Goal: Complete application form: Complete application form

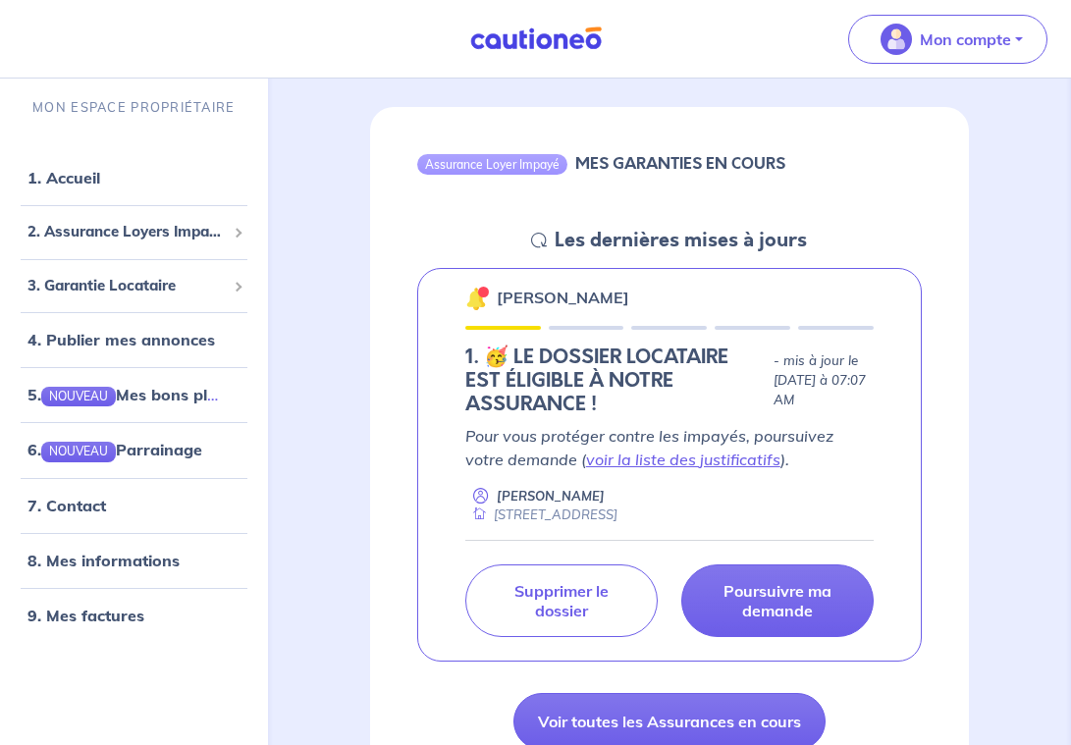
scroll to position [160, 0]
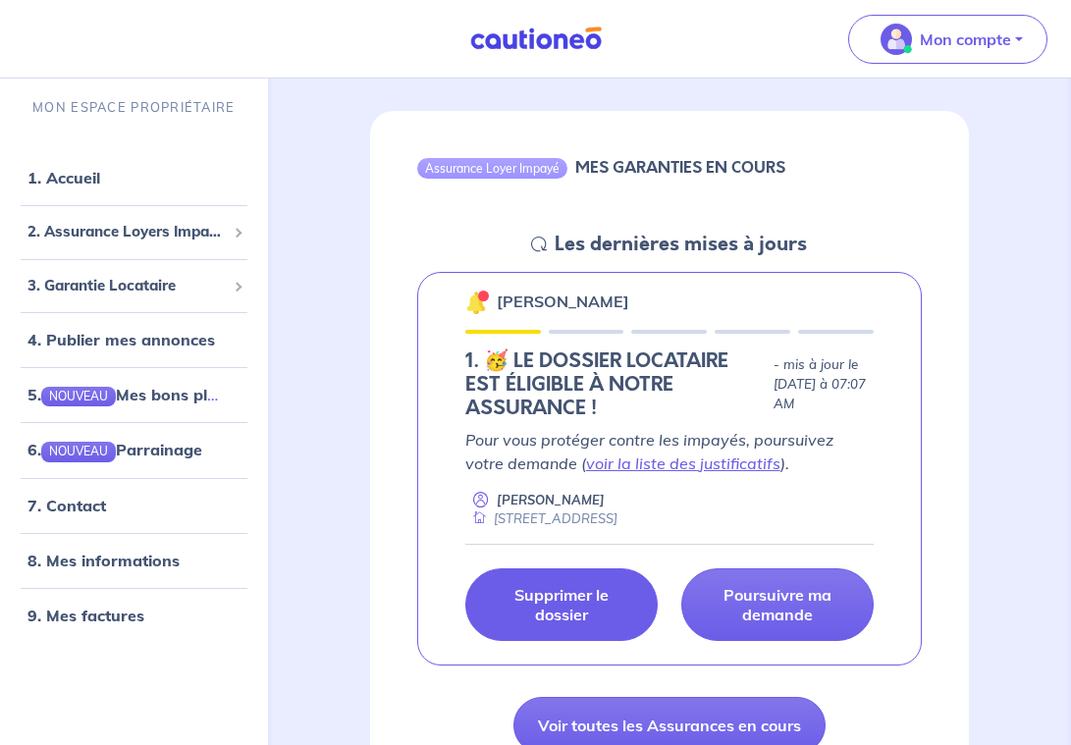
click at [578, 622] on p "Supprimer le dossier" at bounding box center [561, 604] width 143 height 39
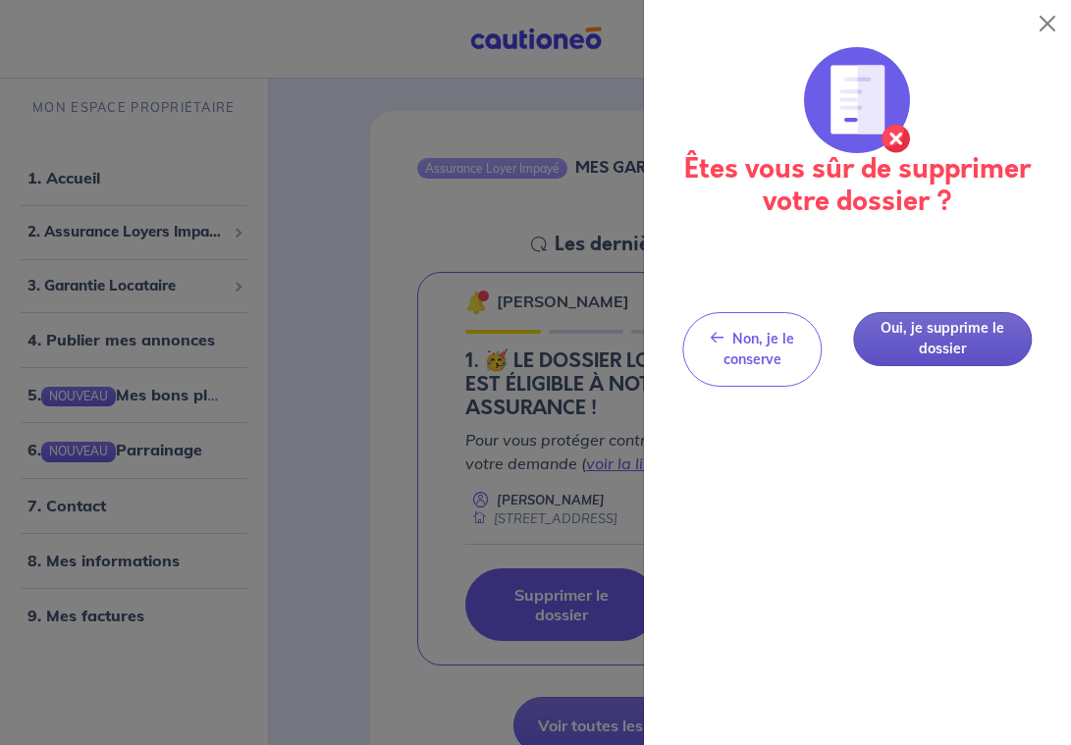
click at [971, 346] on button "Oui, je supprime le dossier" at bounding box center [943, 339] width 178 height 54
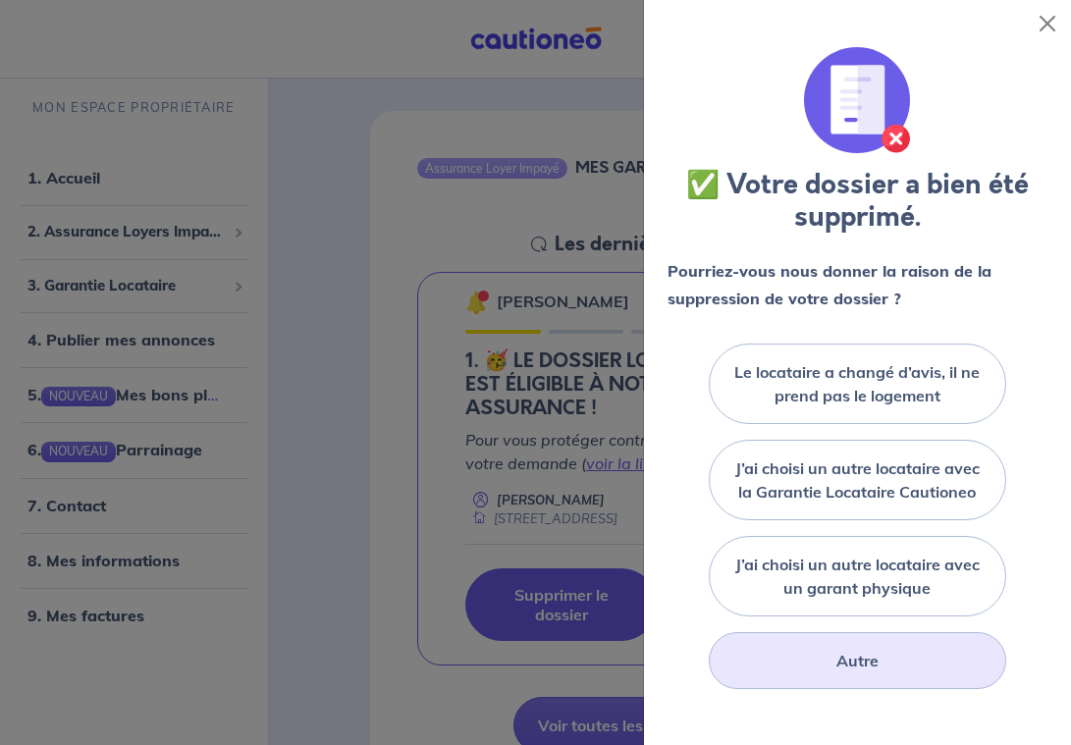
click at [928, 659] on div "Autre" at bounding box center [857, 660] width 297 height 57
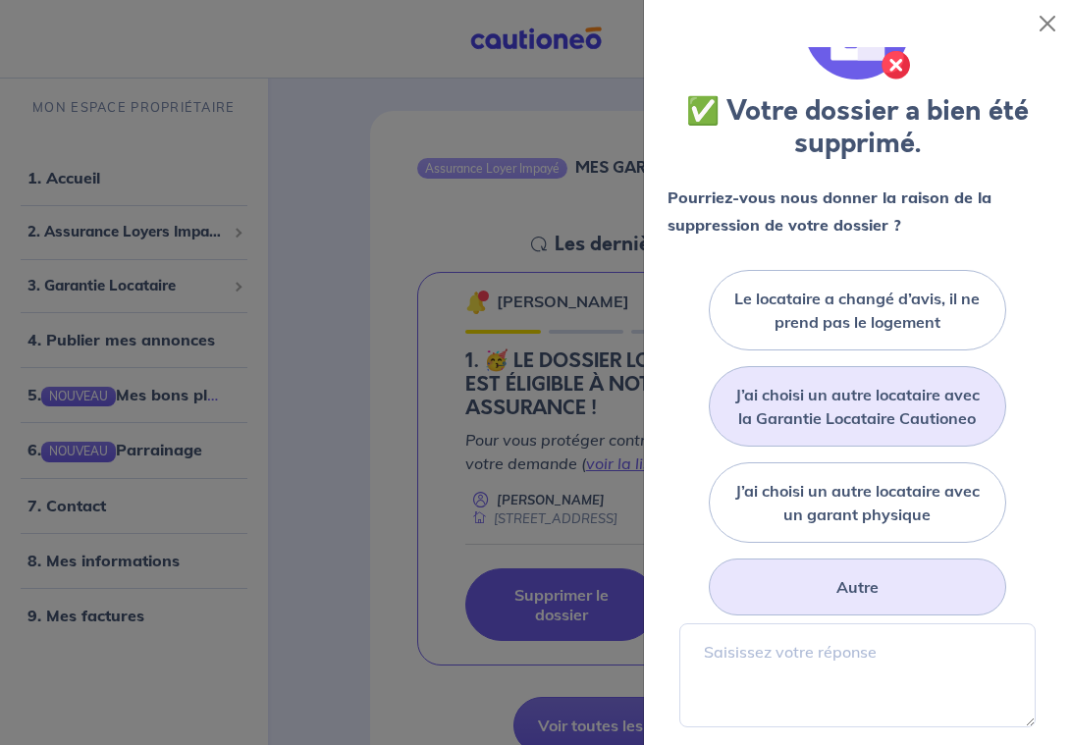
scroll to position [87, 0]
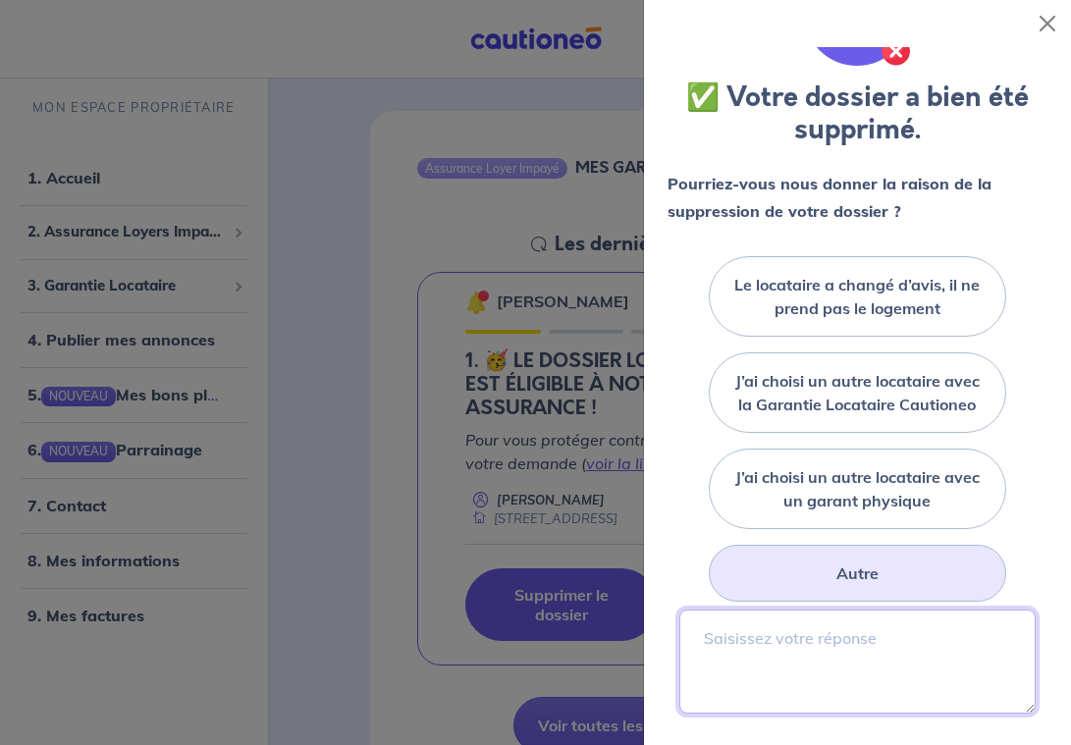
click at [857, 623] on textarea at bounding box center [857, 661] width 356 height 104
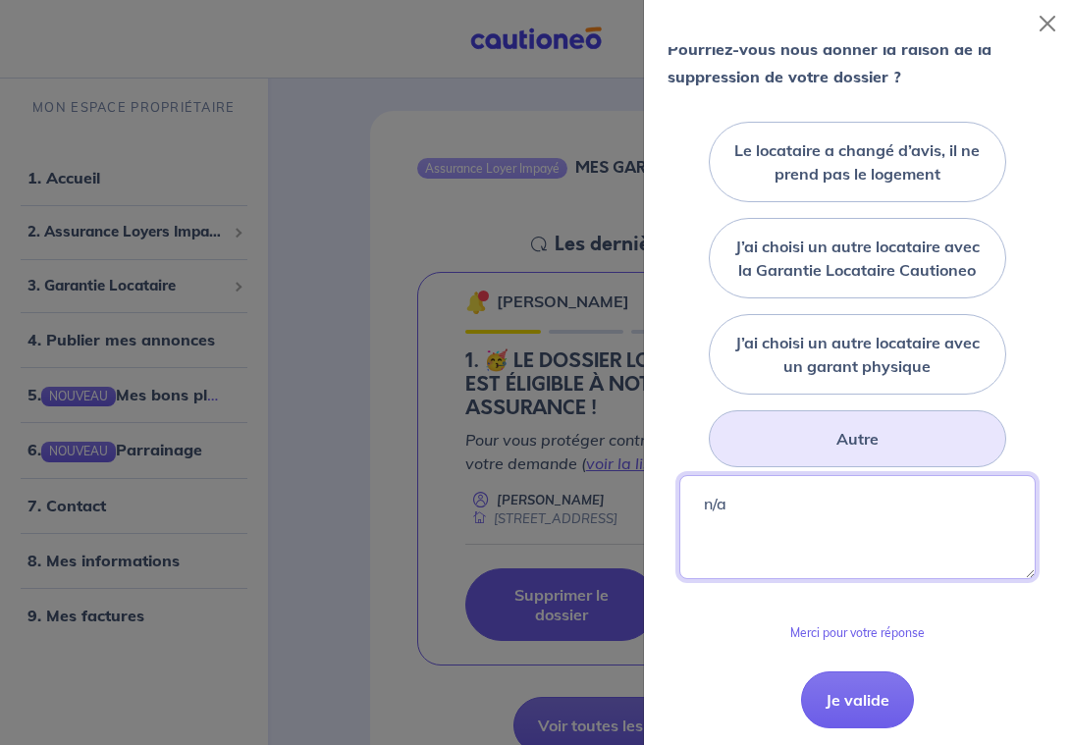
scroll to position [283, 0]
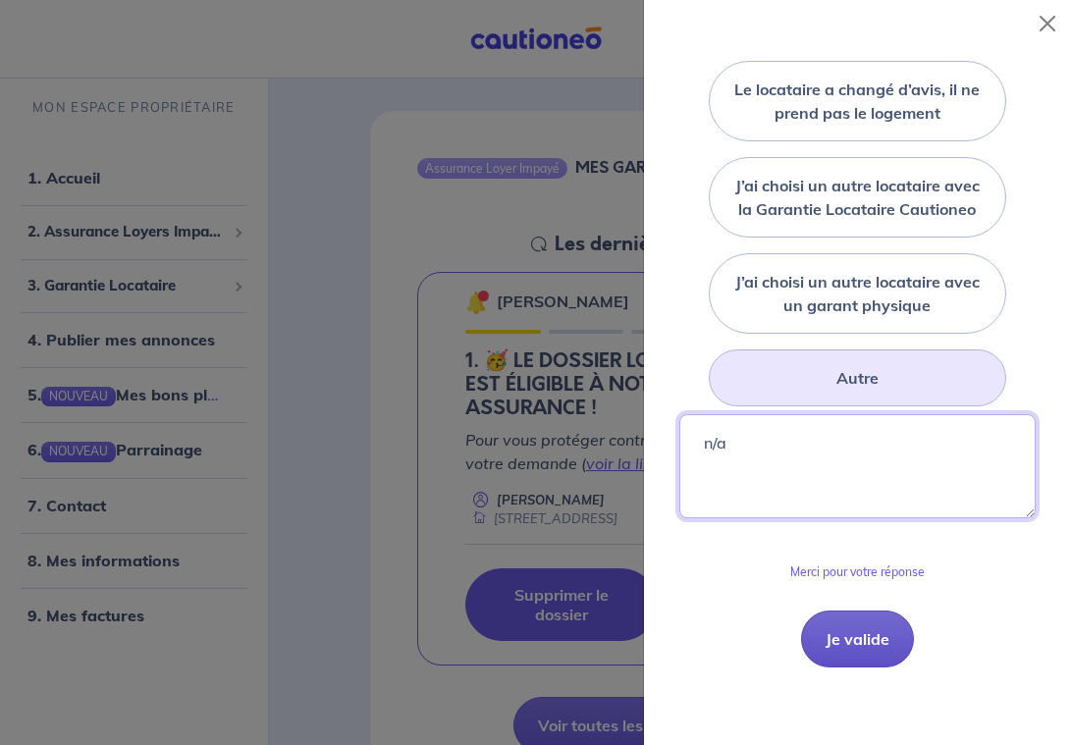
type textarea "n/a"
click at [833, 631] on button "Je valide" at bounding box center [857, 638] width 113 height 57
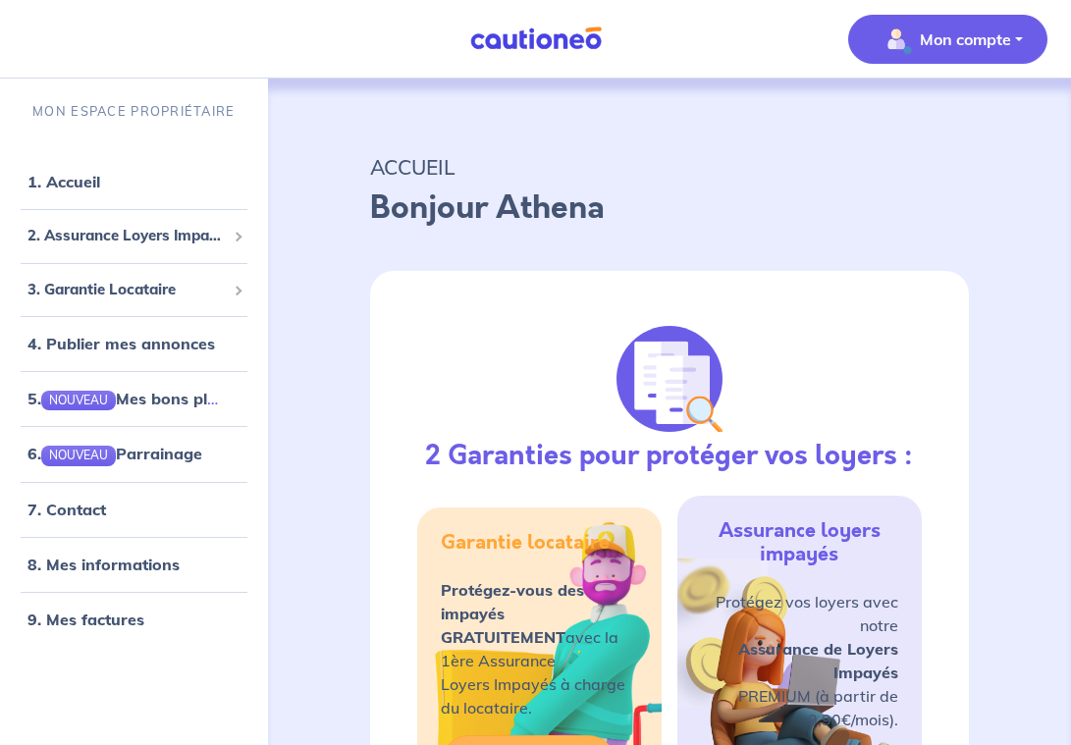
click at [893, 39] on img "button" at bounding box center [895, 39] width 31 height 31
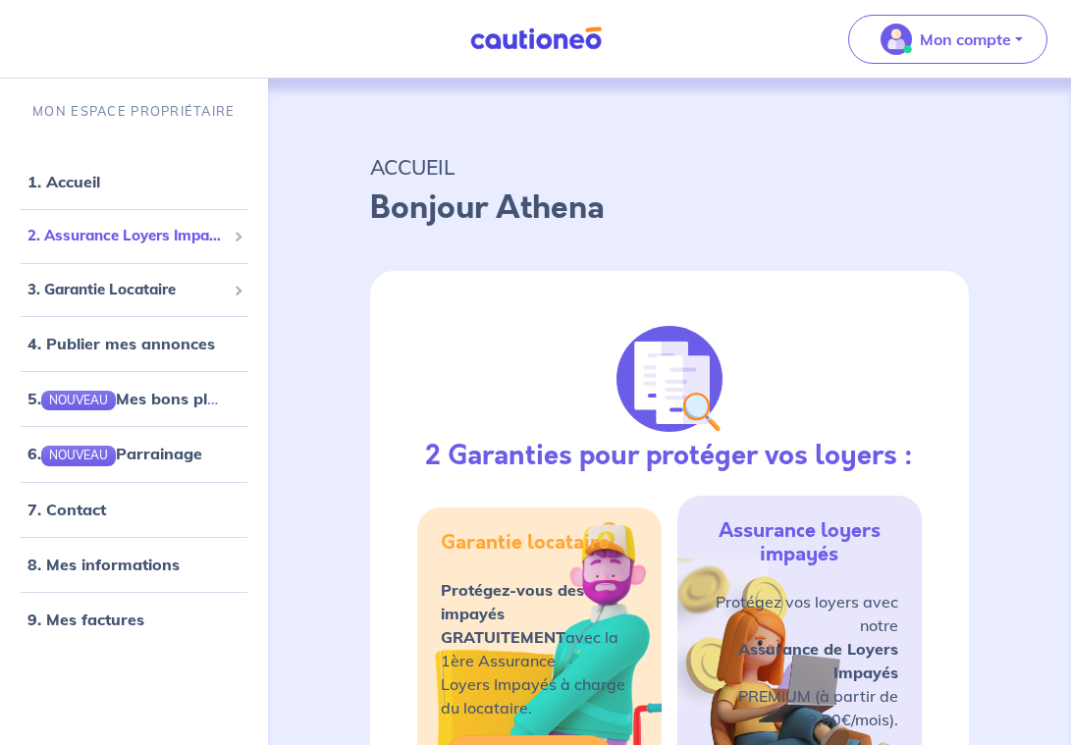
click at [221, 235] on span "2. Assurance Loyers Impayés" at bounding box center [126, 236] width 198 height 23
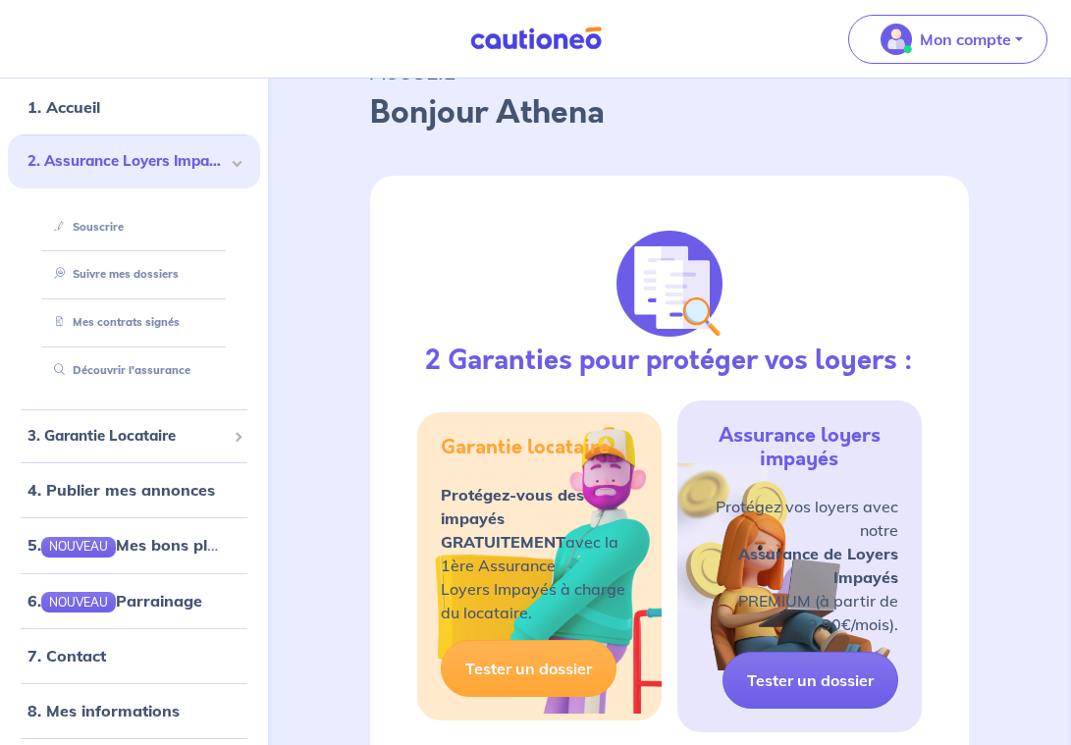
scroll to position [109, 0]
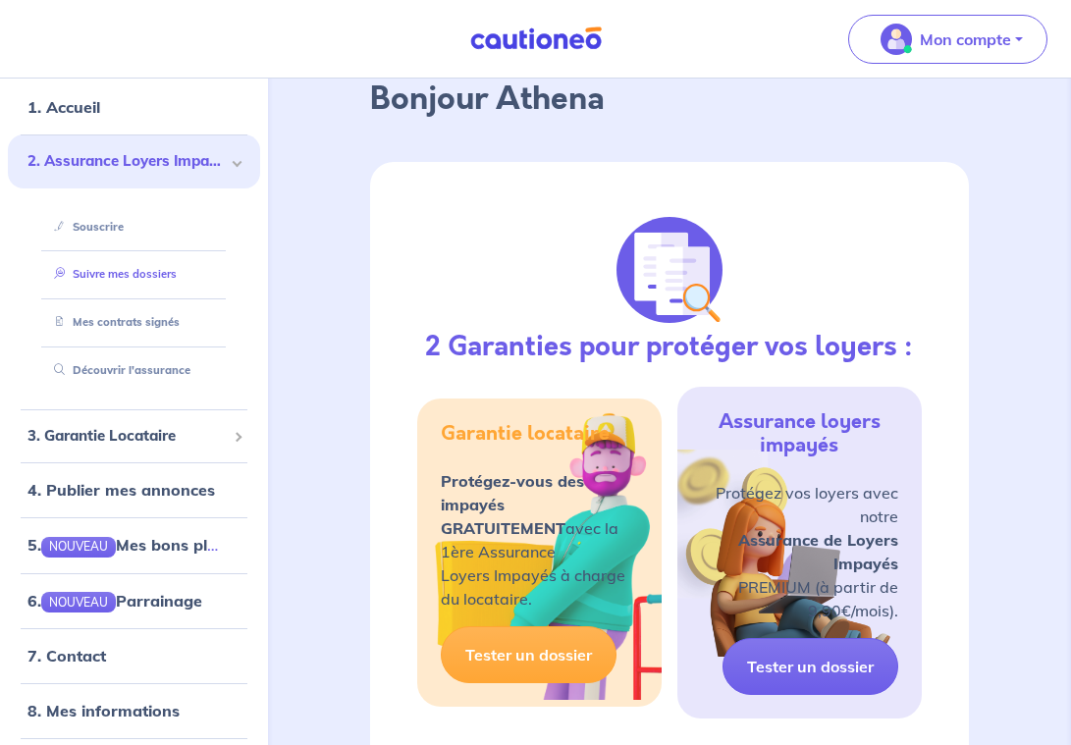
click at [149, 271] on link "Suivre mes dossiers" at bounding box center [111, 274] width 131 height 14
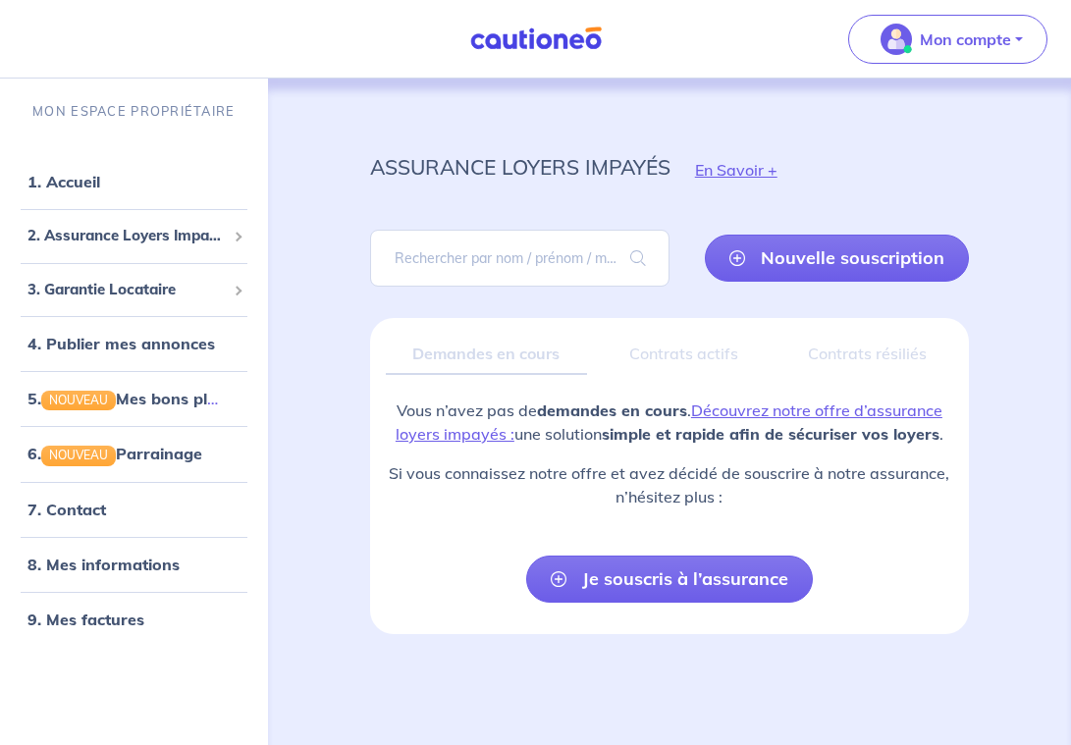
click at [515, 356] on div "Demandes en cours" at bounding box center [486, 354] width 201 height 41
click at [641, 356] on div "Contrats actifs" at bounding box center [684, 354] width 163 height 41
click at [845, 356] on div "Contrats résiliés" at bounding box center [866, 354] width 173 height 41
click at [86, 189] on link "1. Accueil" at bounding box center [63, 182] width 72 height 20
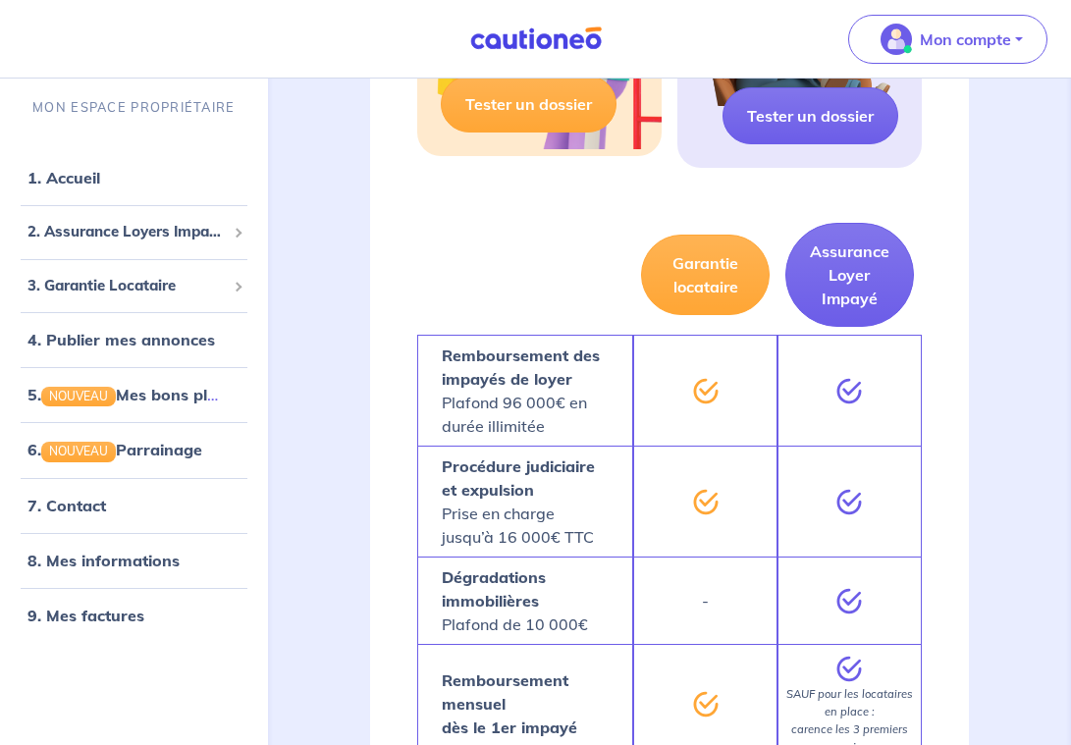
scroll to position [658, 0]
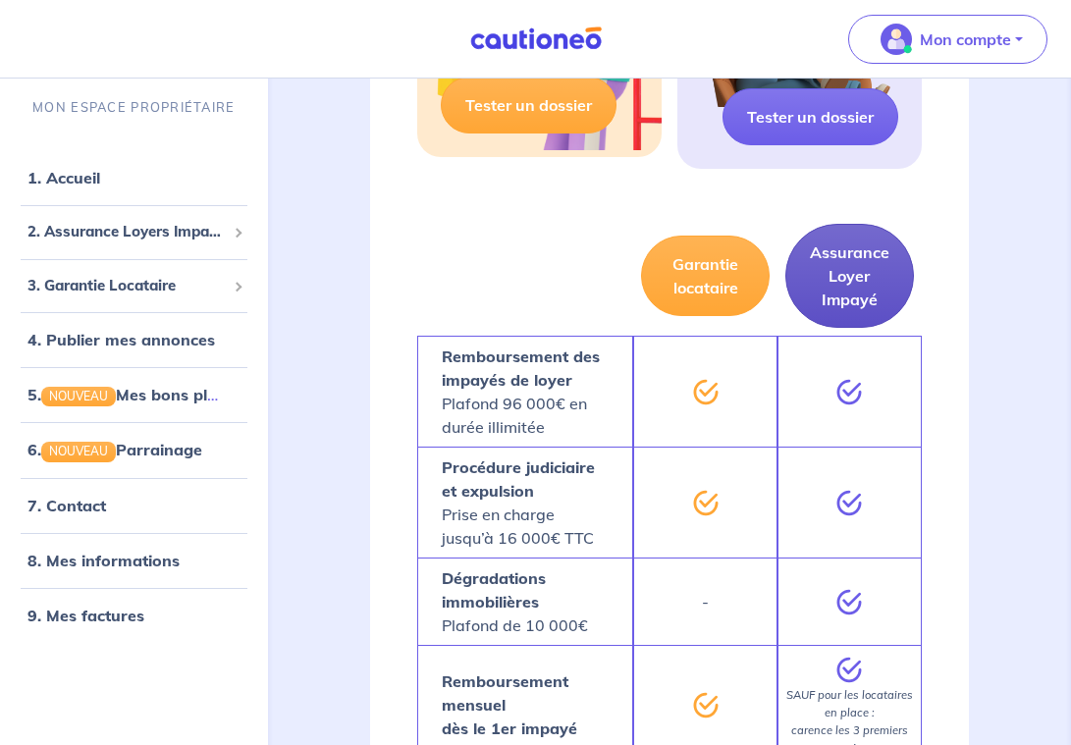
click at [852, 267] on button "Assurance Loyer Impayé" at bounding box center [849, 276] width 129 height 104
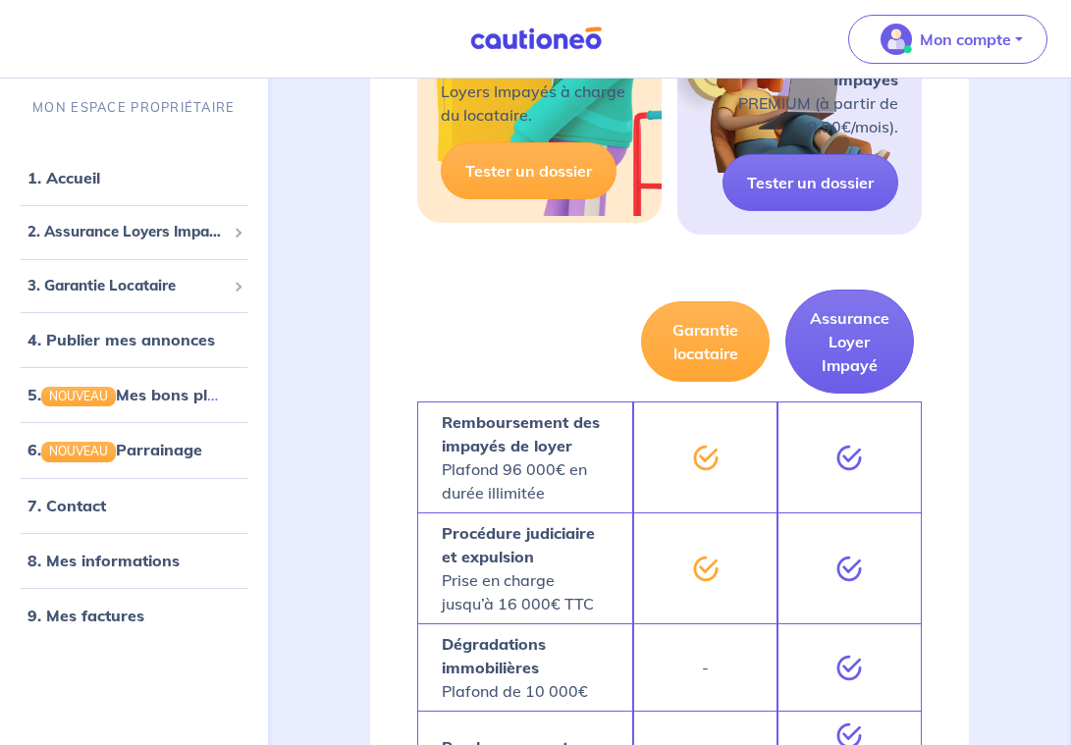
scroll to position [568, 0]
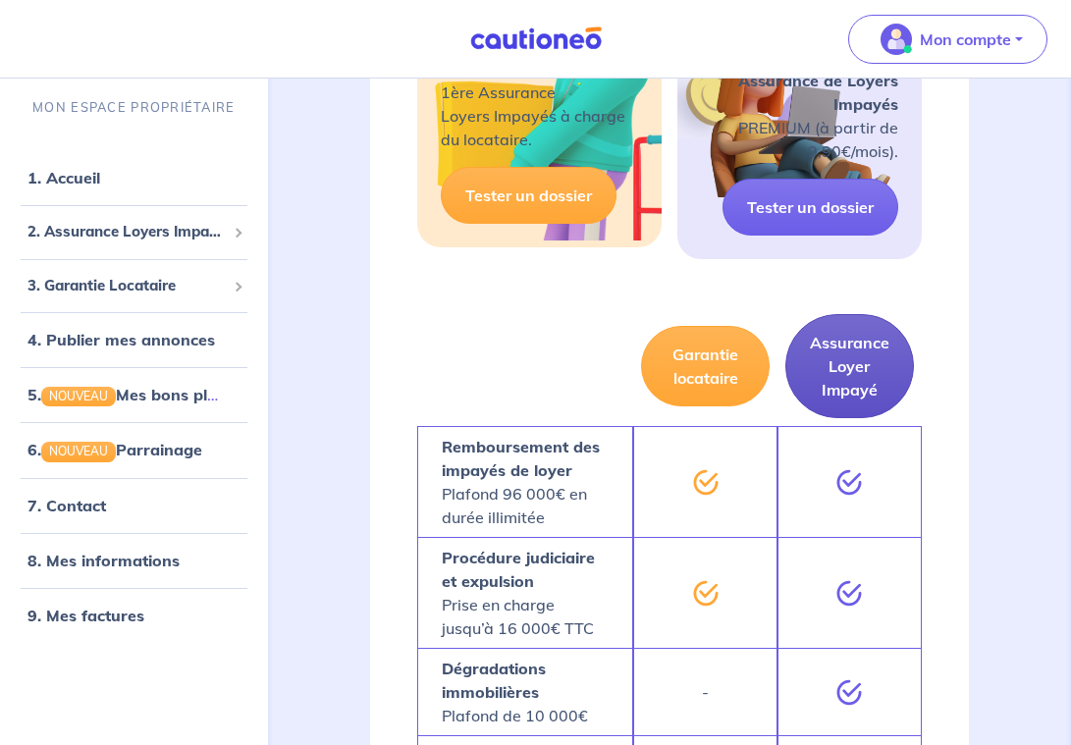
click at [862, 375] on button "Assurance Loyer Impayé" at bounding box center [849, 366] width 129 height 104
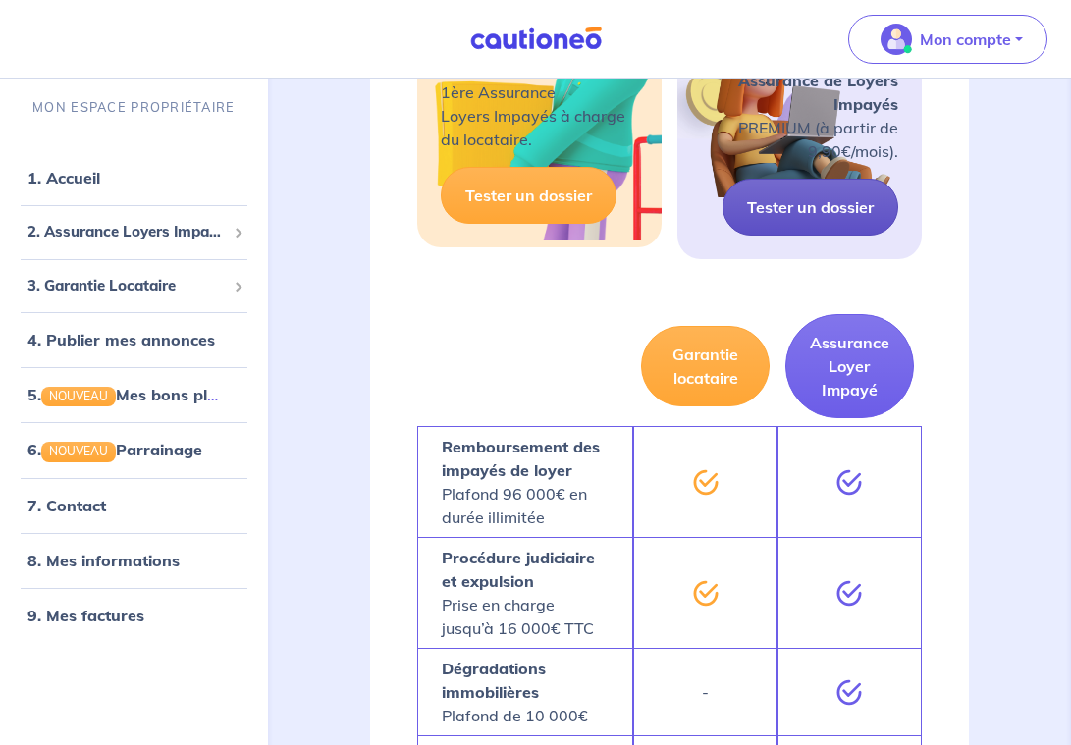
click at [810, 226] on link "Tester un dossier" at bounding box center [810, 207] width 176 height 57
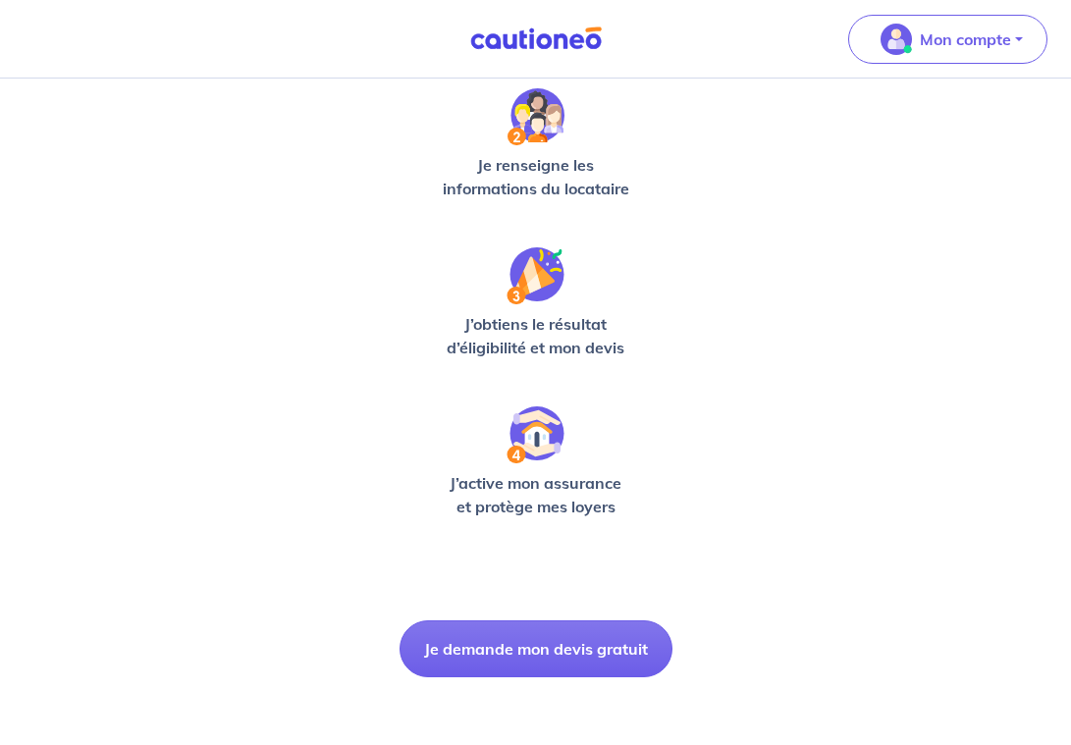
scroll to position [482, 0]
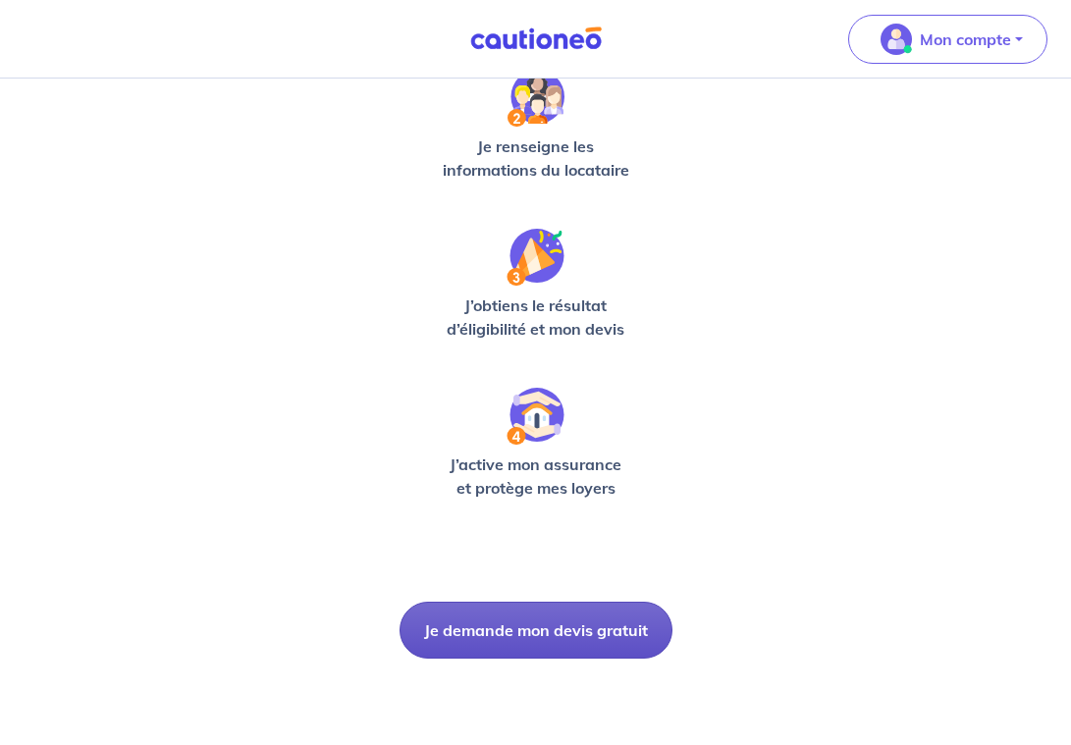
click at [591, 636] on button "Je demande mon devis gratuit" at bounding box center [535, 630] width 273 height 57
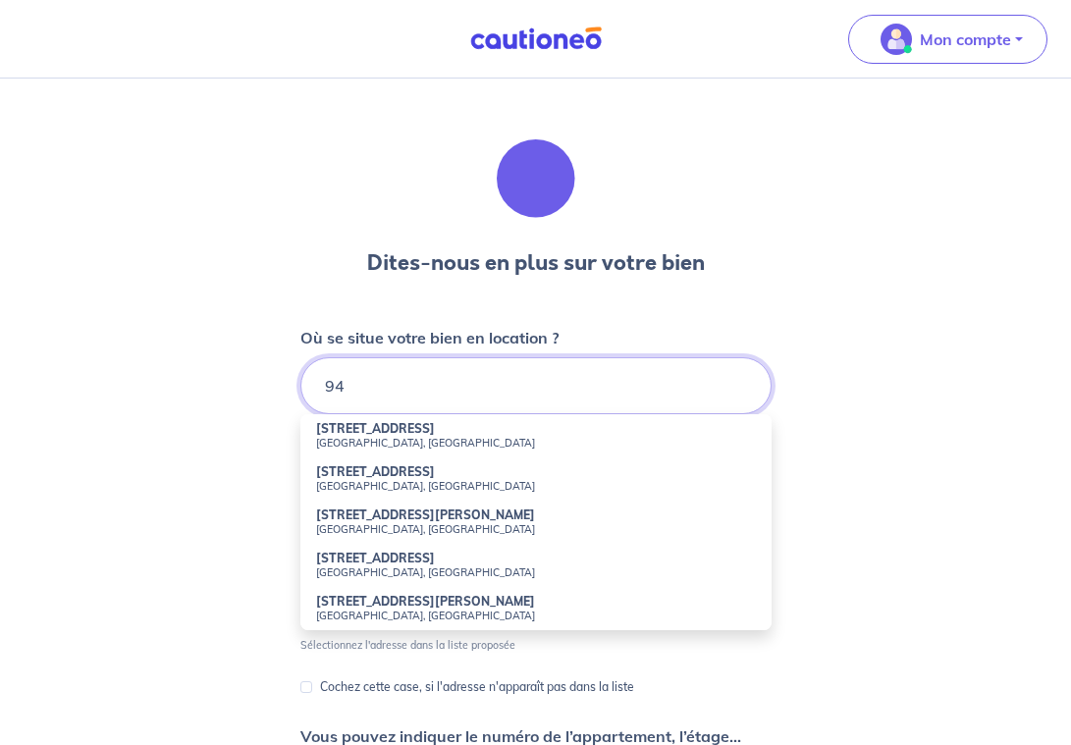
type input "9"
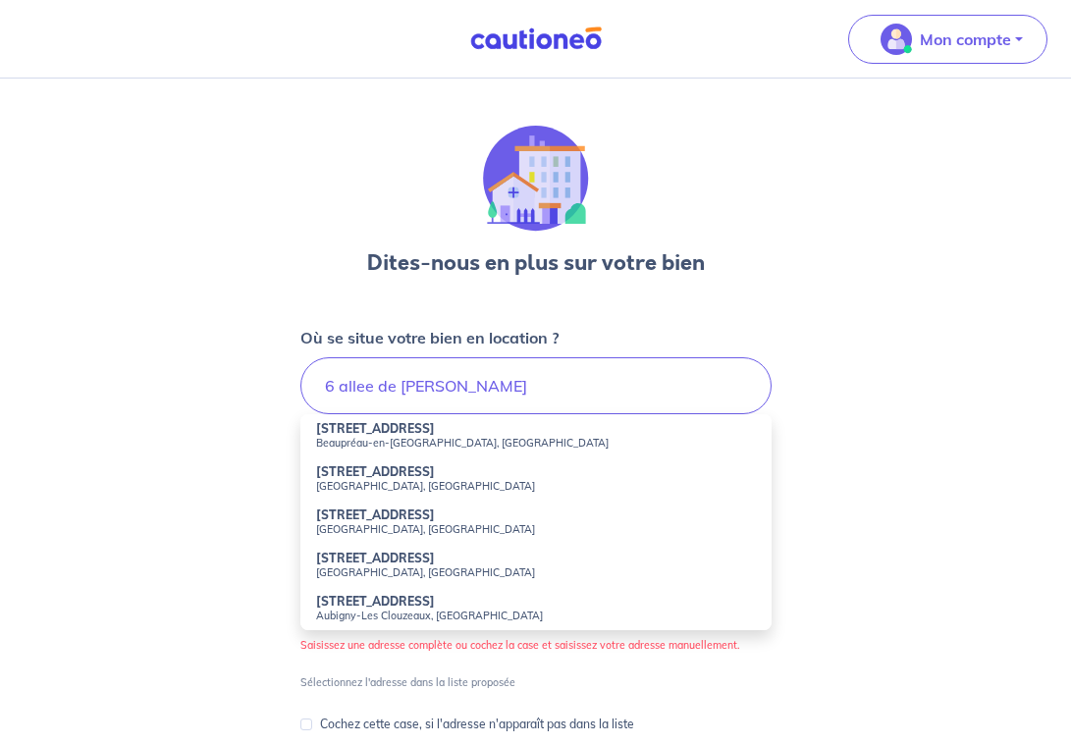
click at [592, 441] on small "Beaupréau-en-Mauges, France" at bounding box center [536, 443] width 440 height 14
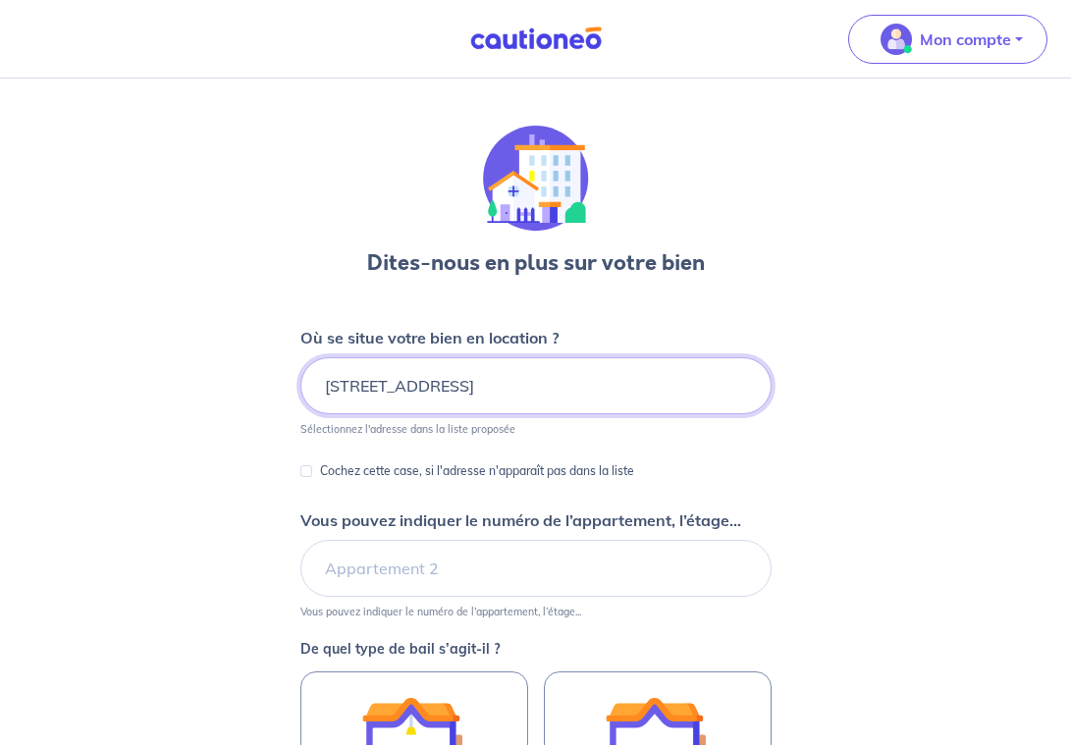
click at [503, 396] on input "6 Allée des Salamandres, Beaupréau-en-Mauges, France" at bounding box center [535, 385] width 471 height 57
drag, startPoint x: 510, startPoint y: 387, endPoint x: 740, endPoint y: 395, distance: 229.8
click at [740, 402] on input "6 Allée des Salamandres, Beaupréau-en-Mauges, France" at bounding box center [535, 385] width 471 height 57
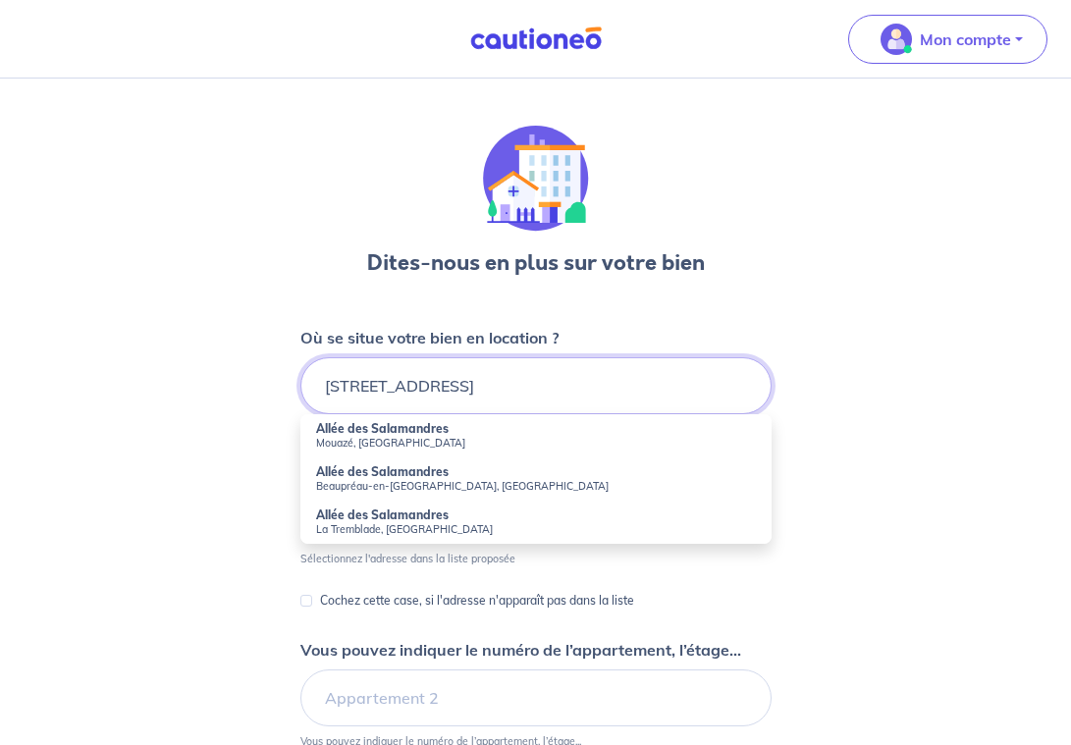
click at [411, 384] on input "6 Allée des Salamandres, creteil" at bounding box center [535, 385] width 471 height 57
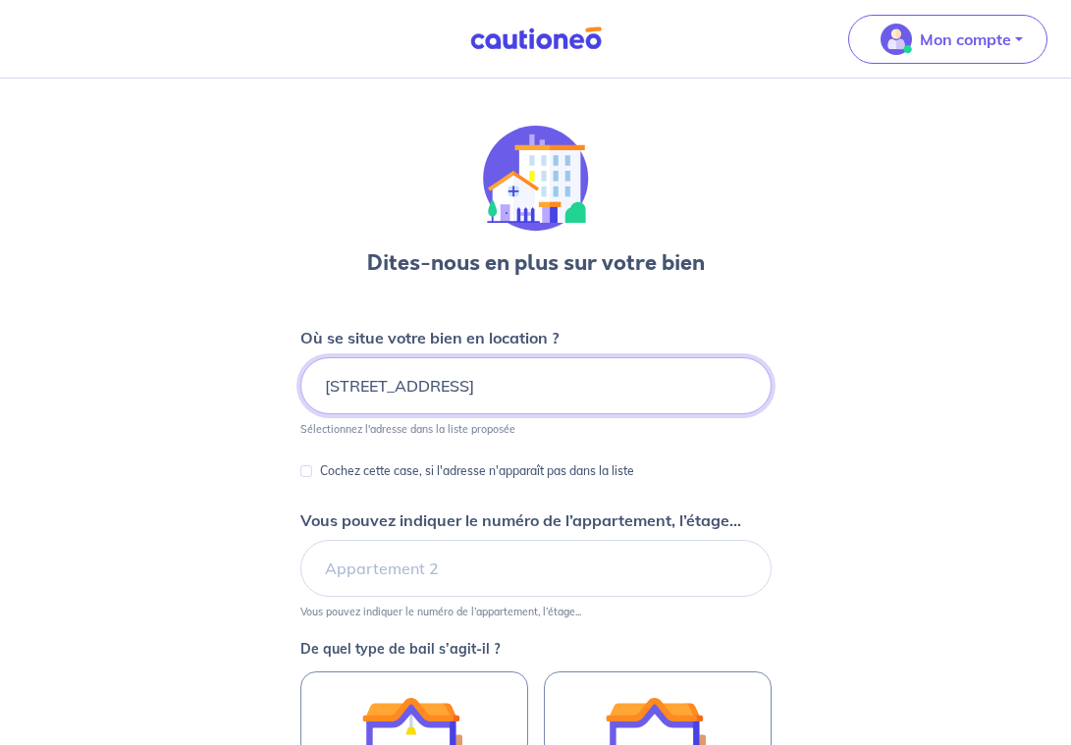
click at [510, 390] on input "6 Allée de la Salamandres, creteil" at bounding box center [535, 385] width 471 height 57
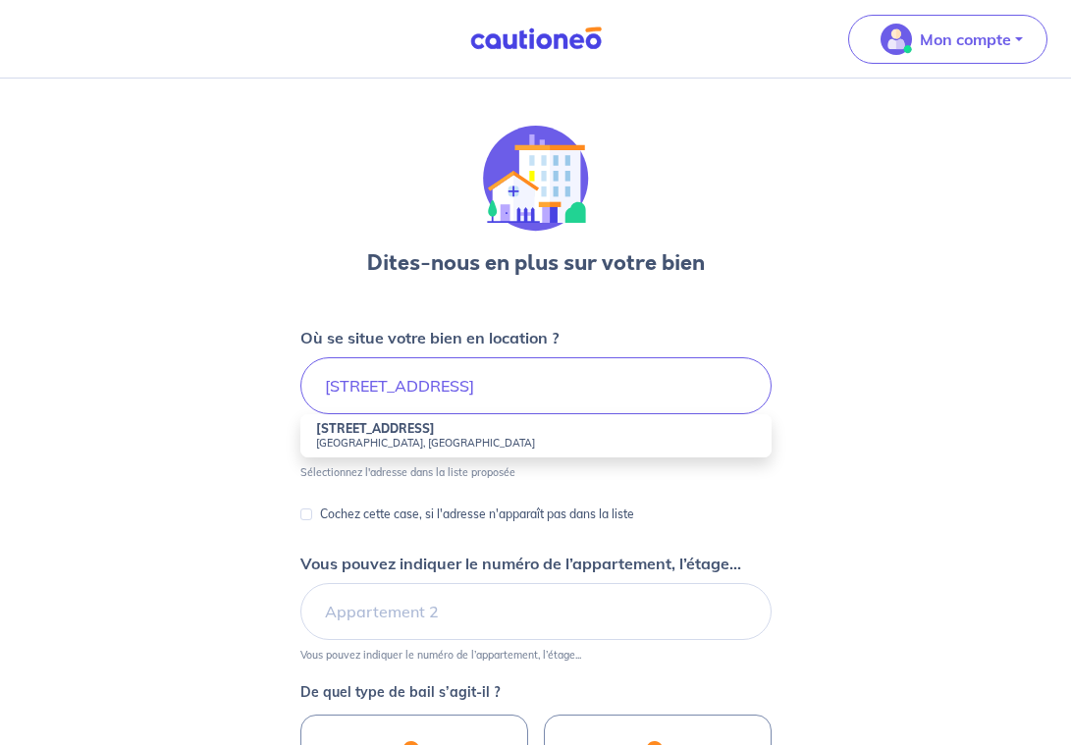
click at [435, 431] on strong "6 Allée de la Salamandre" at bounding box center [375, 428] width 119 height 15
type input "6 Allée de la Salamandre, Créteil, France"
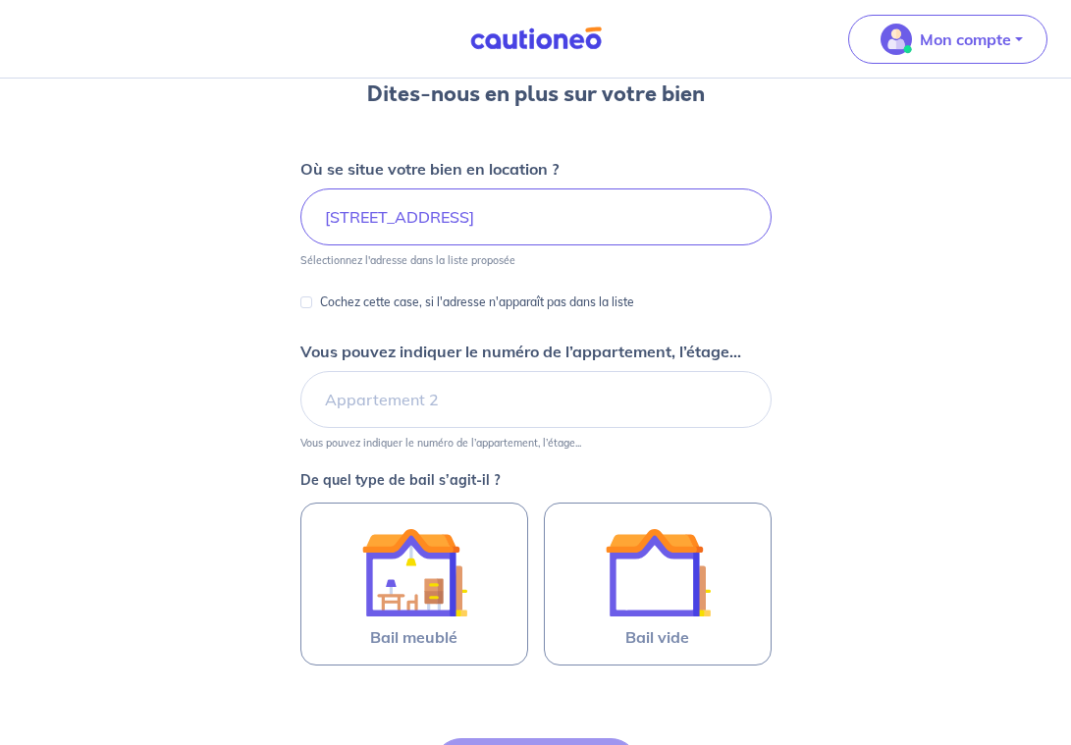
scroll to position [175, 0]
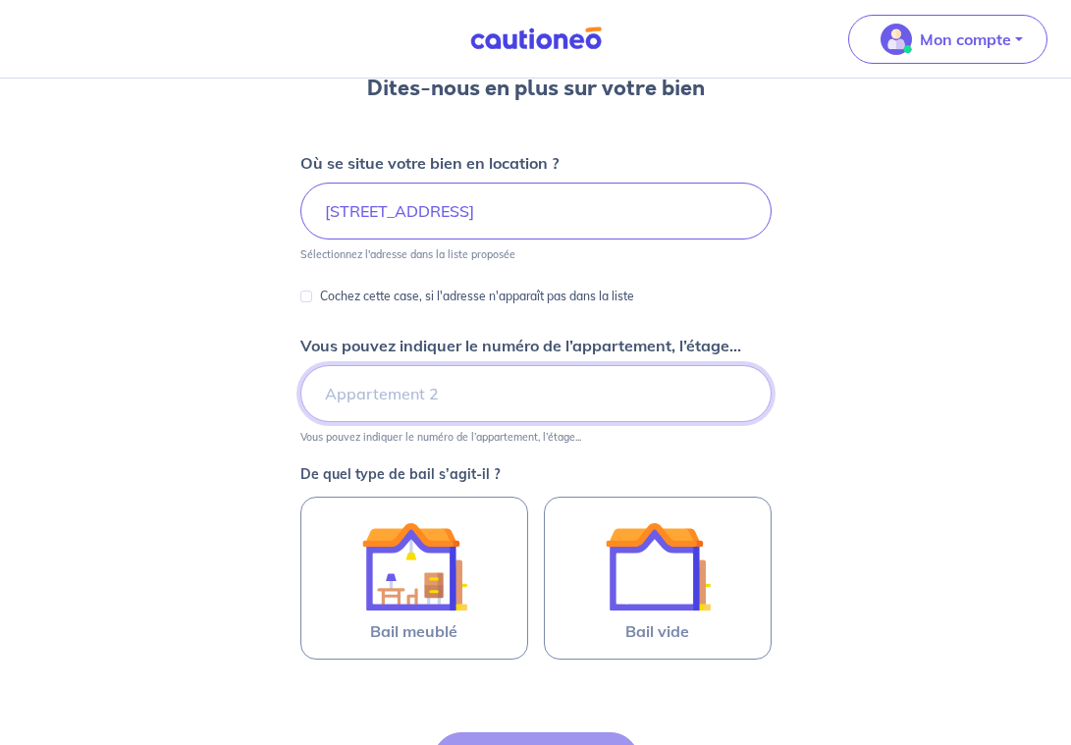
click at [364, 407] on input "Vous pouvez indiquer le numéro de l’appartement, l’étage..." at bounding box center [535, 393] width 471 height 57
type input "41"
click at [214, 427] on div "Dites-nous en plus sur votre bien Où se situe votre bien en location ? 6 Allée …" at bounding box center [535, 434] width 1071 height 1060
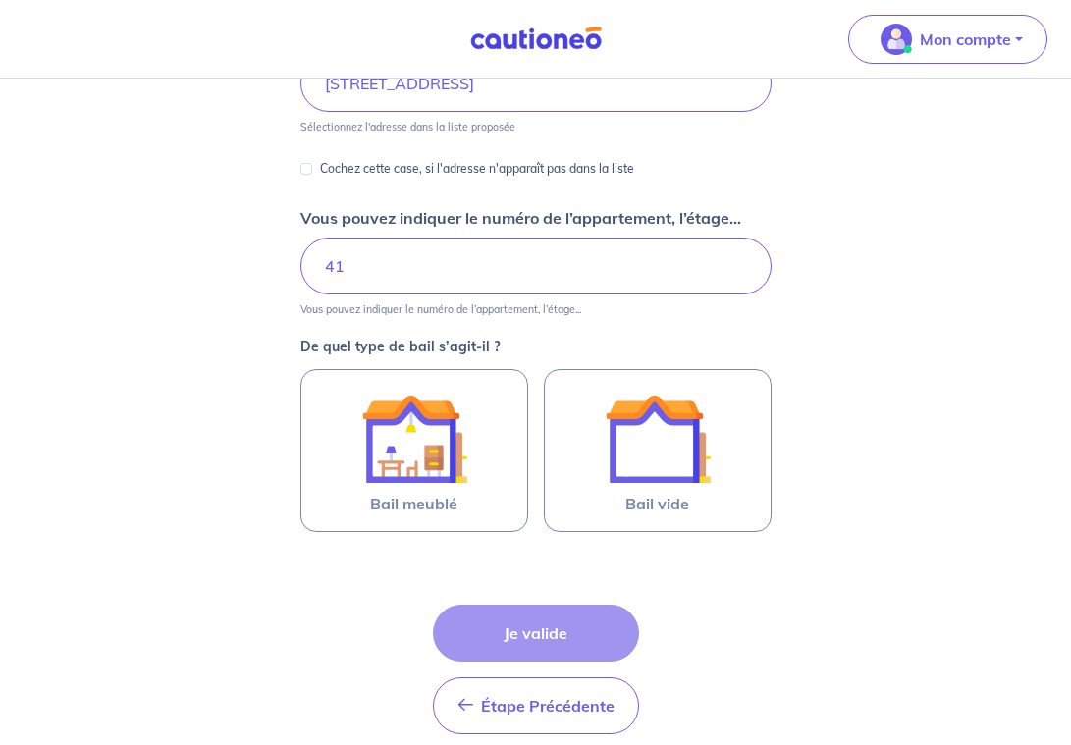
scroll to position [323, 0]
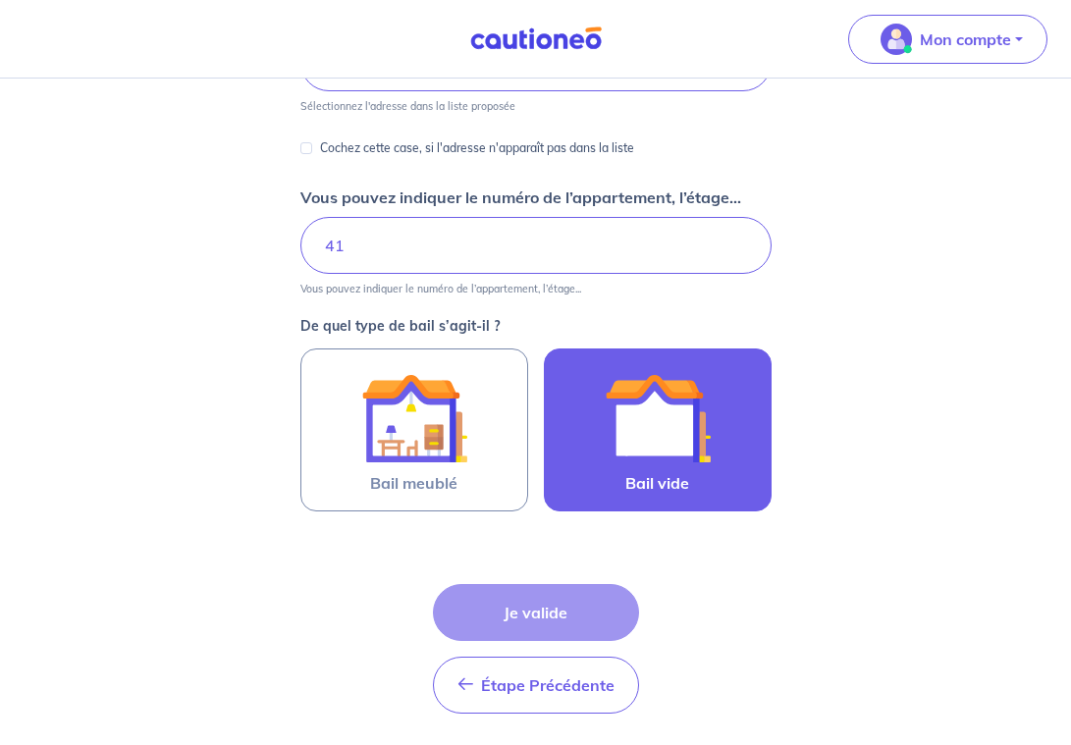
click at [653, 443] on img at bounding box center [658, 418] width 106 height 106
click at [0, 0] on input "Bail vide" at bounding box center [0, 0] width 0 height 0
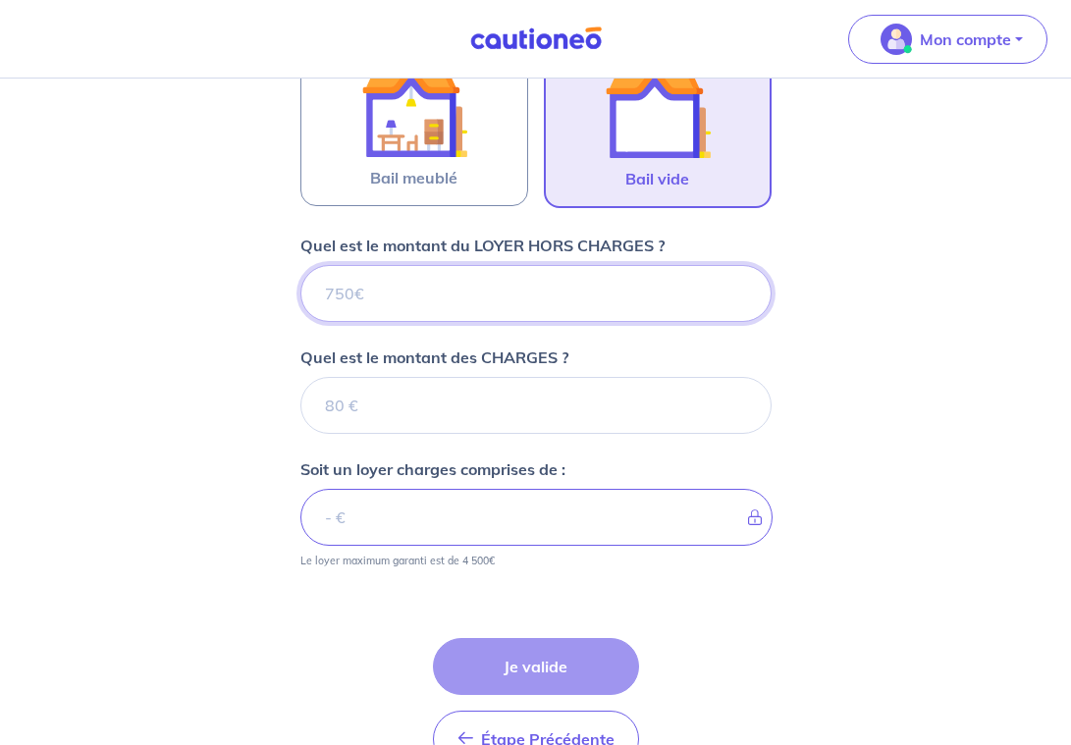
scroll to position [621, 0]
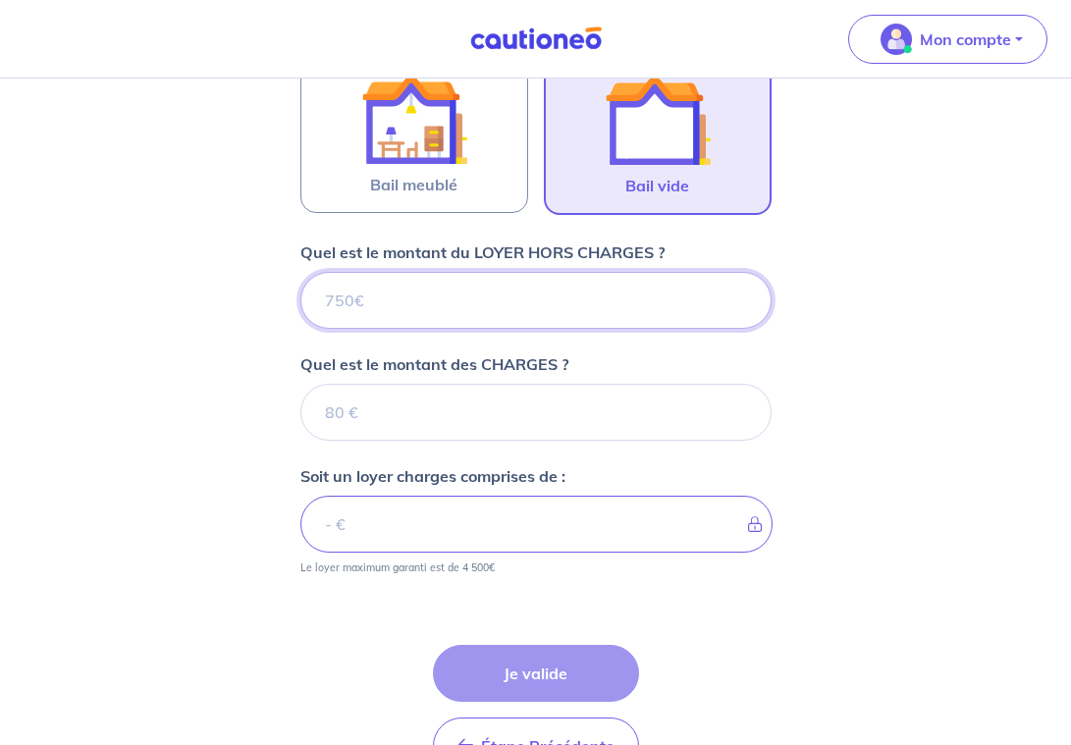
type input "1"
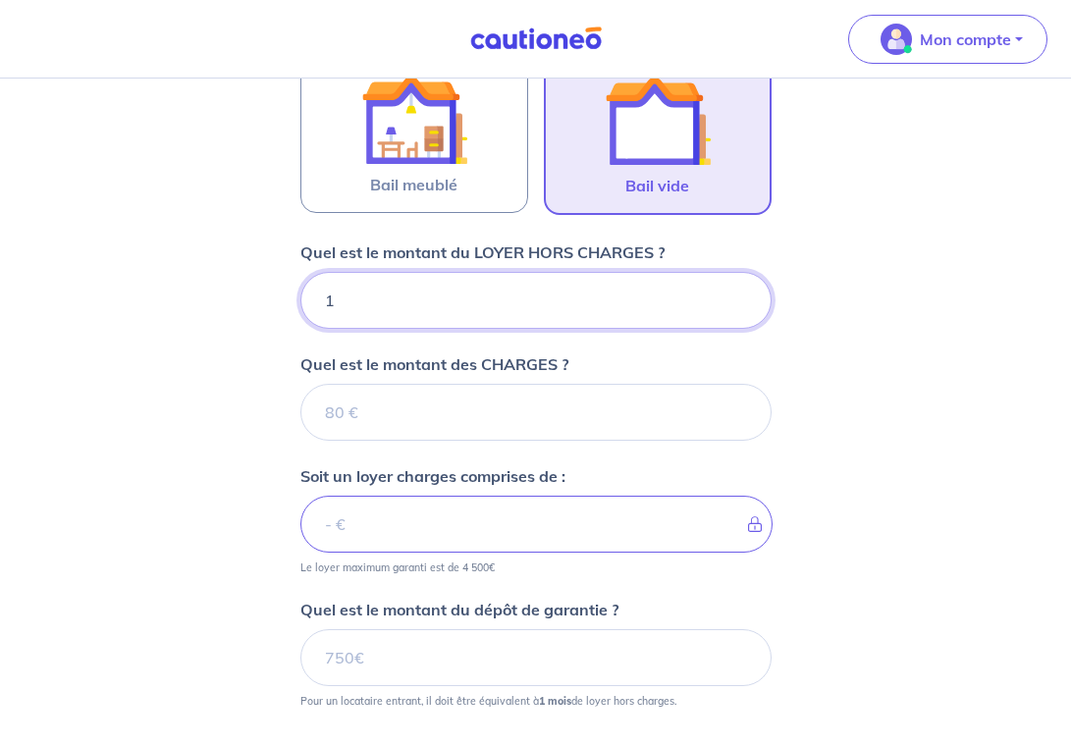
type input "13"
type input "134"
type input "1345"
click at [345, 301] on input "1345" at bounding box center [535, 300] width 471 height 57
type input "1245"
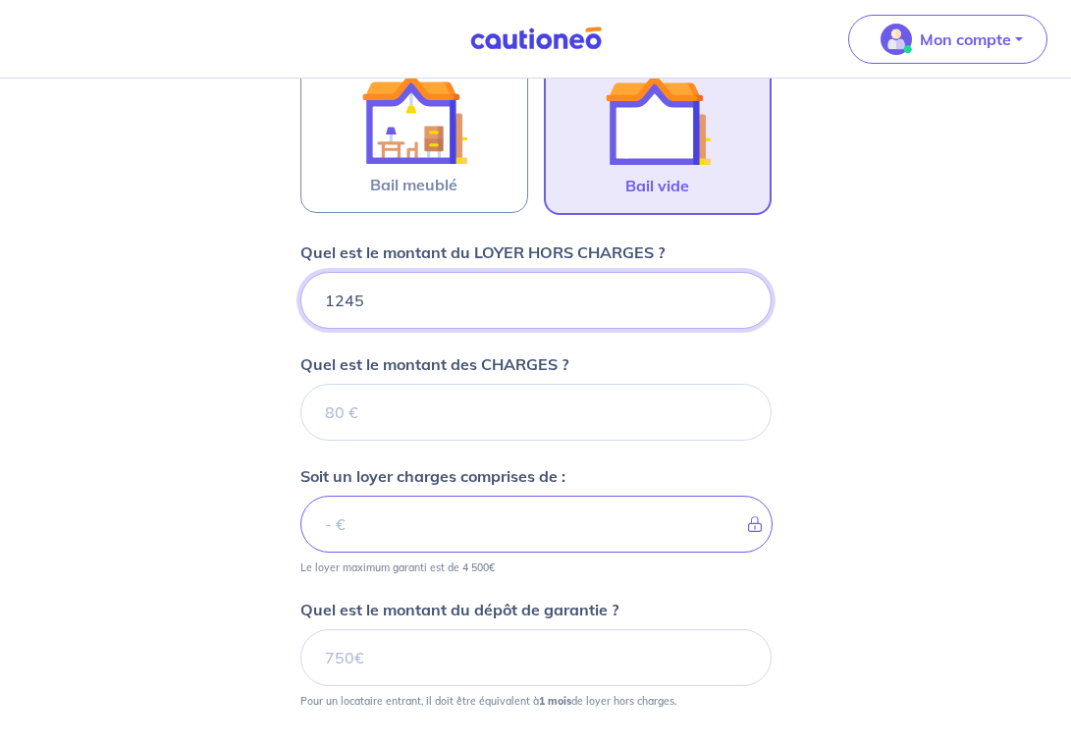
click at [395, 289] on input "1245" at bounding box center [535, 300] width 471 height 57
type input "12"
type input "1200"
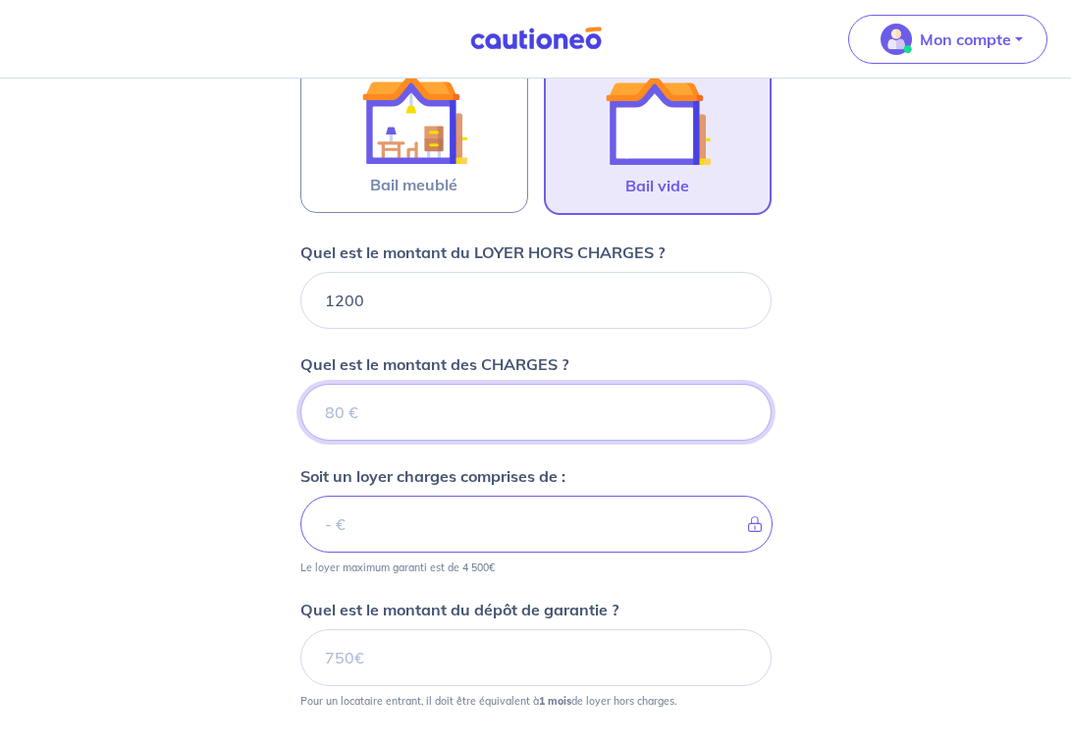
click at [402, 403] on input "Quel est le montant des CHARGES ?" at bounding box center [535, 412] width 471 height 57
type input "14"
type input "1201"
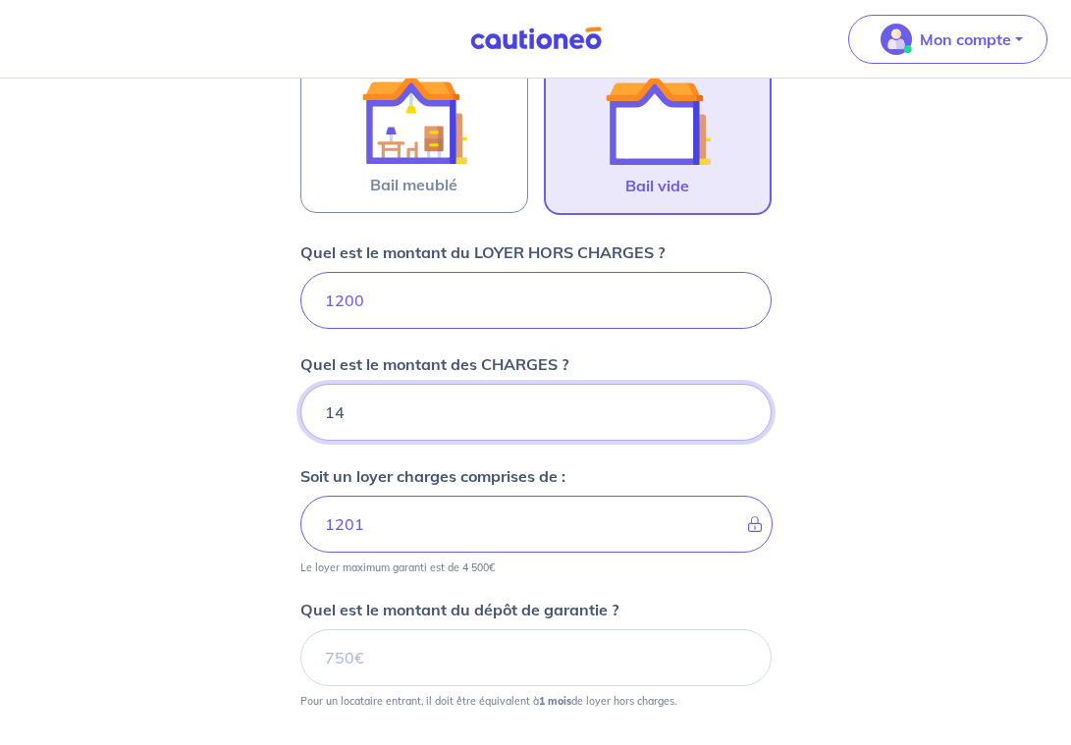
type input "145"
type input "1345"
type input "145"
click at [268, 455] on div "Dites-nous en plus sur votre bien Où se situe votre bien en location ? 6 Allée …" at bounding box center [535, 233] width 1071 height 1552
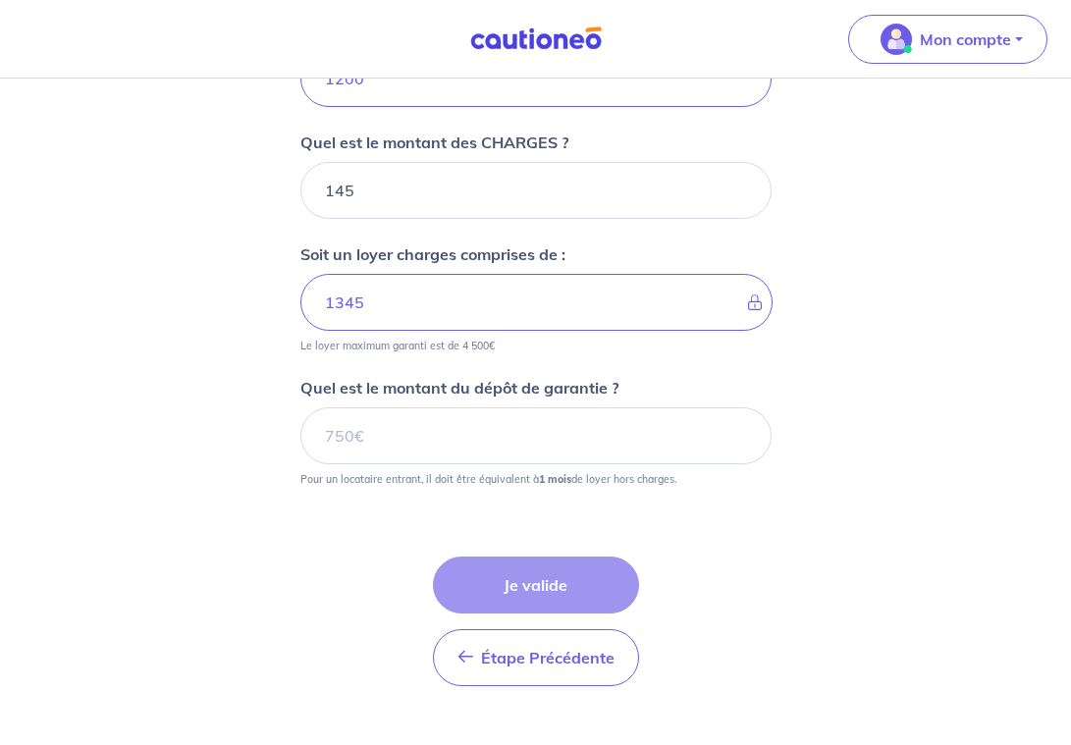
scroll to position [868, 0]
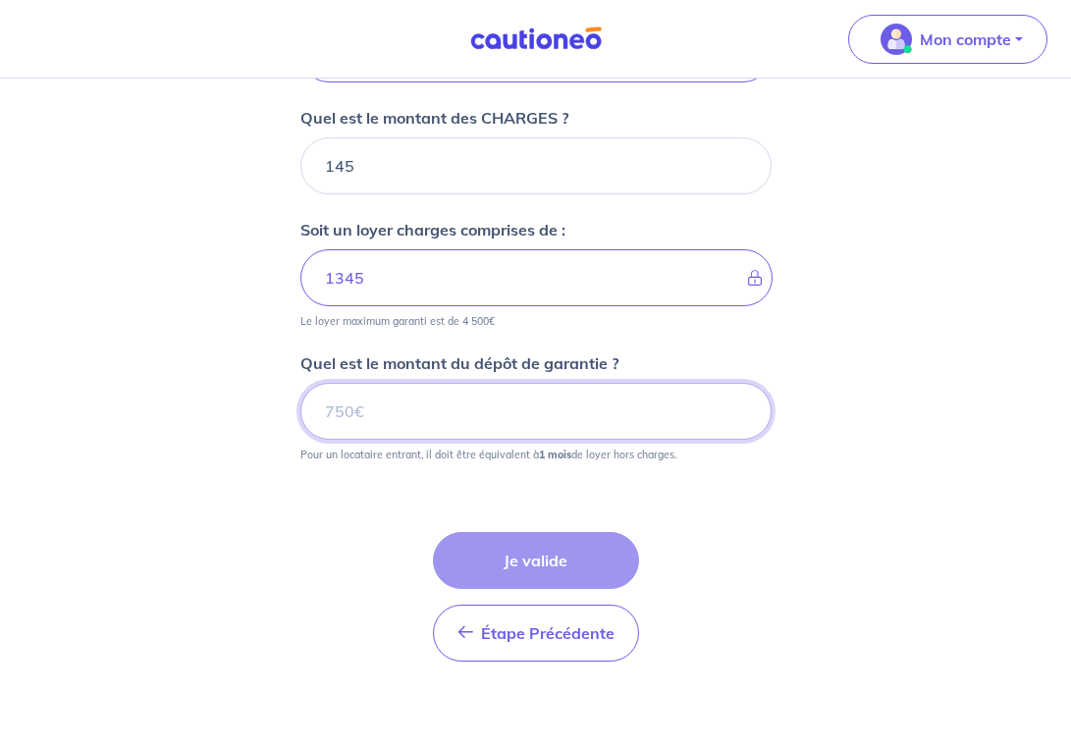
click at [443, 413] on input "Quel est le montant du dépôt de garantie ?" at bounding box center [535, 411] width 471 height 57
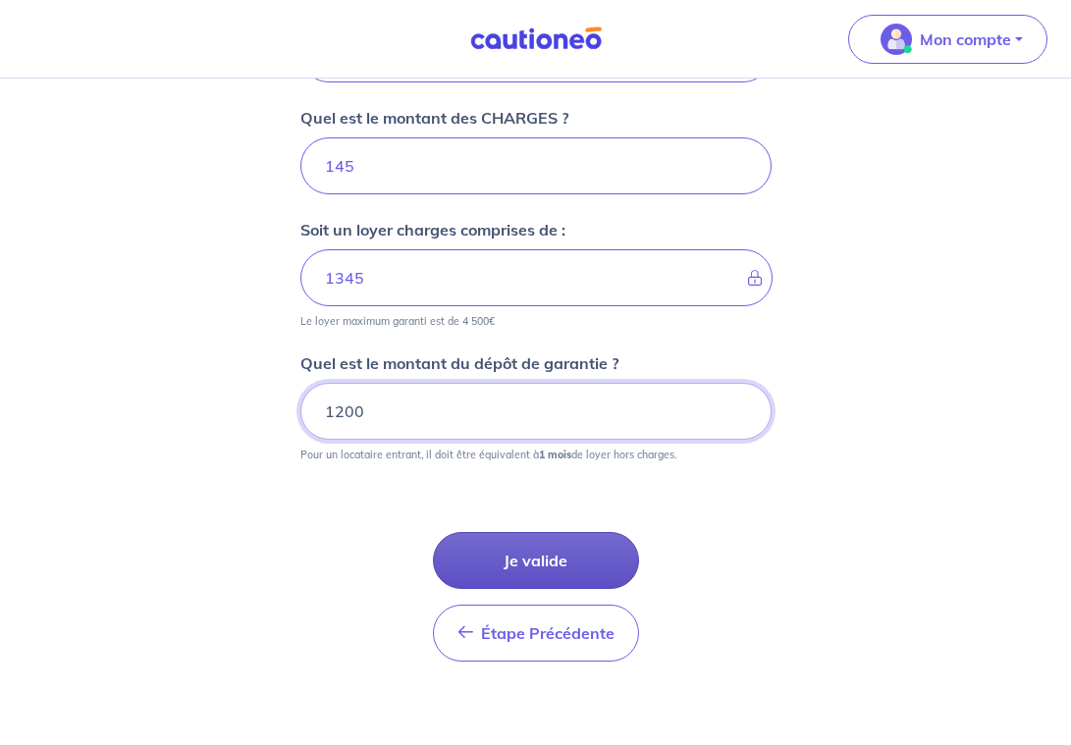
type input "1200"
click at [556, 542] on button "Je valide" at bounding box center [536, 560] width 206 height 57
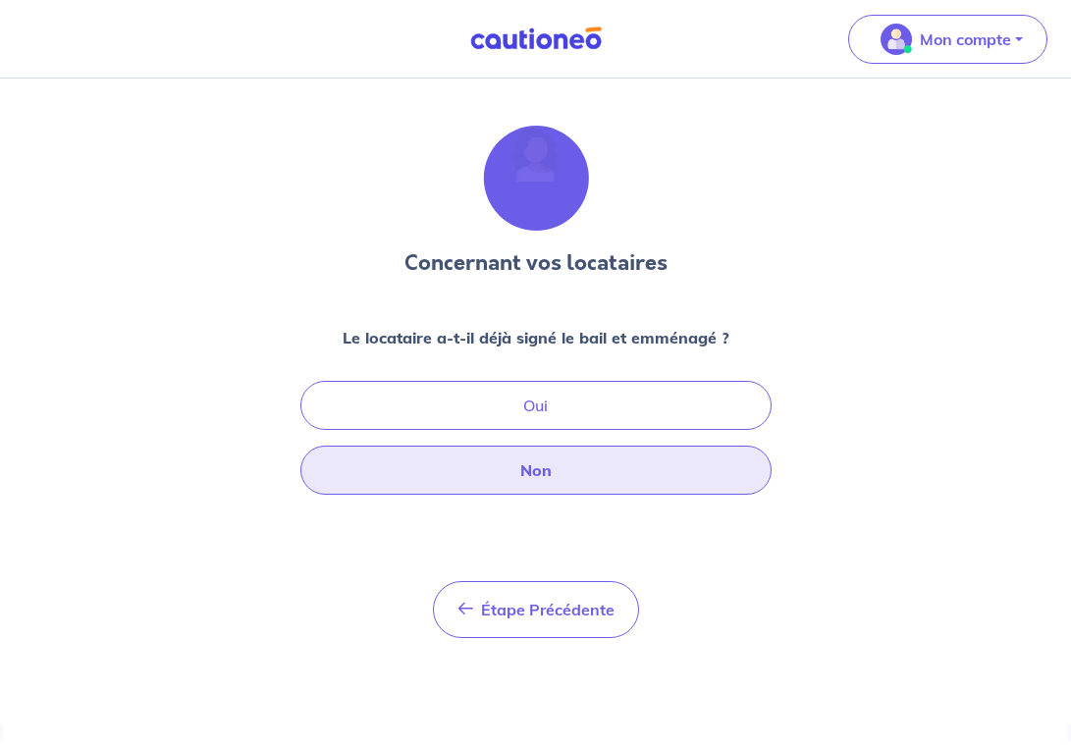
click at [479, 467] on button "Non" at bounding box center [535, 470] width 471 height 49
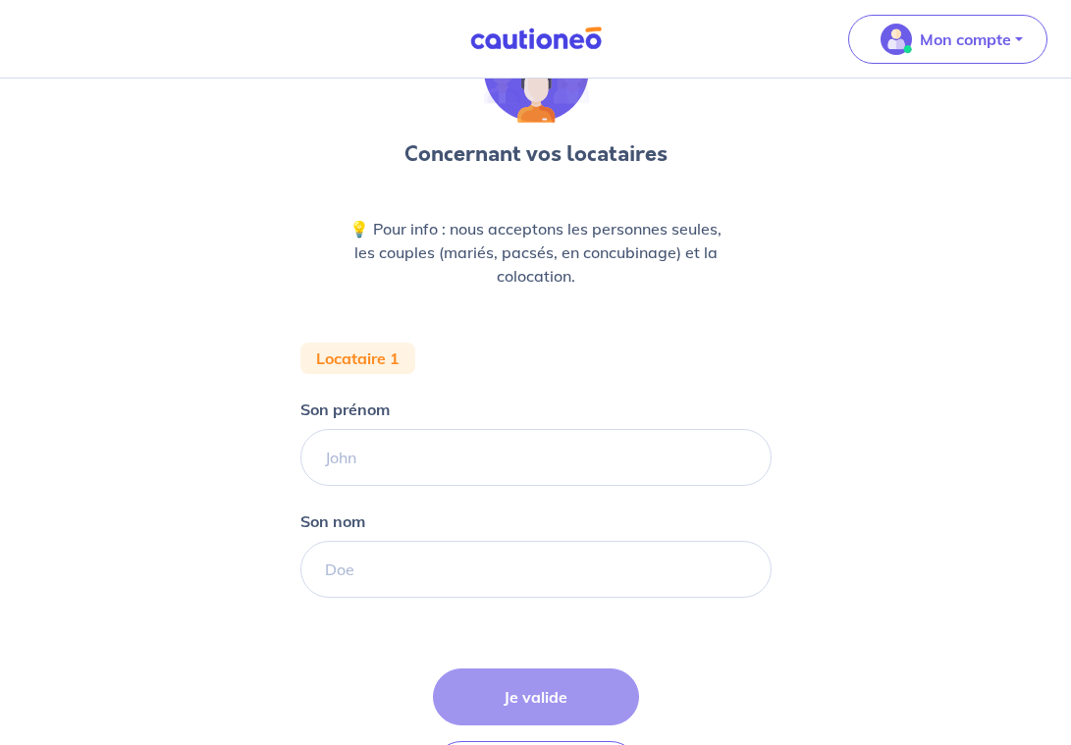
scroll to position [133, 0]
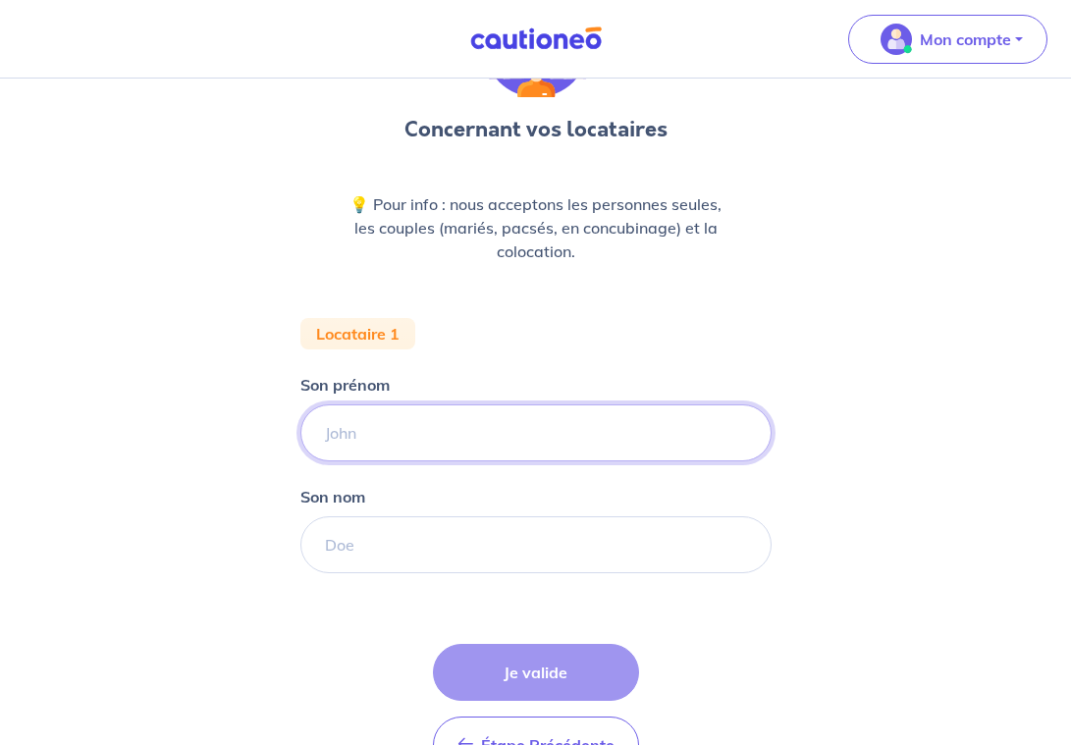
click at [440, 444] on input "Son prénom" at bounding box center [535, 432] width 471 height 57
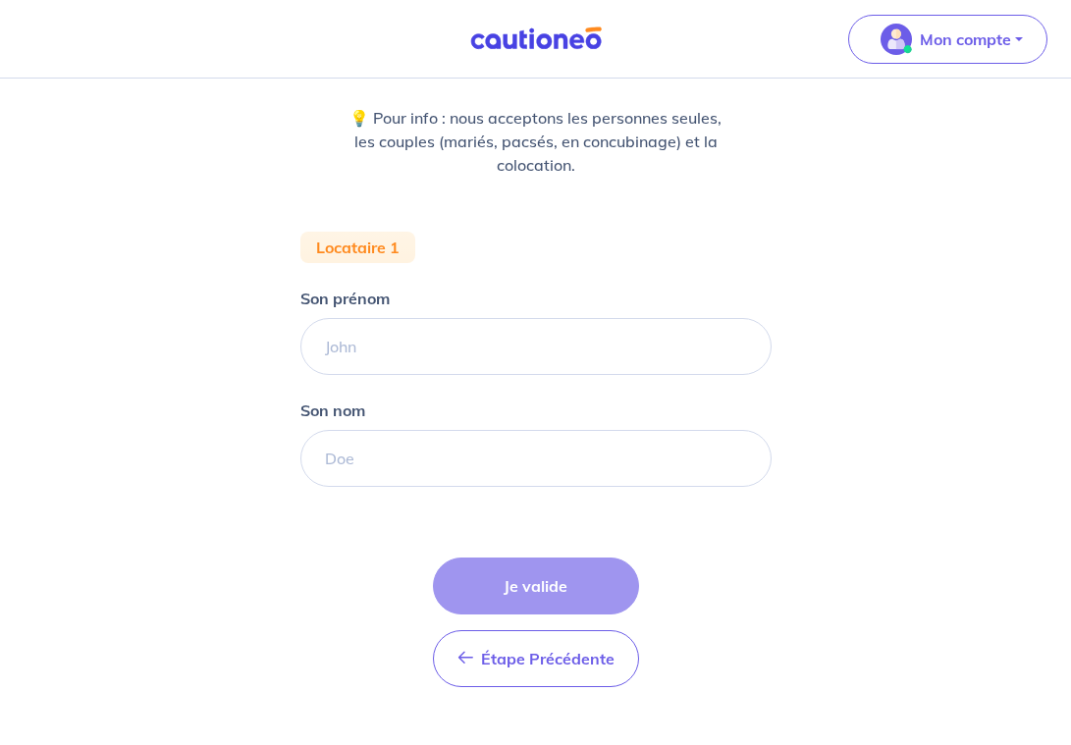
scroll to position [264, 0]
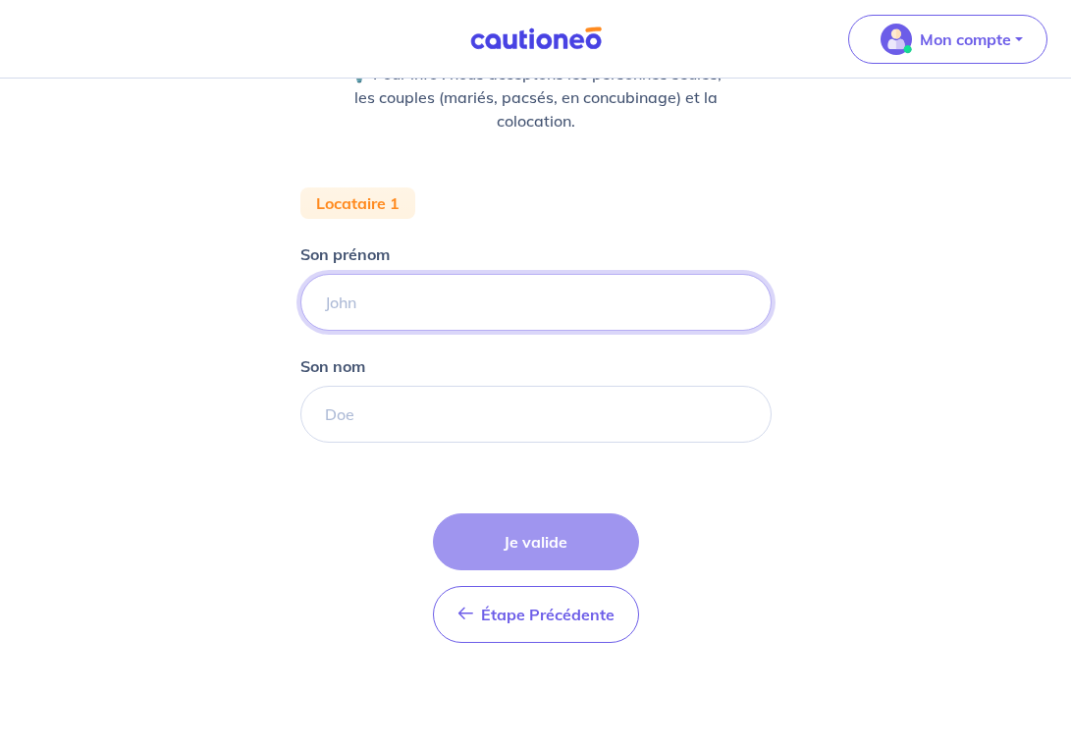
click at [354, 308] on input "Son prénom" at bounding box center [535, 302] width 471 height 57
type input "[PERSON_NAME]"
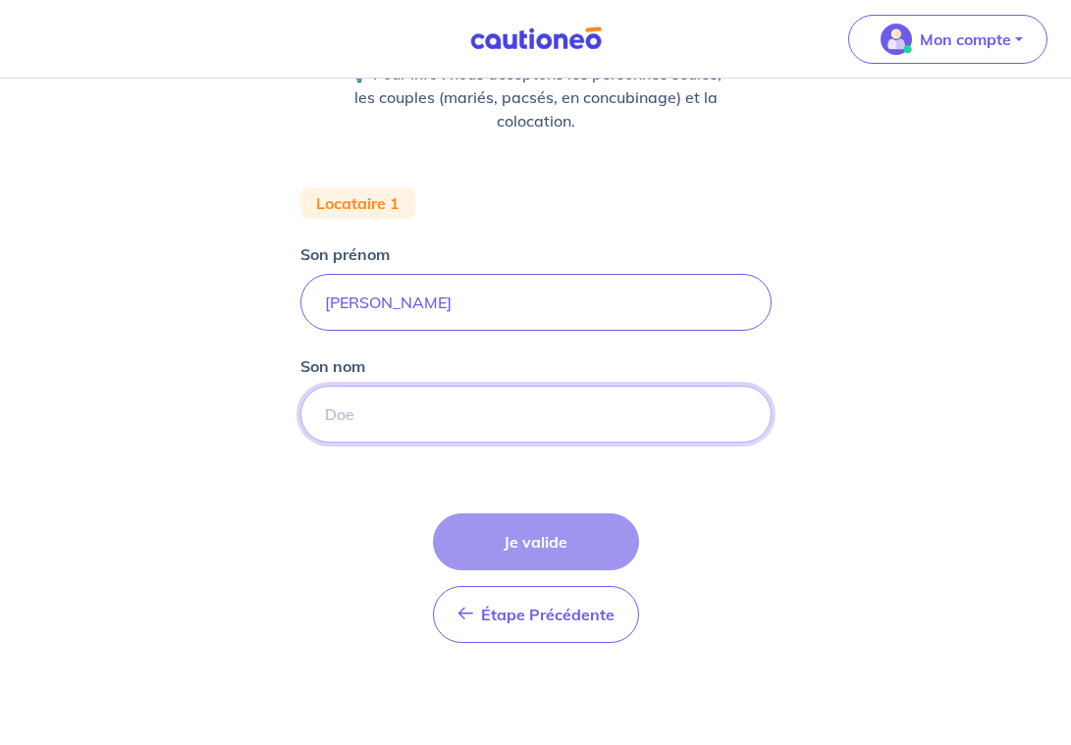
click at [364, 406] on input "Son nom" at bounding box center [535, 414] width 471 height 57
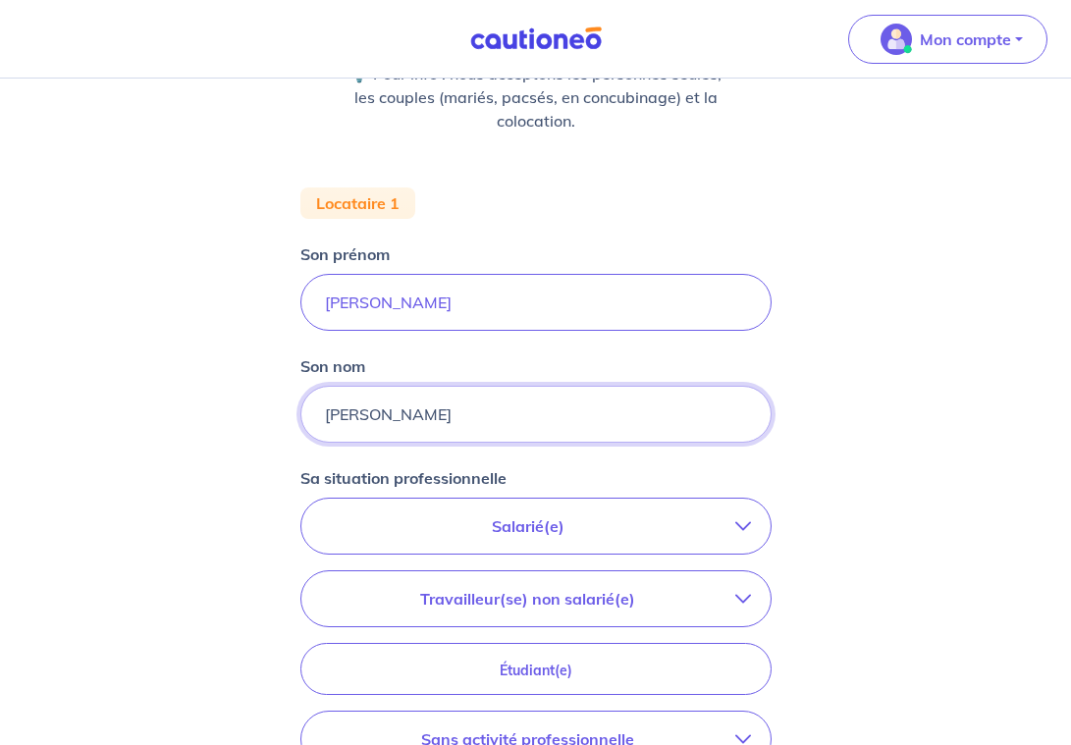
type input "[PERSON_NAME]"
click at [278, 502] on div "Concernant vos locataires 💡 Pour info : nous acceptons les personnes seules, le…" at bounding box center [535, 450] width 1071 height 1271
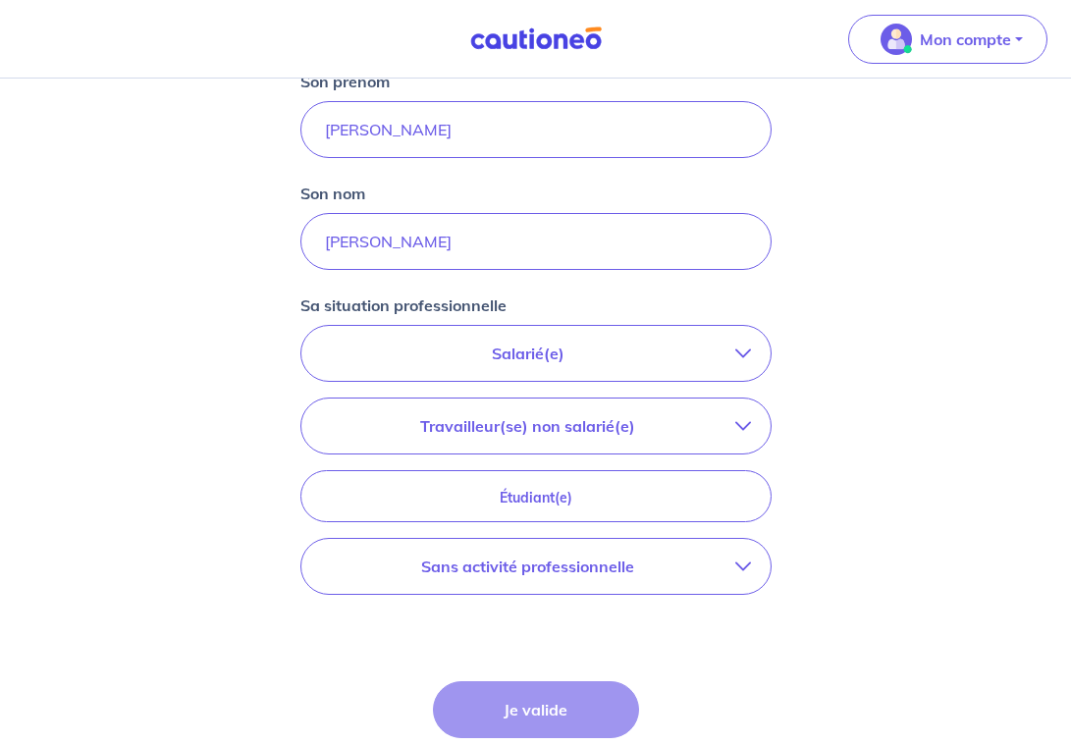
scroll to position [447, 0]
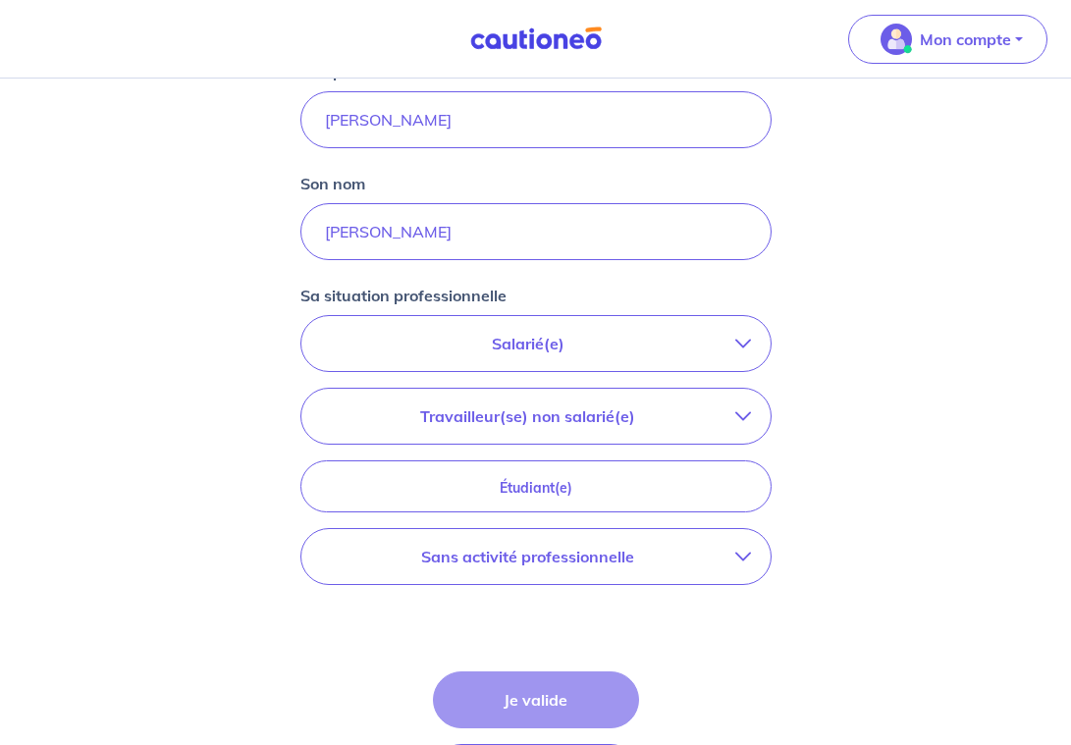
click at [570, 358] on button "Salarié(e)" at bounding box center [535, 343] width 469 height 55
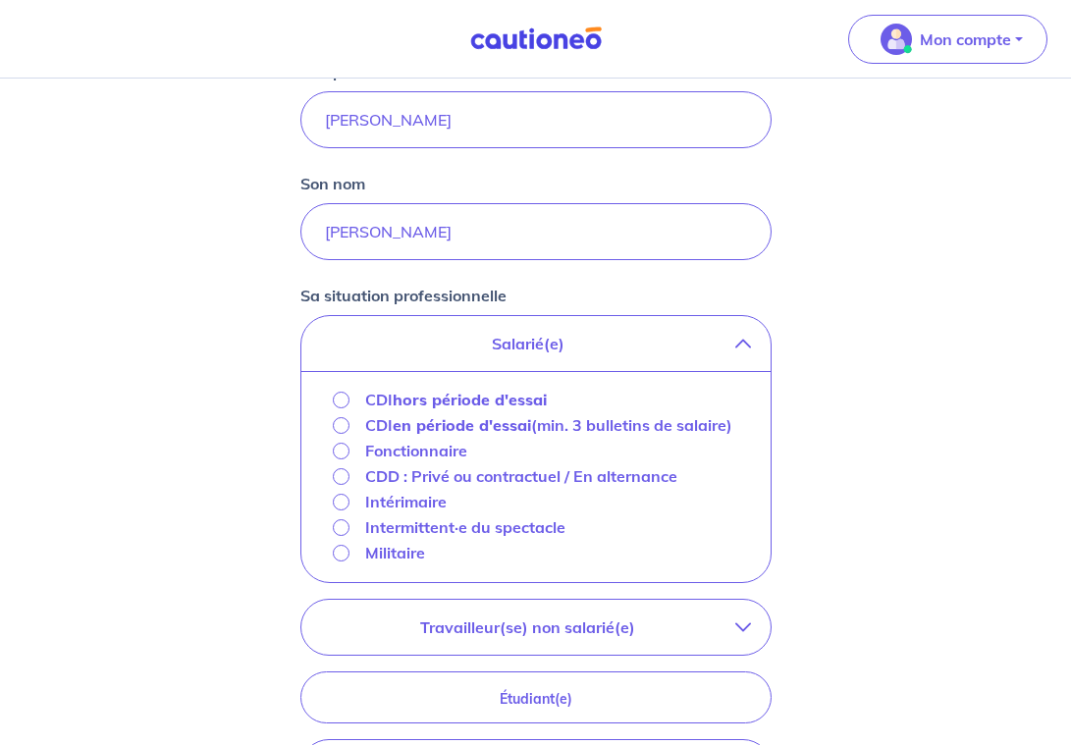
click at [268, 422] on div "Concernant vos locataires 💡 Pour info : nous acceptons les personnes seules, le…" at bounding box center [535, 373] width 1071 height 1482
click at [402, 392] on strong "hors période d'essai" at bounding box center [470, 400] width 154 height 20
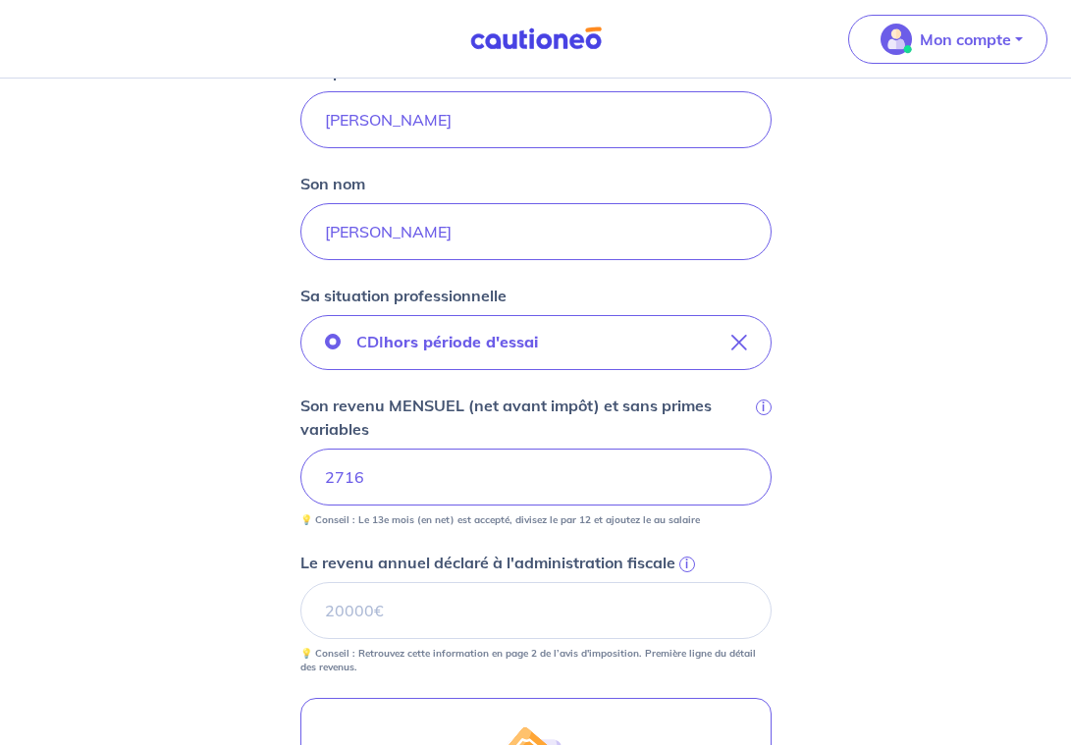
click at [249, 535] on div "Concernant vos locataires 💡 Pour info : nous acceptons les personnes seules, le…" at bounding box center [535, 414] width 1071 height 1564
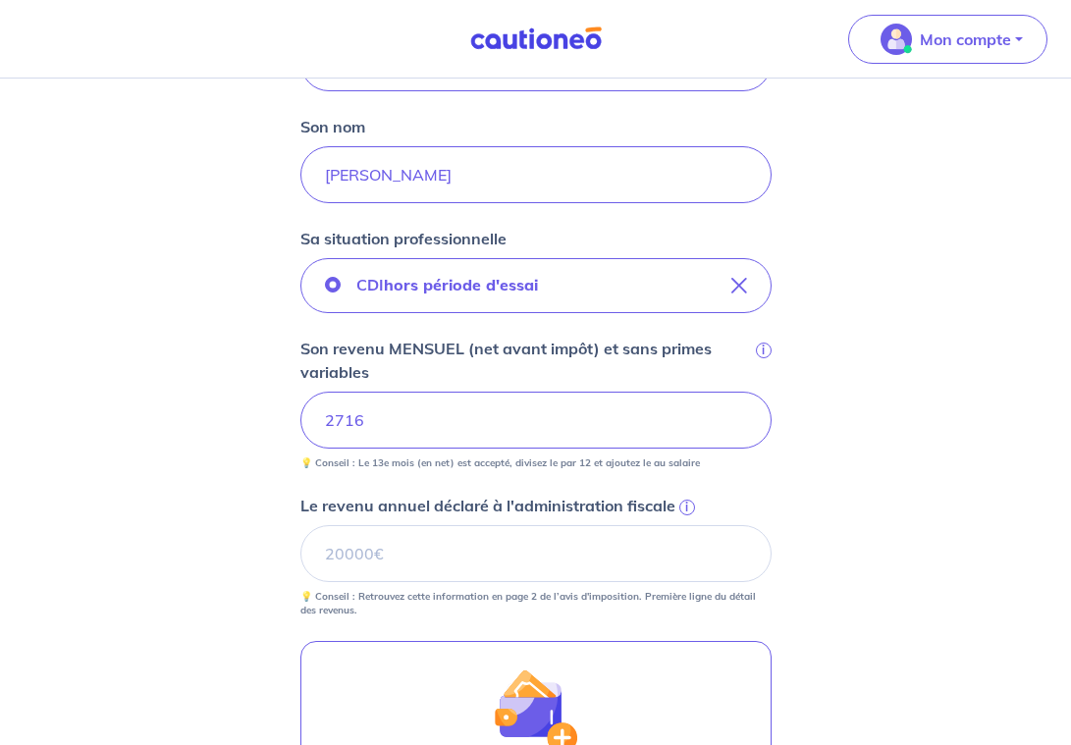
scroll to position [532, 0]
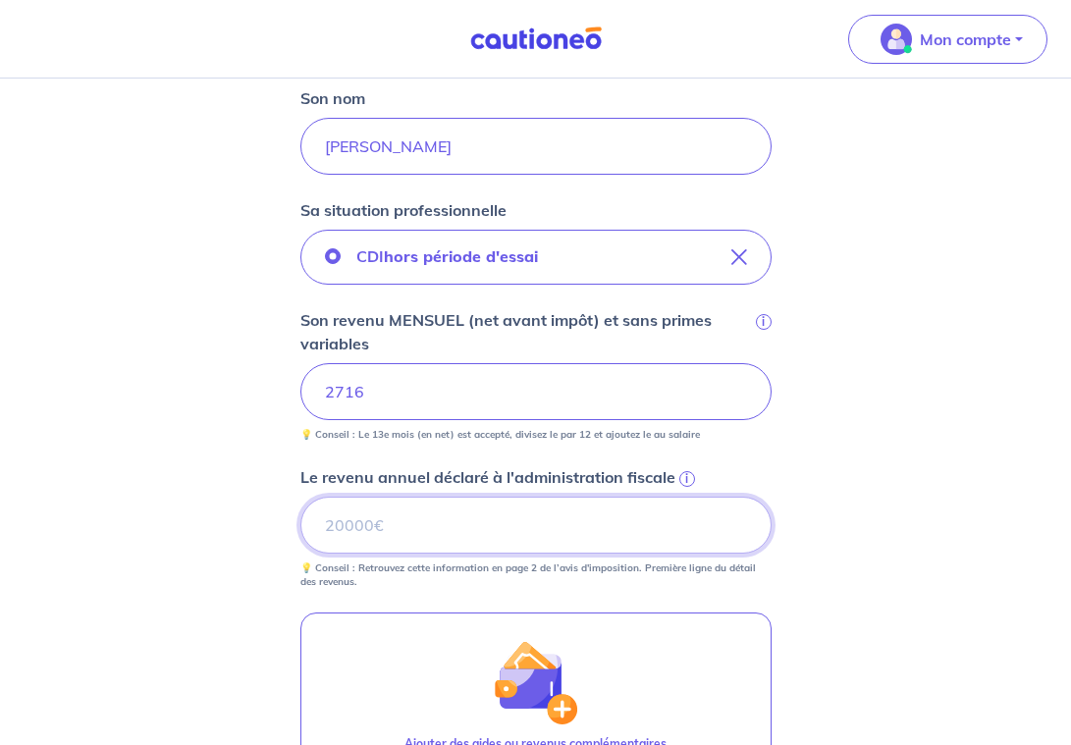
click at [383, 548] on input "Le revenu annuel déclaré à l'administration fiscale i" at bounding box center [535, 525] width 471 height 57
click at [250, 441] on div "Concernant vos locataires 💡 Pour info : nous acceptons les personnes seules, le…" at bounding box center [535, 329] width 1071 height 1564
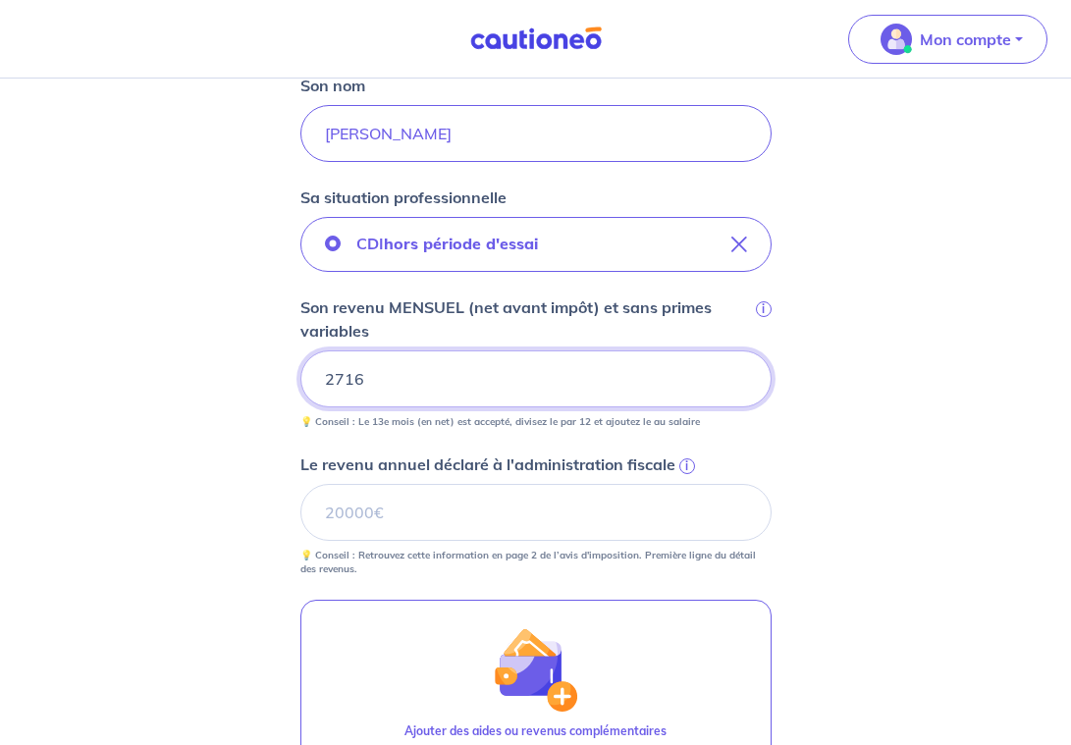
click at [386, 383] on input "2716" at bounding box center [535, 378] width 471 height 57
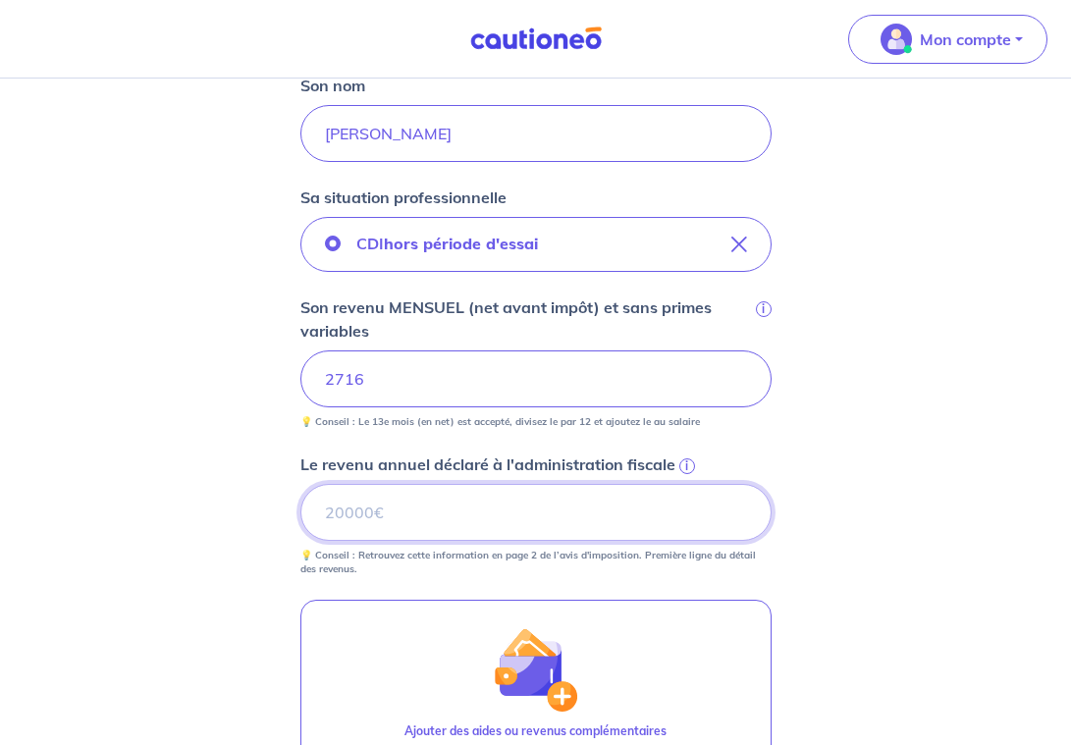
click at [379, 510] on input "Le revenu annuel déclaré à l'administration fiscale i" at bounding box center [535, 512] width 471 height 57
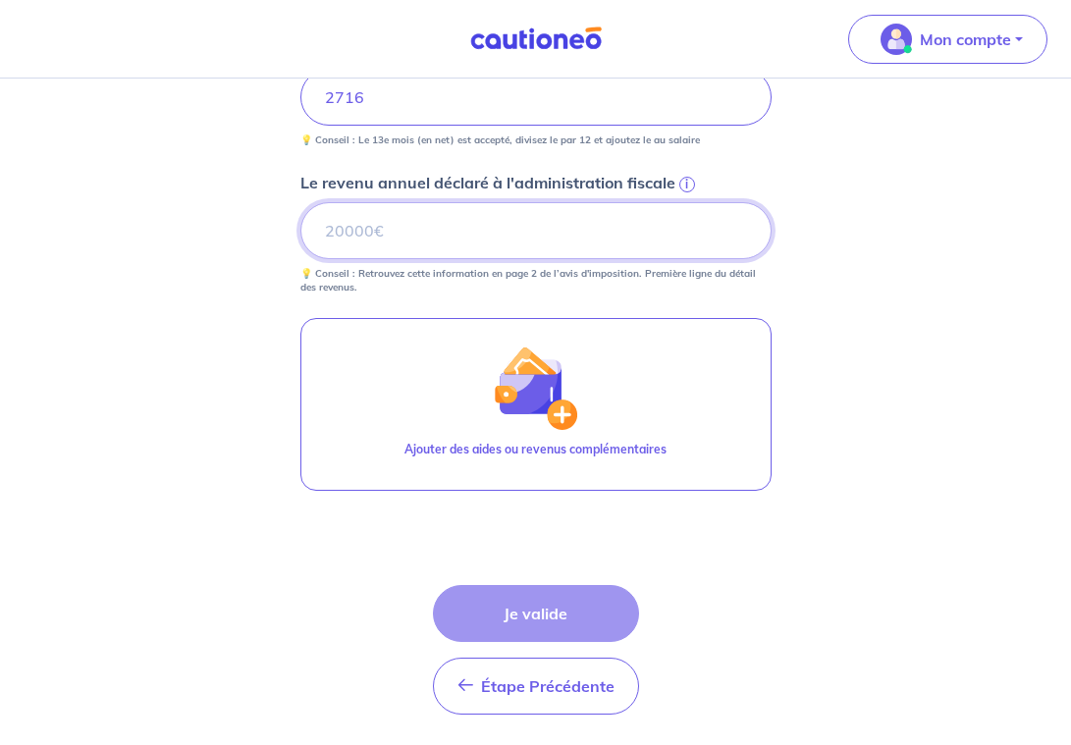
scroll to position [850, 0]
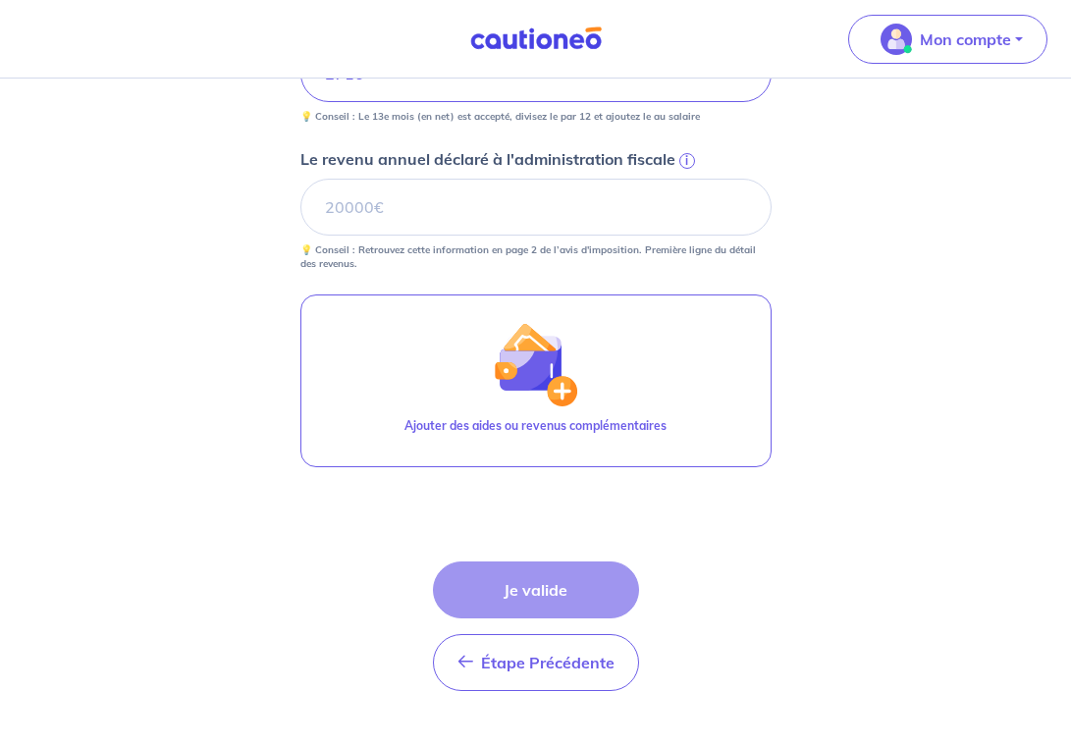
click at [530, 603] on div "Étape Précédente Précédent Je valide Je valide" at bounding box center [536, 626] width 206 height 130
click at [407, 232] on input "Le revenu annuel déclaré à l'administration fiscale i" at bounding box center [535, 207] width 471 height 57
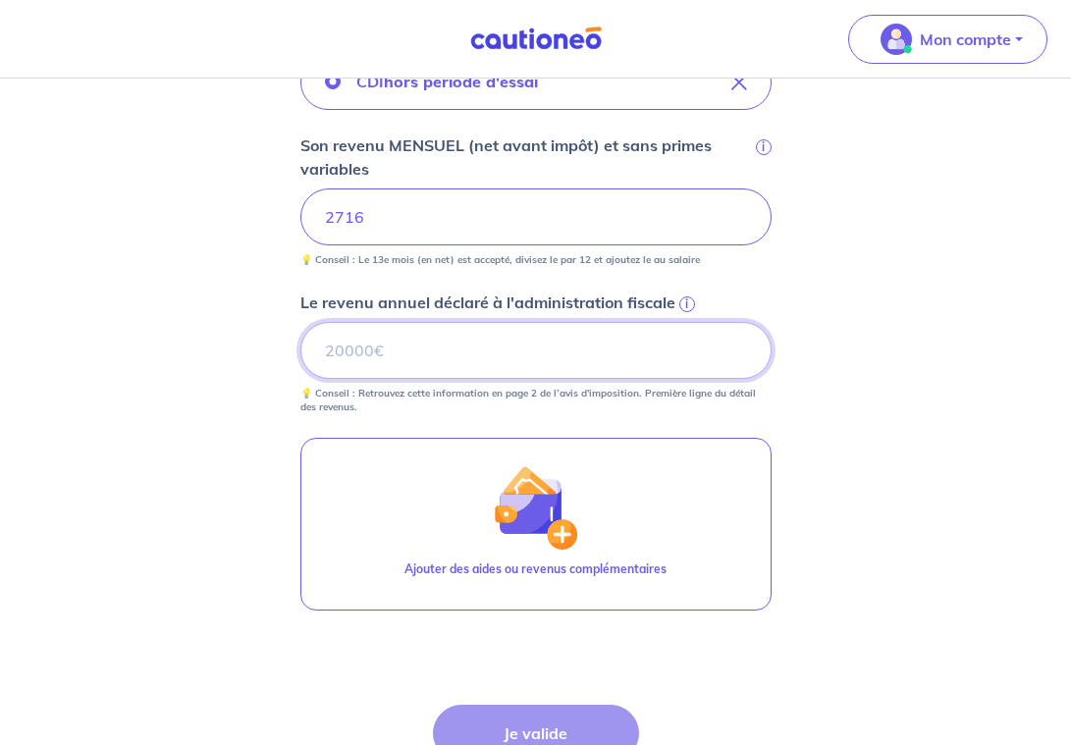
scroll to position [698, 0]
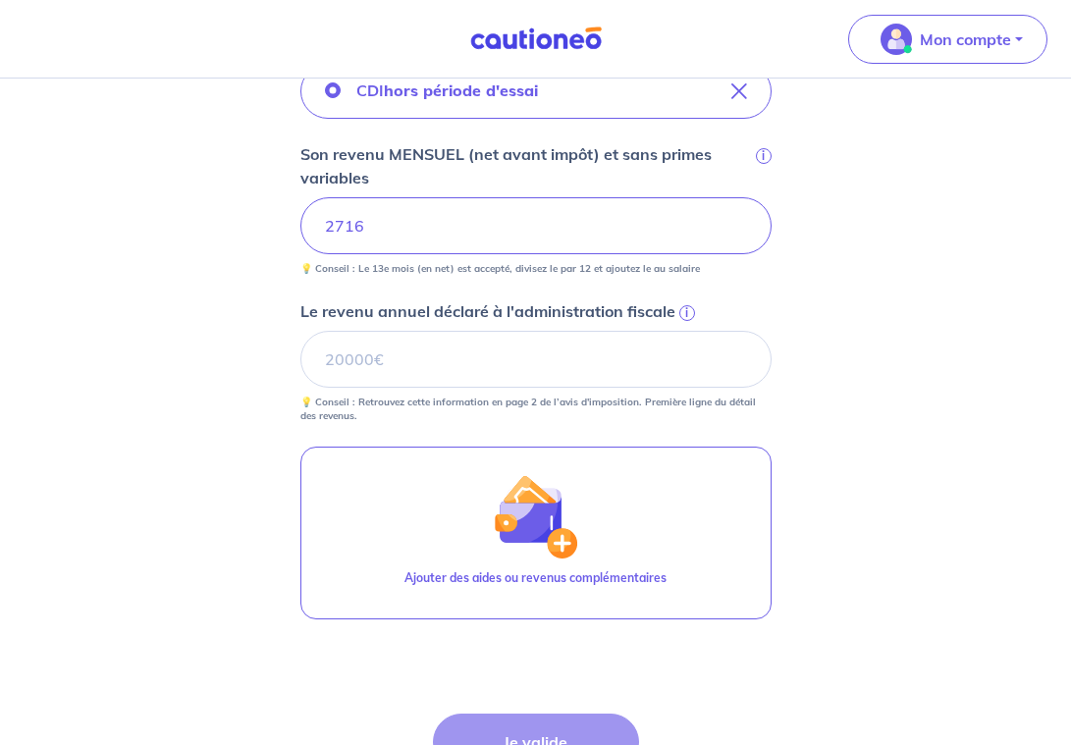
click at [212, 398] on div "Concernant vos locataires 💡 Pour info : nous acceptons les personnes seules, le…" at bounding box center [535, 163] width 1071 height 1564
click at [675, 313] on div "i" at bounding box center [685, 311] width 20 height 20
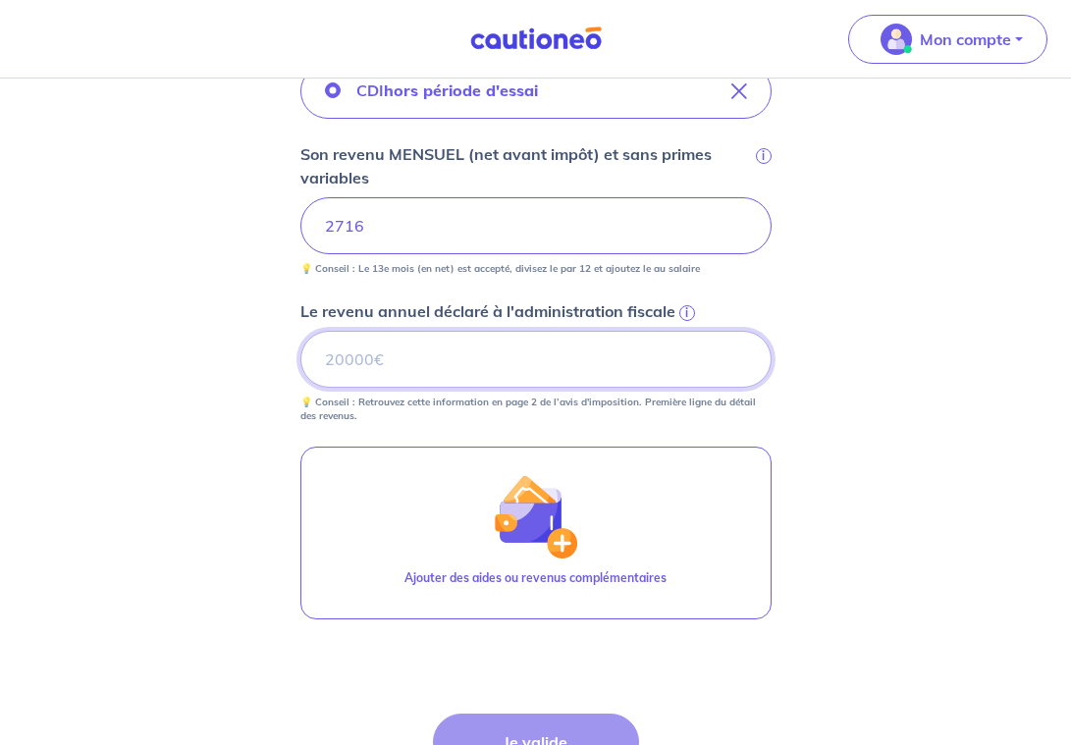
click at [675, 331] on input "Le revenu annuel déclaré à l'administration fiscale i" at bounding box center [535, 359] width 471 height 57
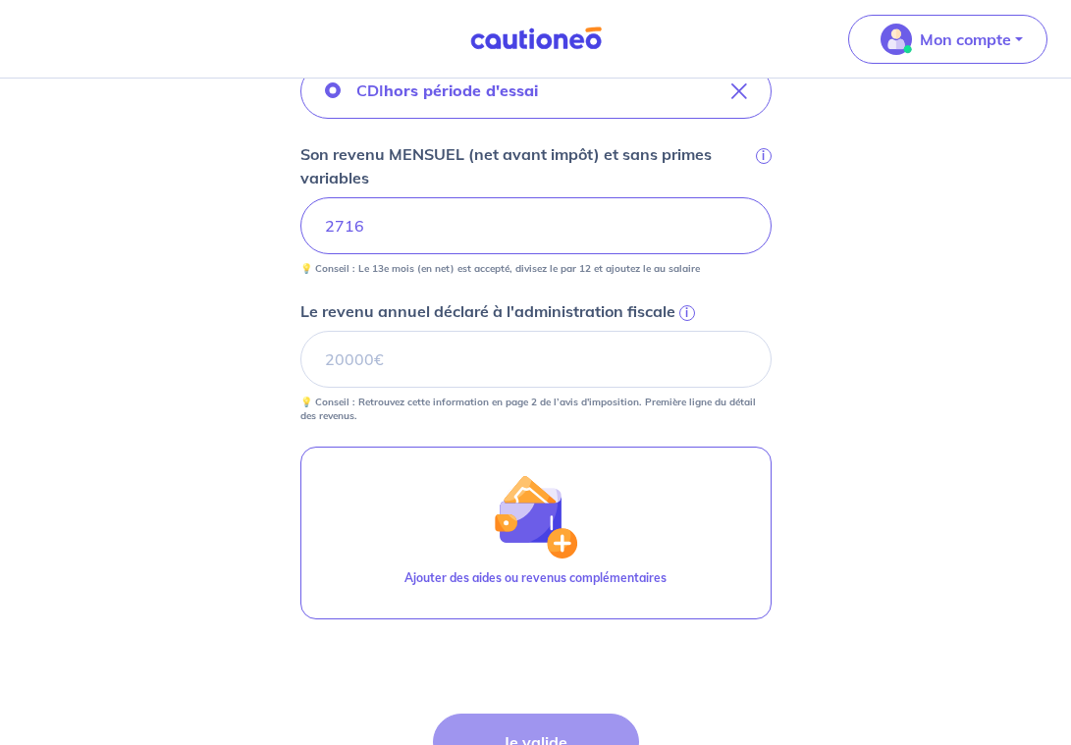
click at [683, 312] on span "i" at bounding box center [687, 313] width 16 height 16
click at [683, 331] on input "Le revenu annuel déclaré à l'administration fiscale i" at bounding box center [535, 359] width 471 height 57
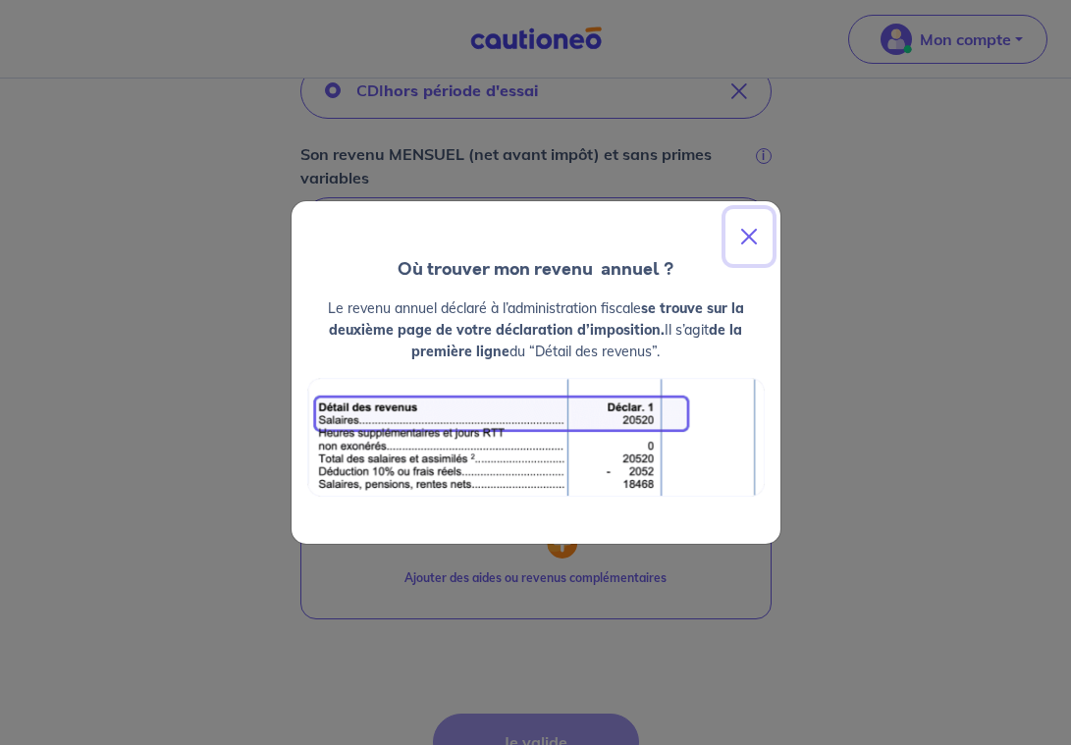
click at [752, 237] on button "Close" at bounding box center [748, 236] width 47 height 55
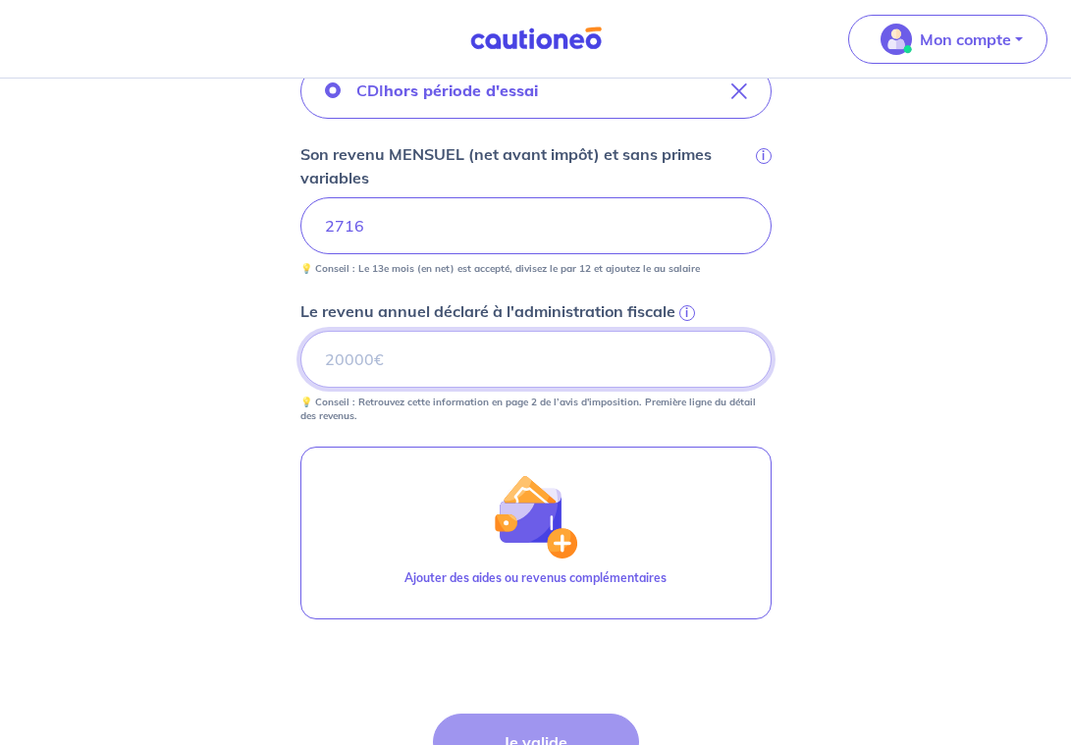
click at [425, 359] on input "Le revenu annuel déclaré à l'administration fiscale i" at bounding box center [535, 359] width 471 height 57
type input "34000"
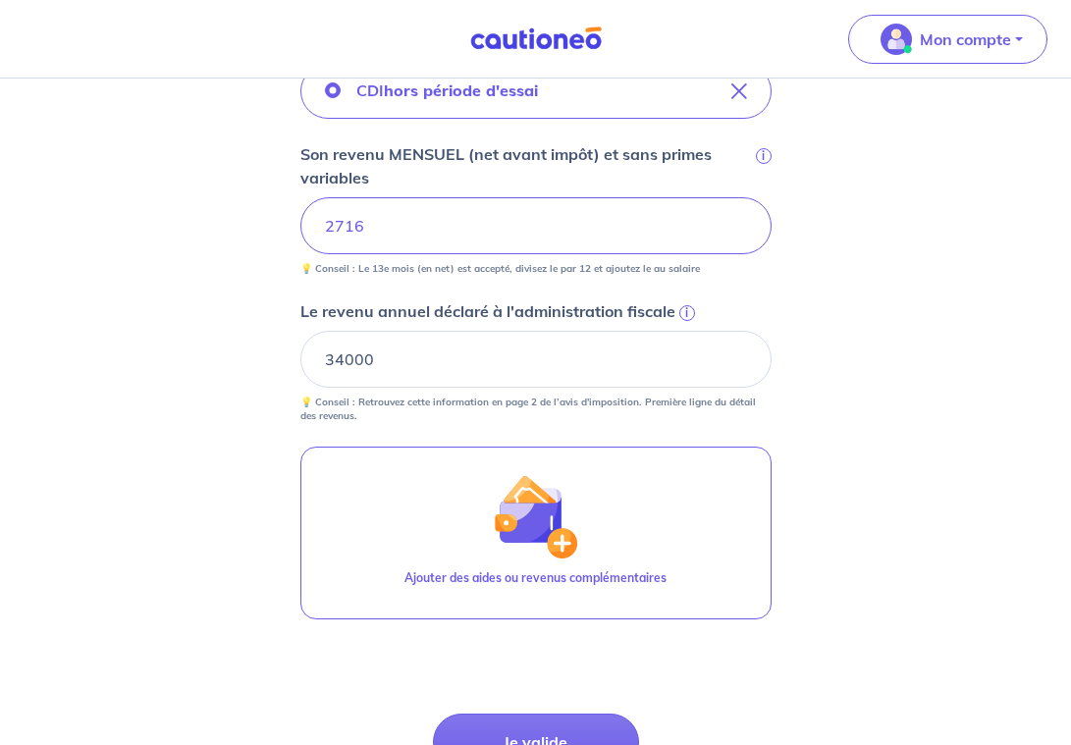
click at [109, 465] on div "Concernant vos locataires 💡 Pour info : nous acceptons les personnes seules, le…" at bounding box center [535, 163] width 1071 height 1564
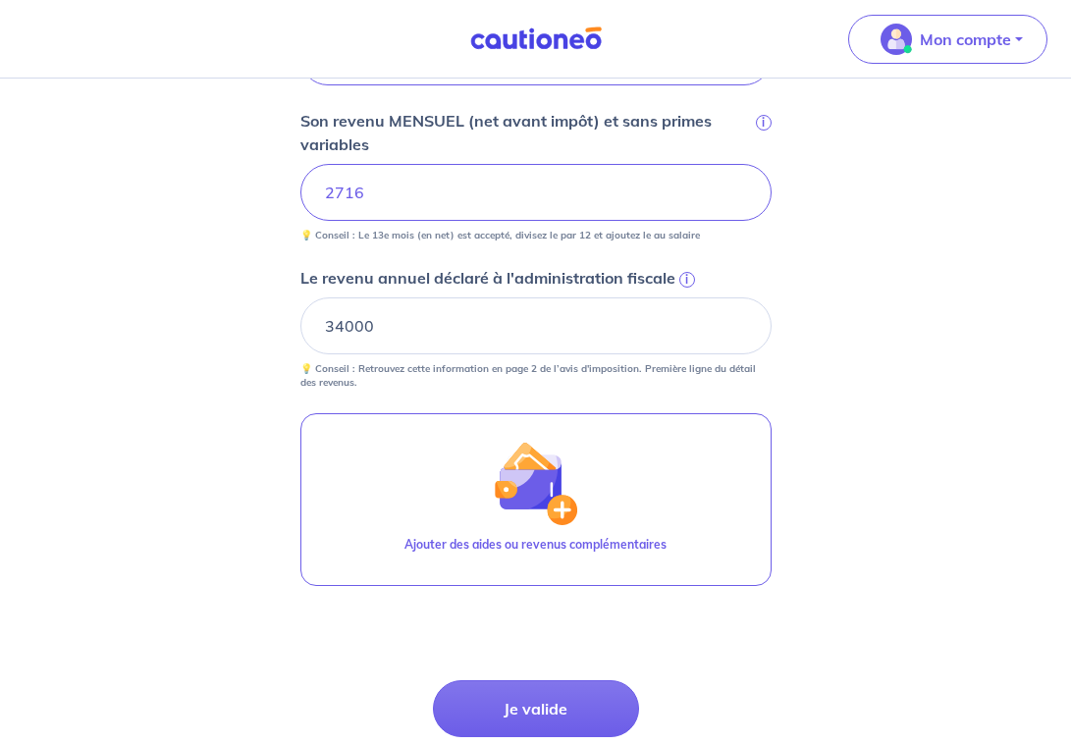
scroll to position [874, 0]
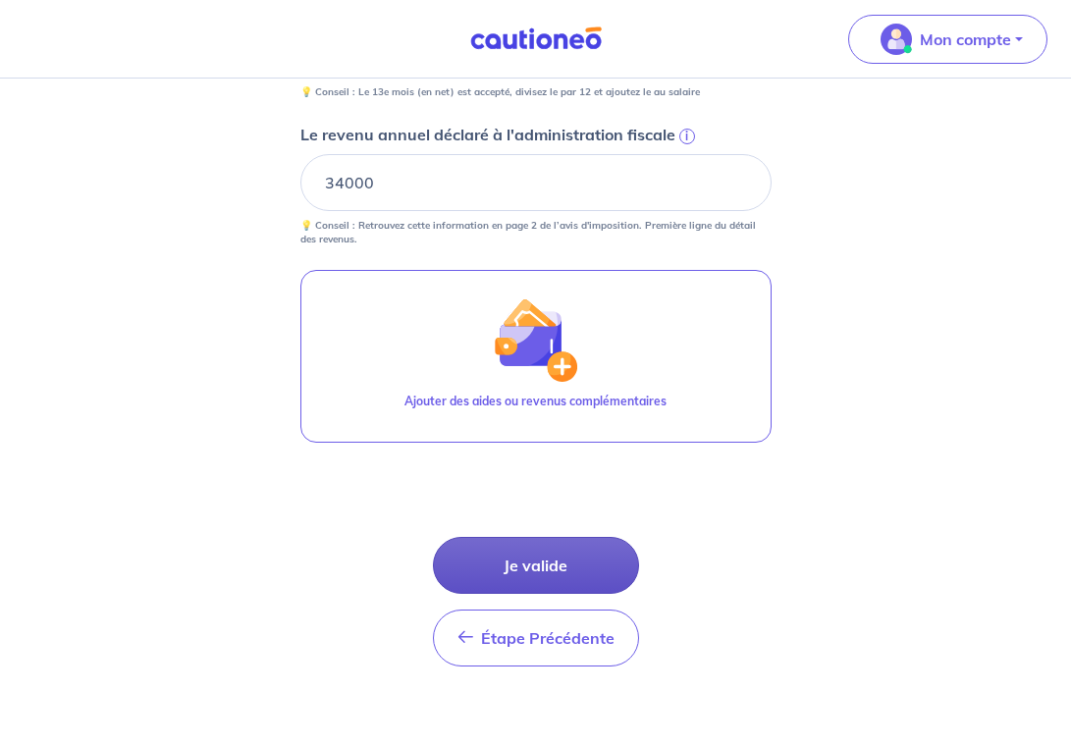
click at [555, 561] on button "Je valide" at bounding box center [536, 565] width 206 height 57
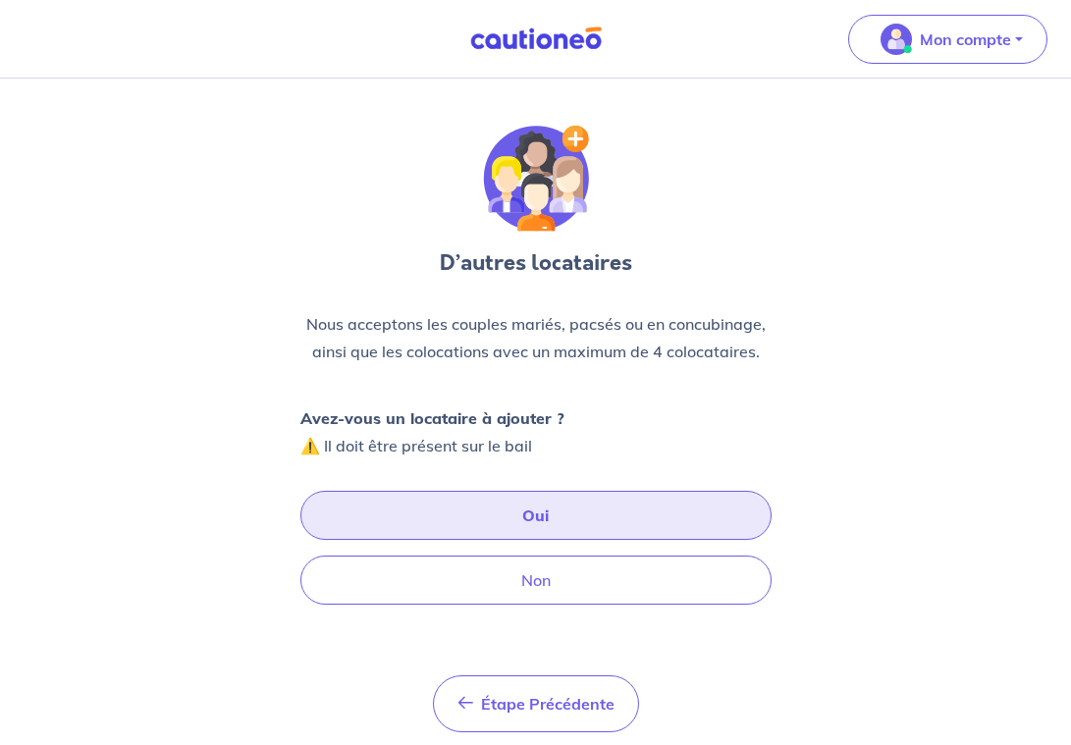
click at [465, 533] on button "Oui" at bounding box center [535, 515] width 471 height 49
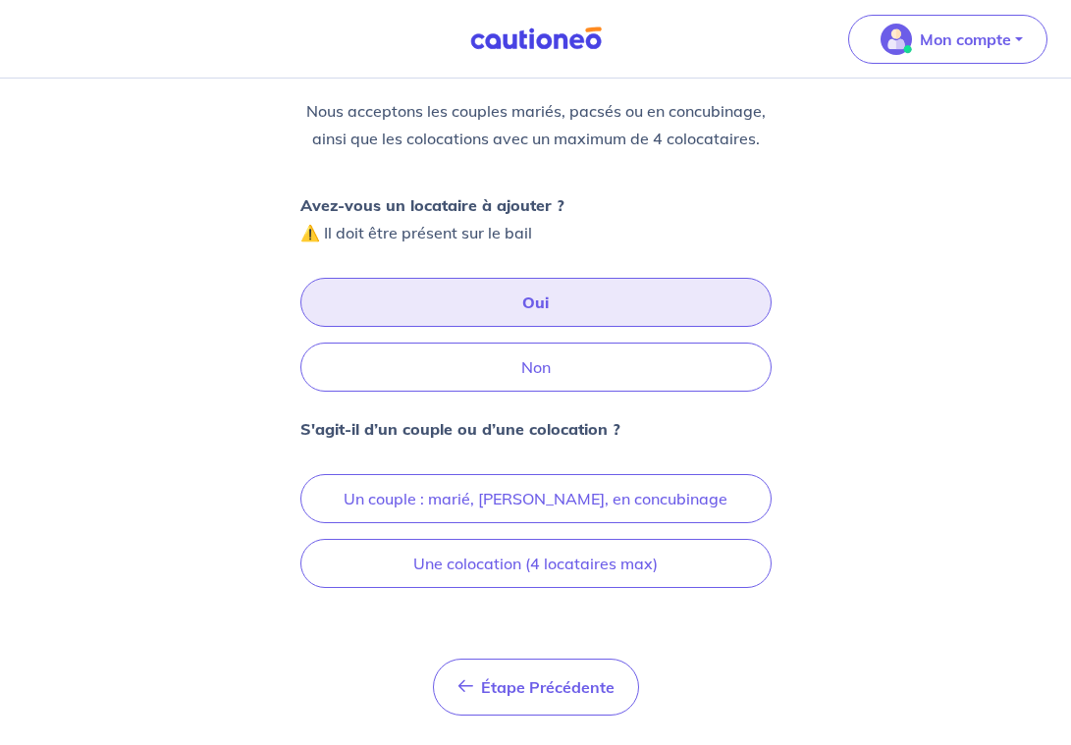
scroll to position [238, 0]
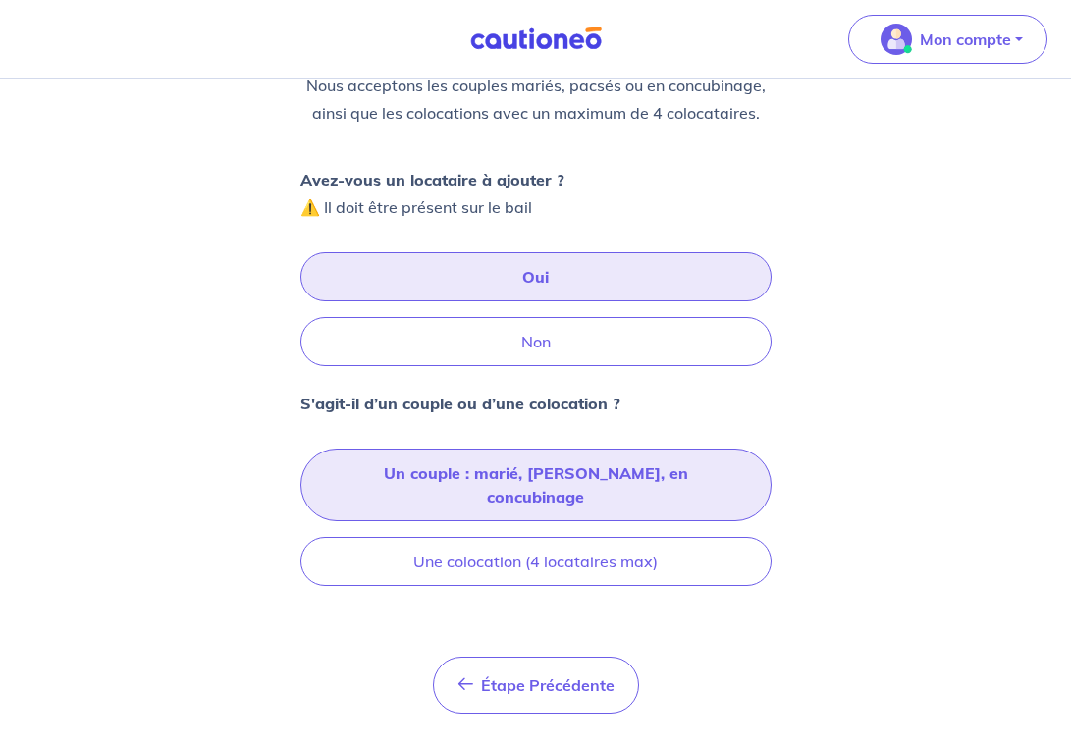
click at [361, 482] on button "Un couple : marié, pacsé, en concubinage" at bounding box center [535, 484] width 471 height 73
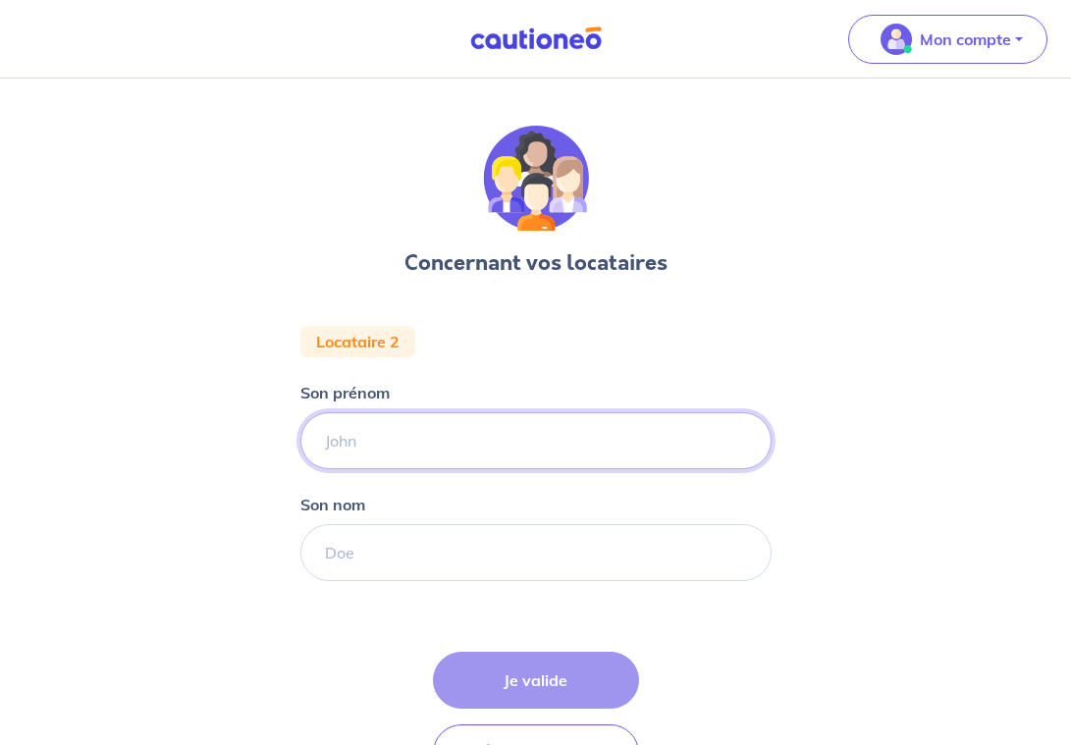
click at [433, 455] on input "Son prénom" at bounding box center [535, 440] width 471 height 57
type input "[PERSON_NAME]"
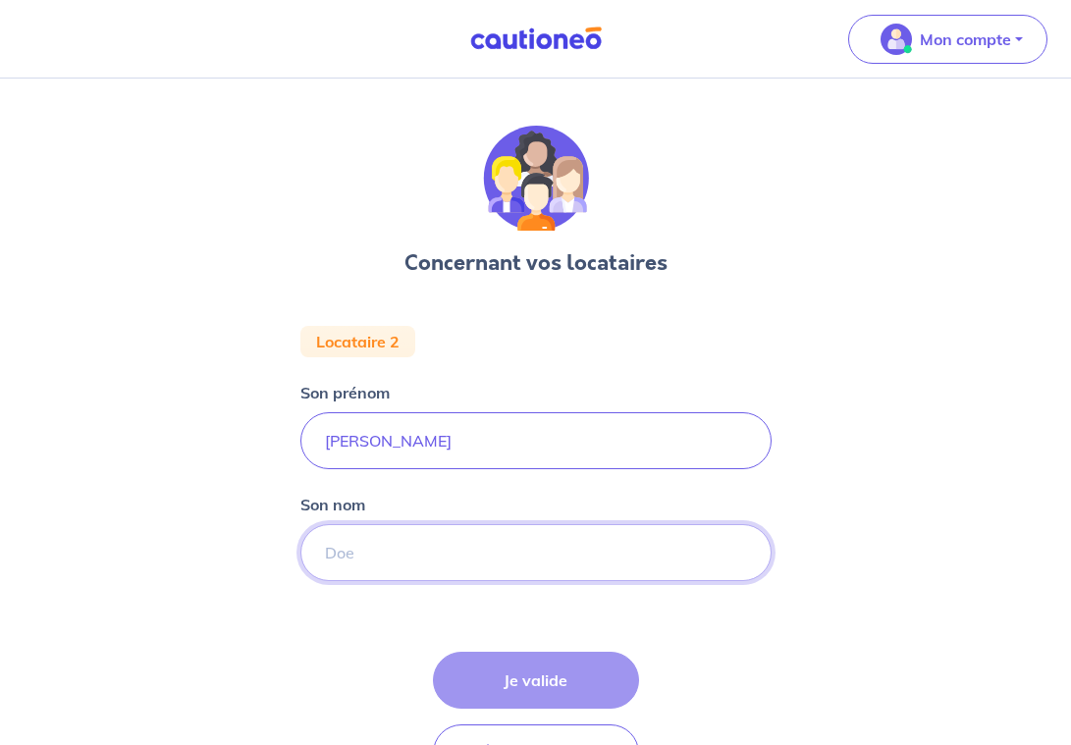
click at [505, 555] on input "Son nom" at bounding box center [535, 552] width 471 height 57
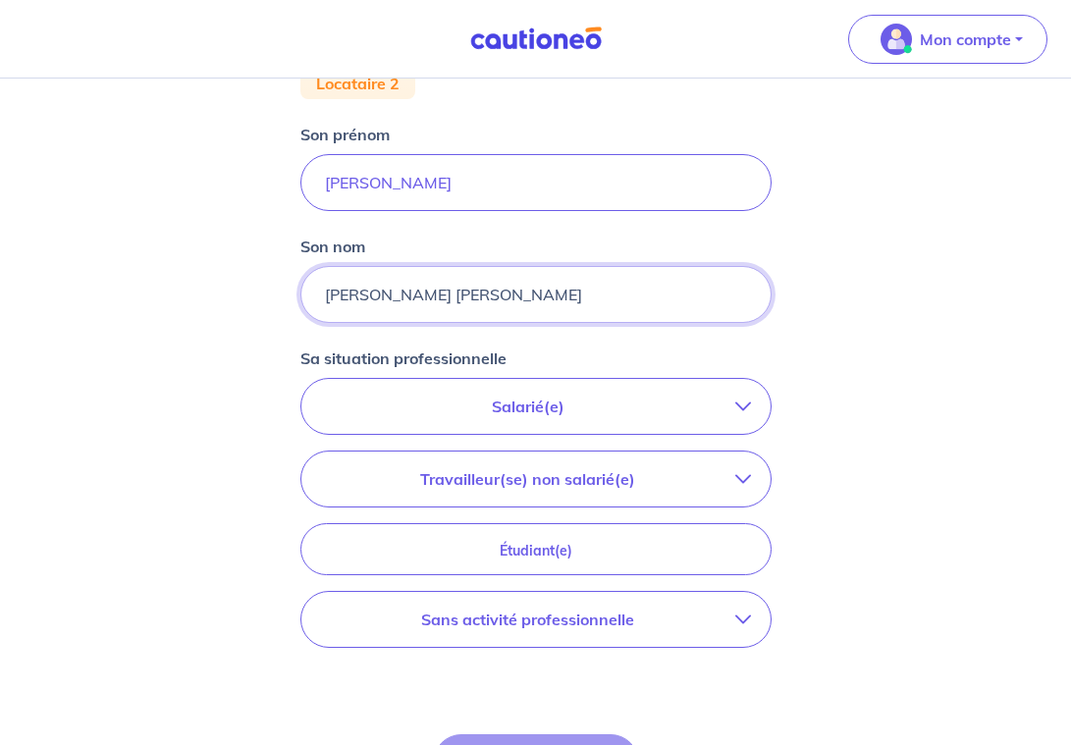
scroll to position [298, 0]
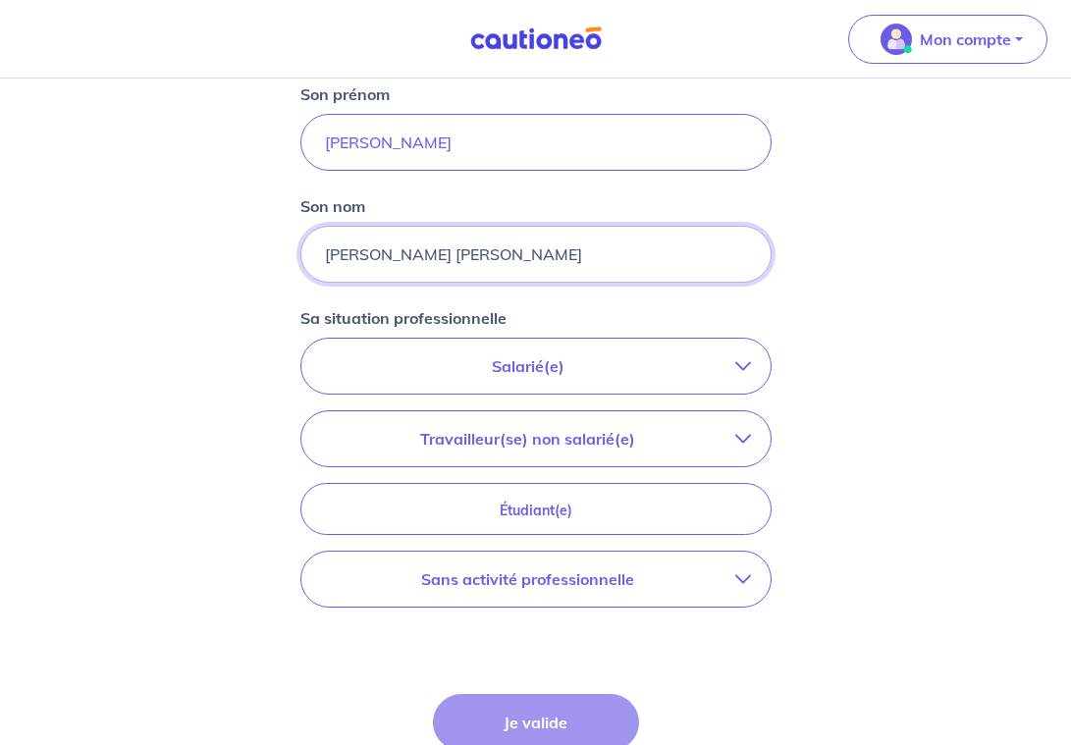
type input "[PERSON_NAME] [PERSON_NAME]"
click at [537, 383] on button "Salarié(e)" at bounding box center [535, 366] width 469 height 55
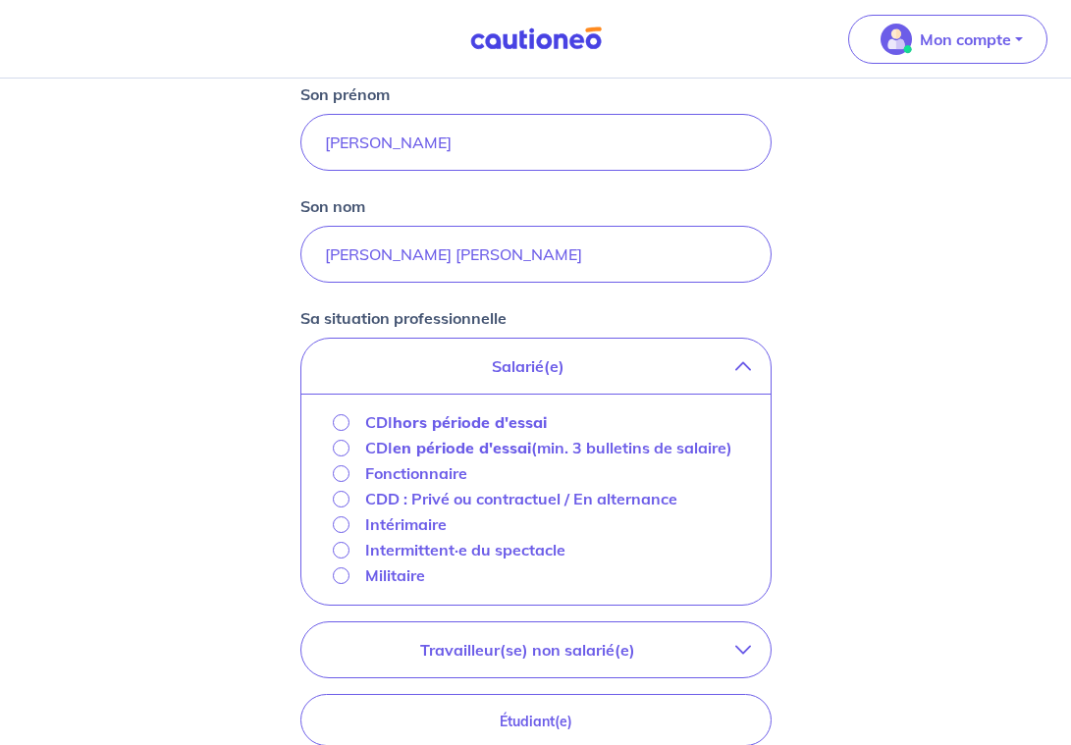
click at [423, 424] on strong "hors période d'essai" at bounding box center [470, 422] width 154 height 20
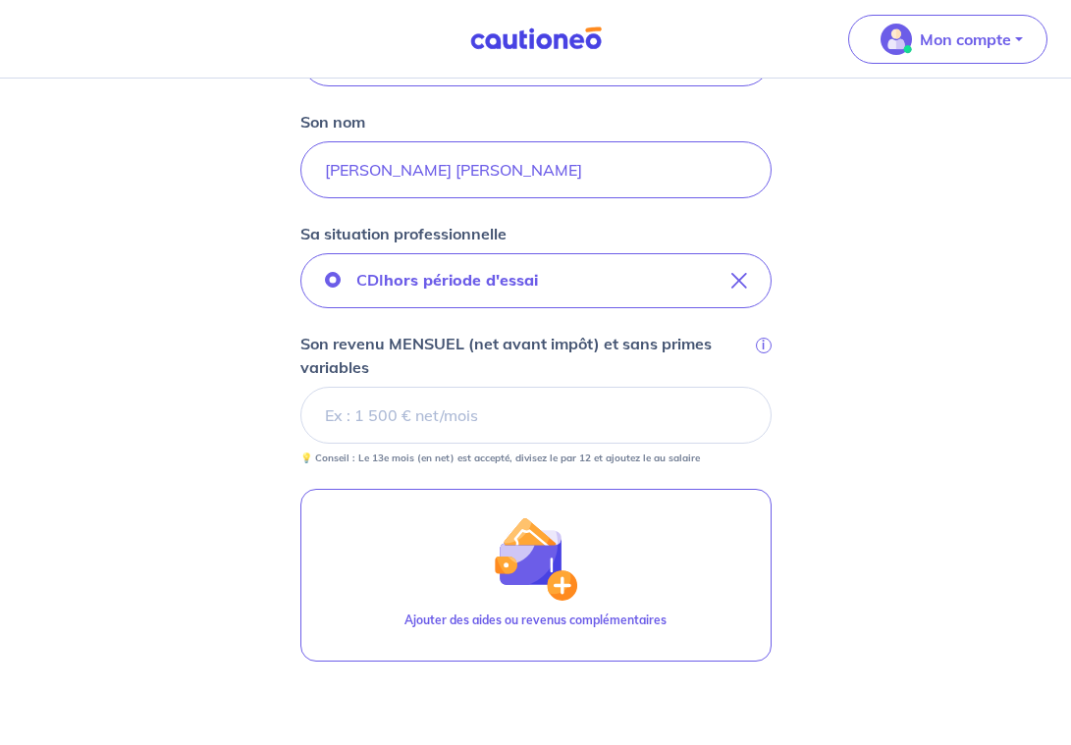
scroll to position [409, 0]
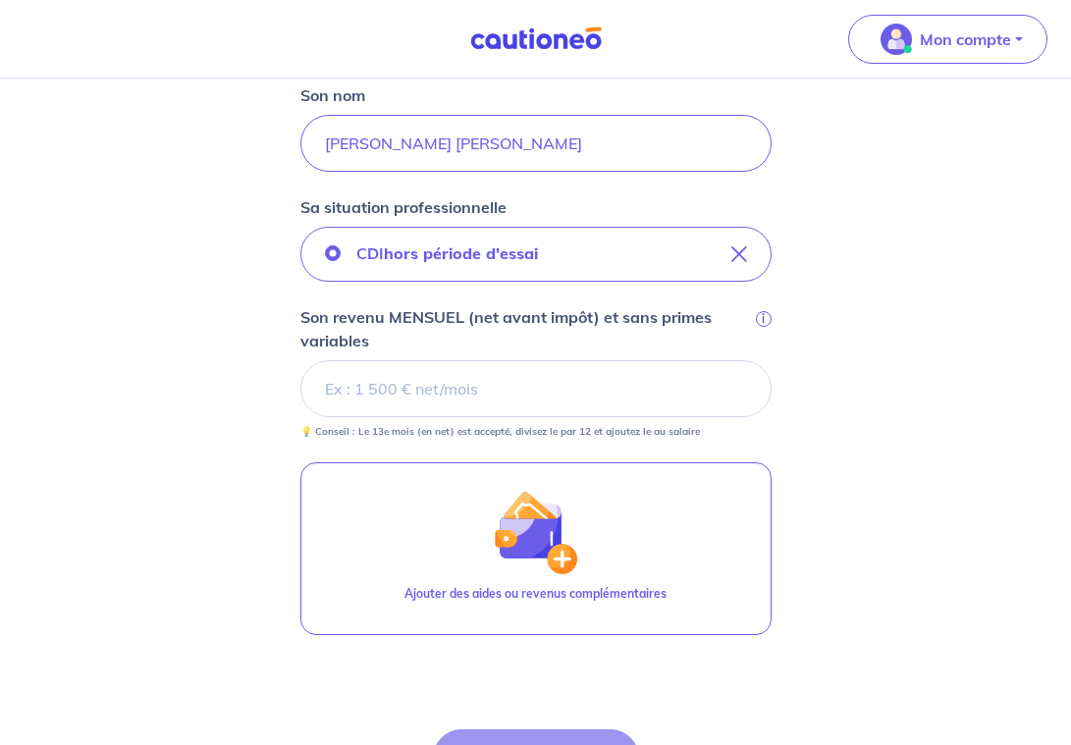
click at [453, 380] on input "Son revenu MENSUEL (net avant impôt) et sans primes variables i" at bounding box center [535, 388] width 471 height 57
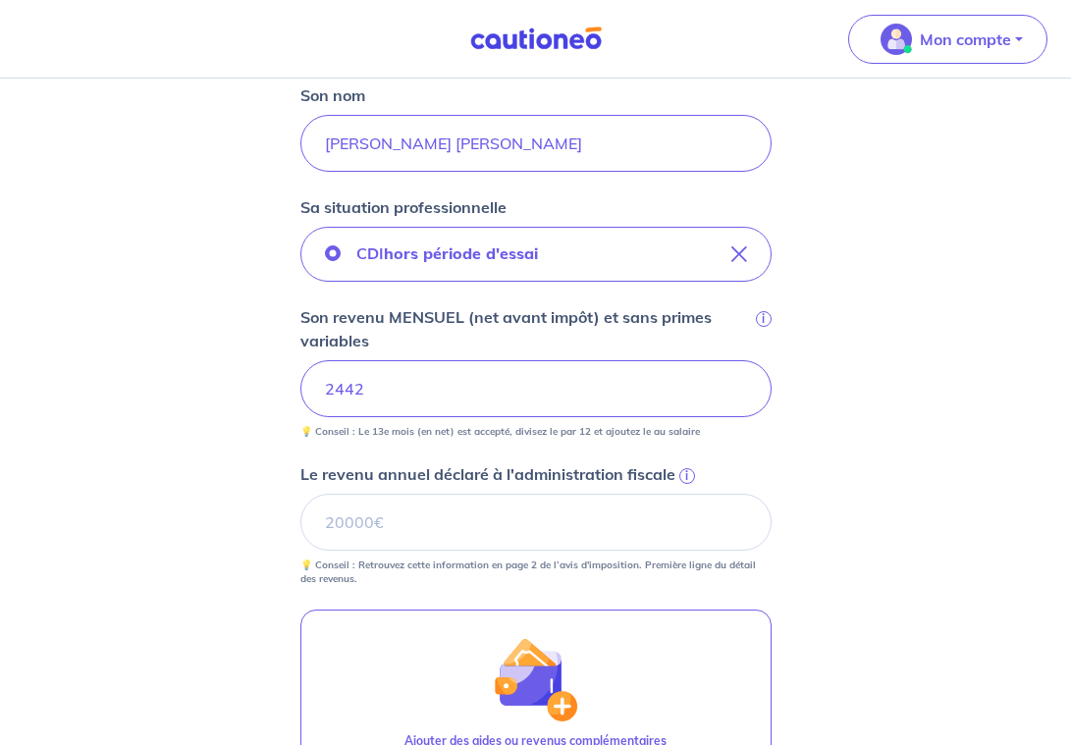
click at [248, 428] on div "Concernant vos locataires Locataire 2 Son prénom Mariana Son nom Dos Santos Pin…" at bounding box center [535, 388] width 1071 height 1439
click at [389, 521] on input "Le revenu annuel déclaré à l'administration fiscale i" at bounding box center [535, 522] width 471 height 57
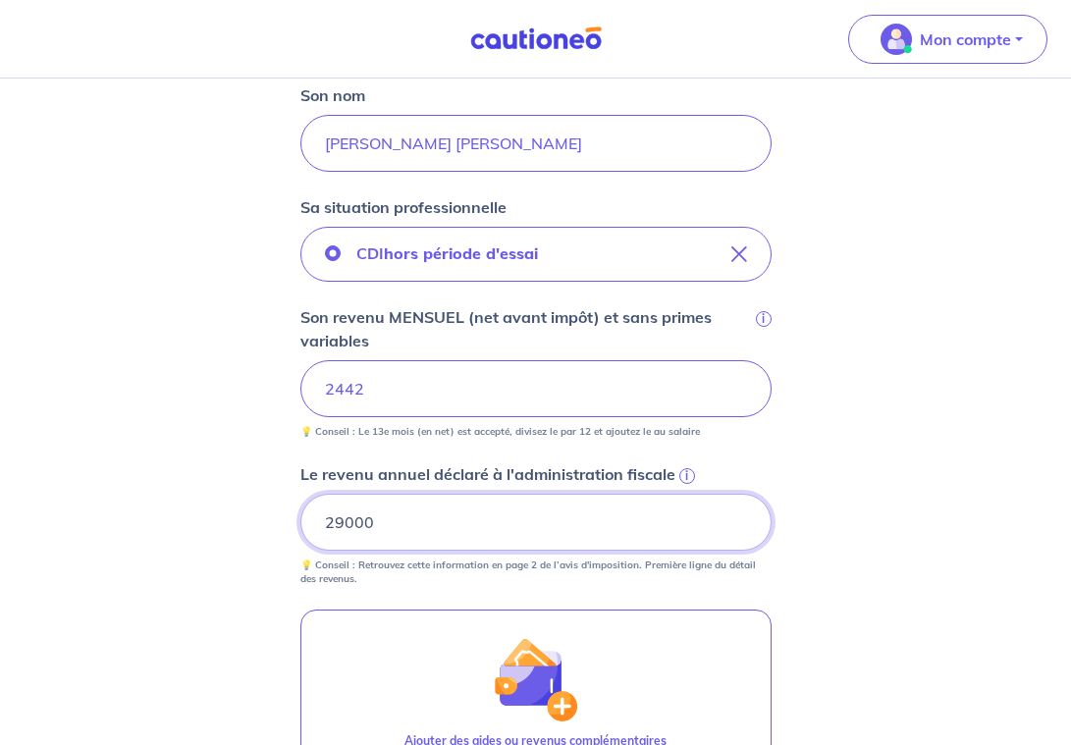
type input "29000"
click at [278, 509] on div "Concernant vos locataires Locataire 2 Son prénom Mariana Son nom Dos Santos Pin…" at bounding box center [535, 388] width 1071 height 1439
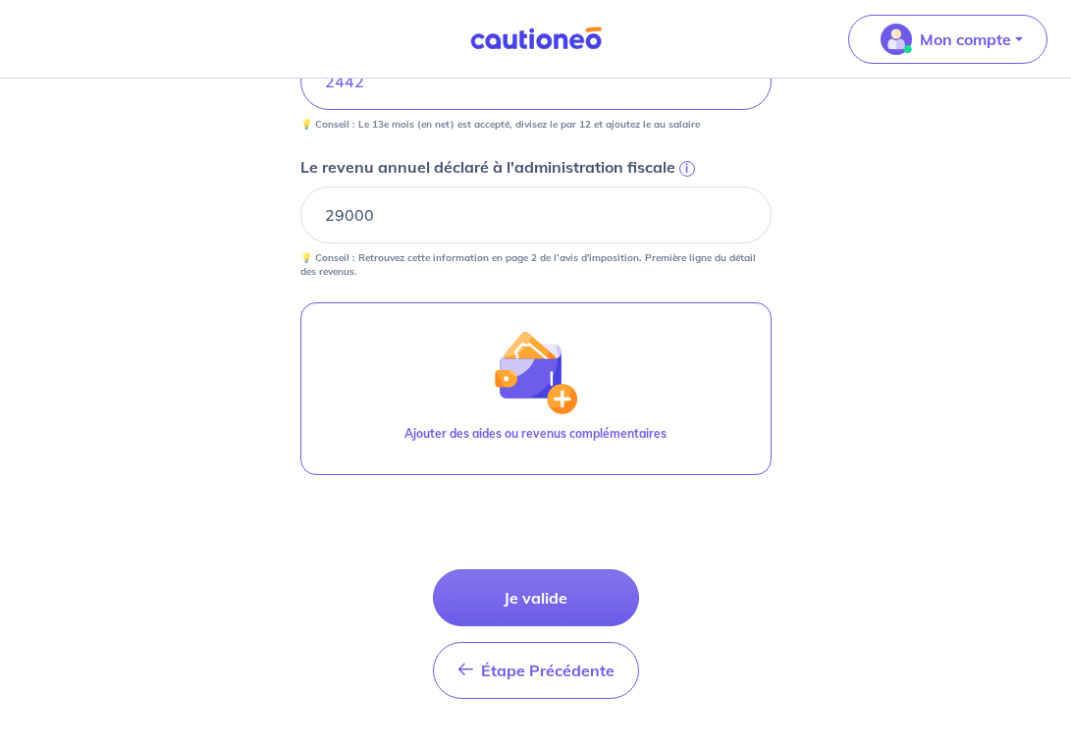
scroll to position [762, 0]
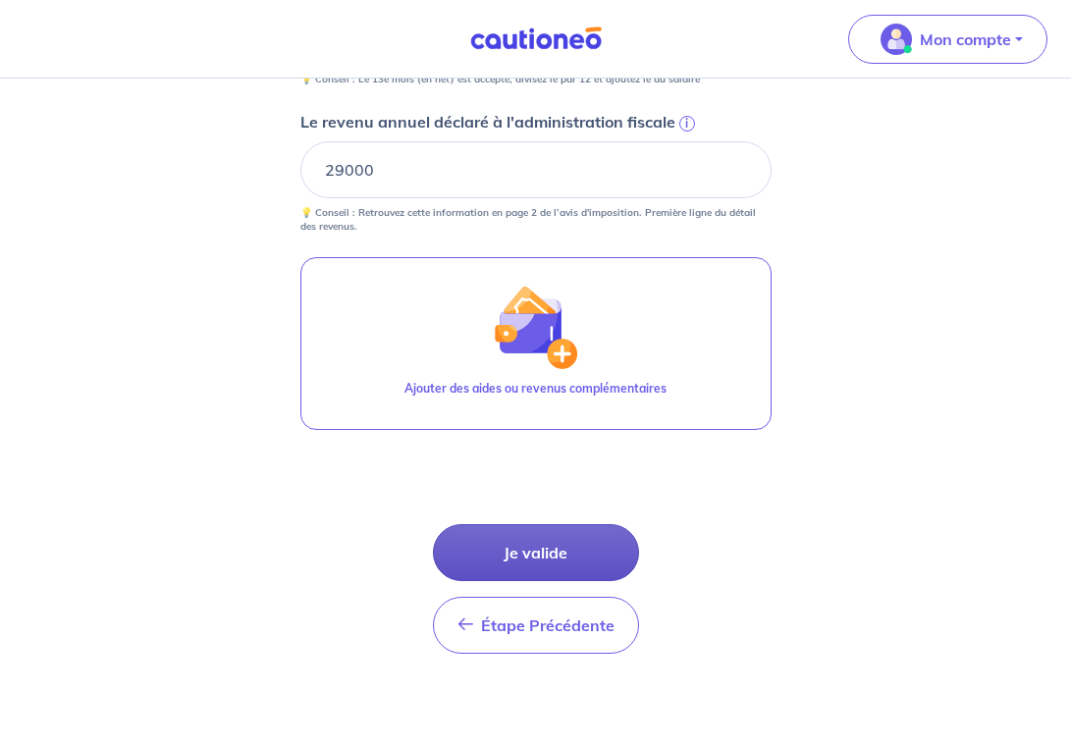
click at [566, 563] on button "Je valide" at bounding box center [536, 552] width 206 height 57
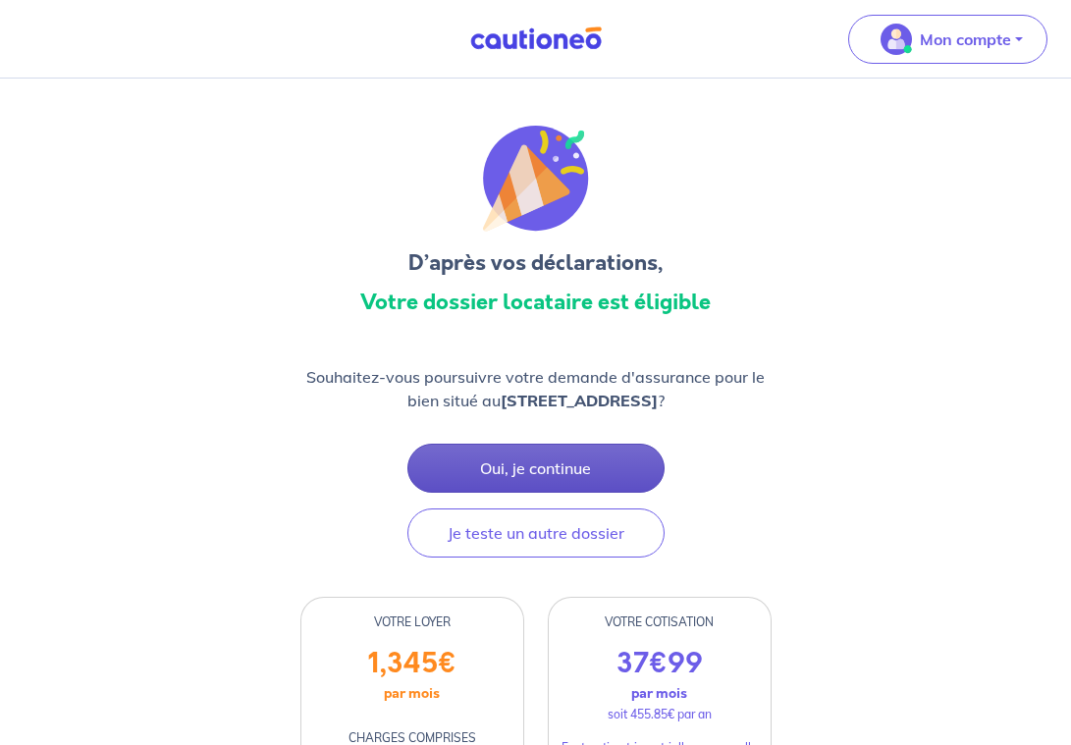
click at [505, 459] on button "Oui, je continue" at bounding box center [535, 468] width 257 height 49
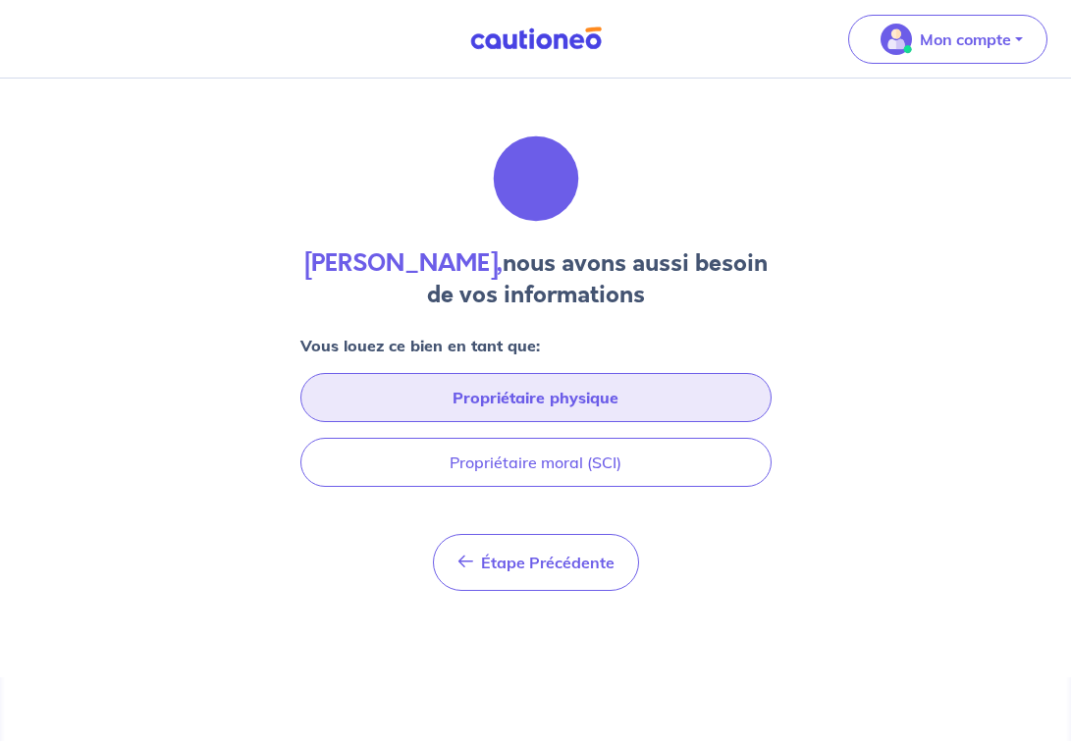
click at [618, 399] on button "Propriétaire physique" at bounding box center [535, 397] width 471 height 49
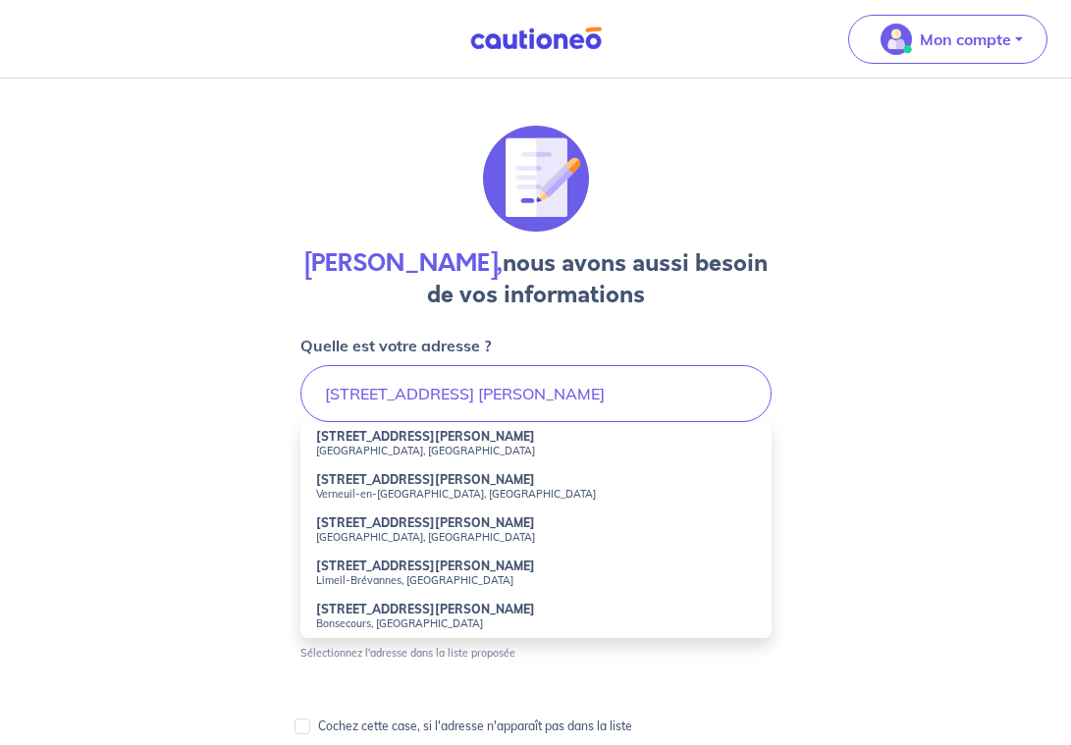
click at [390, 564] on strong "1 Ter Avenue du Président Wilson" at bounding box center [425, 565] width 219 height 15
type input "1 Ter Avenue du Président Wilson, Limeil-Brévannes, France"
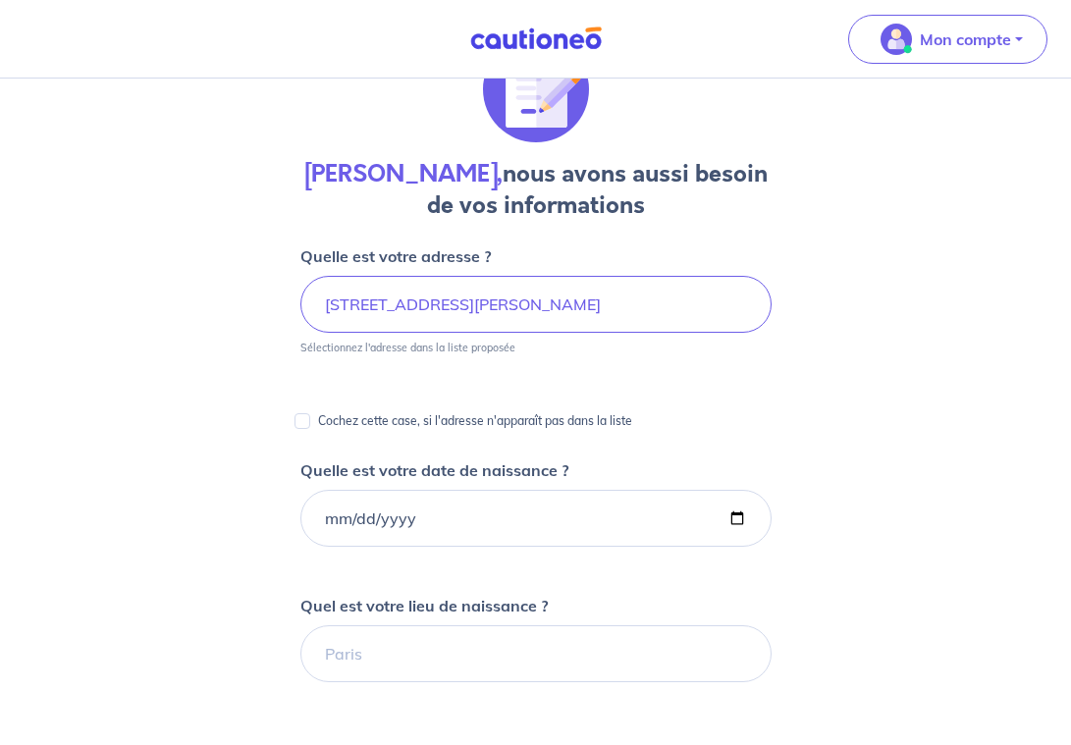
scroll to position [130, 0]
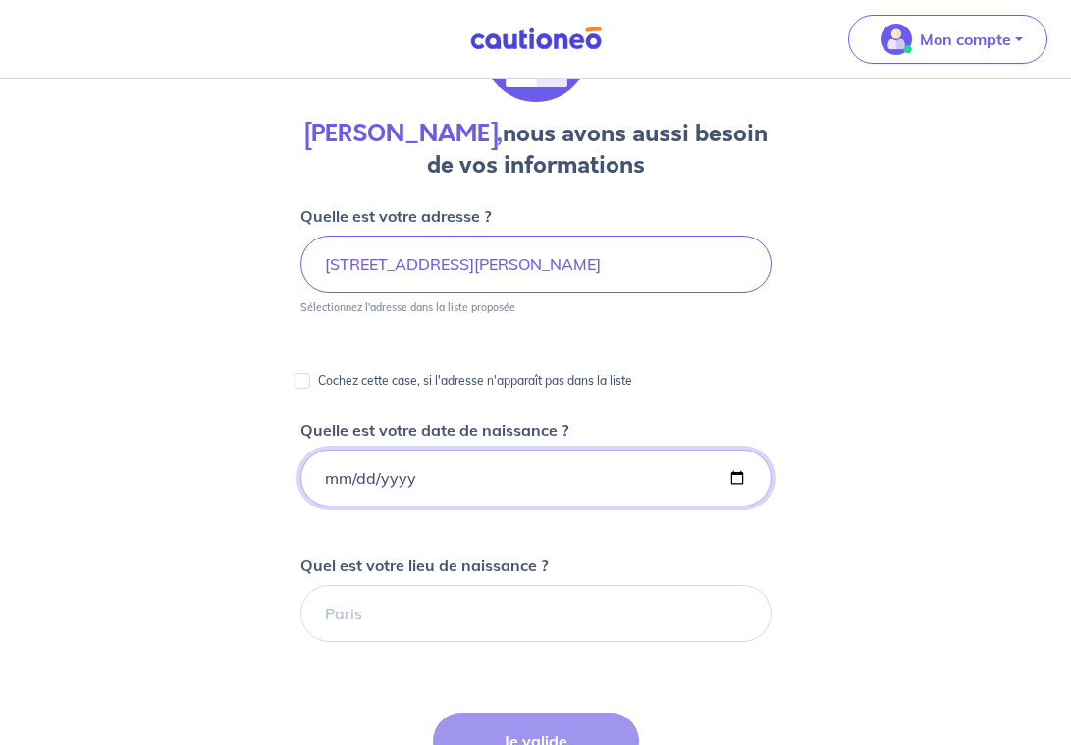
click at [382, 484] on input "Quelle est votre date de naissance ?" at bounding box center [535, 477] width 471 height 57
click at [342, 476] on input "Quelle est votre date de naissance ?" at bounding box center [535, 477] width 471 height 57
click at [340, 475] on input "Quelle est votre date de naissance ?" at bounding box center [535, 477] width 471 height 57
type input "1997-03-02"
click at [231, 450] on div "Athena Hosseini, nous avons aussi besoin de vos informations Quelle est votre a…" at bounding box center [535, 599] width 1071 height 1301
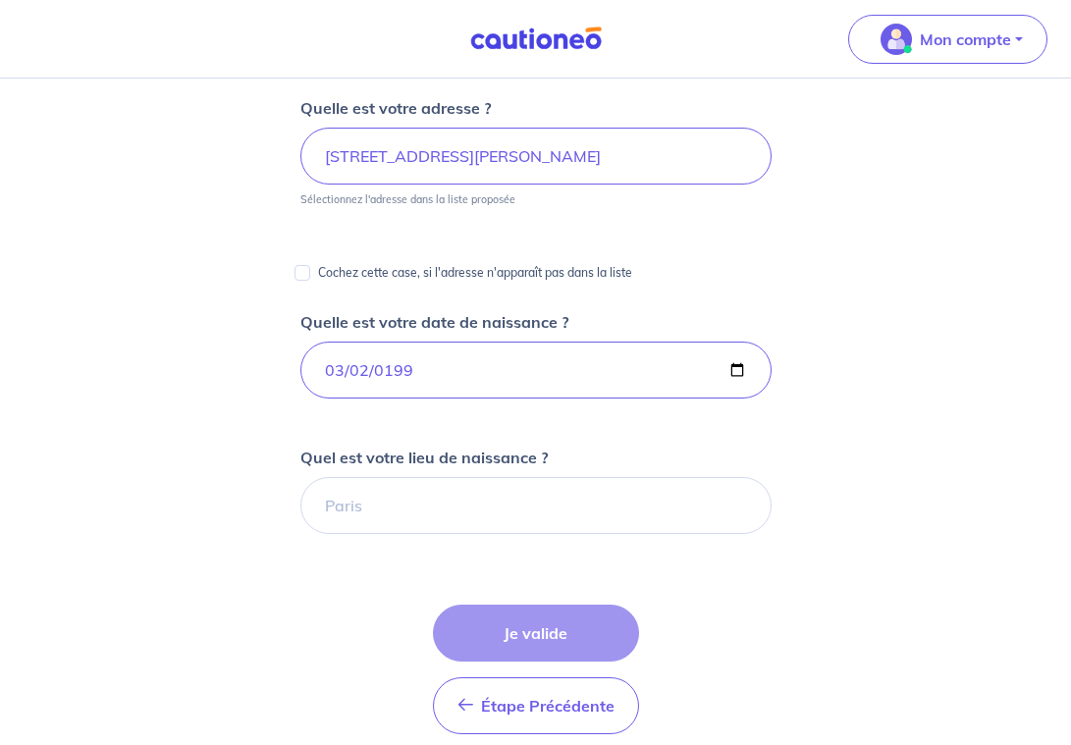
scroll to position [260, 0]
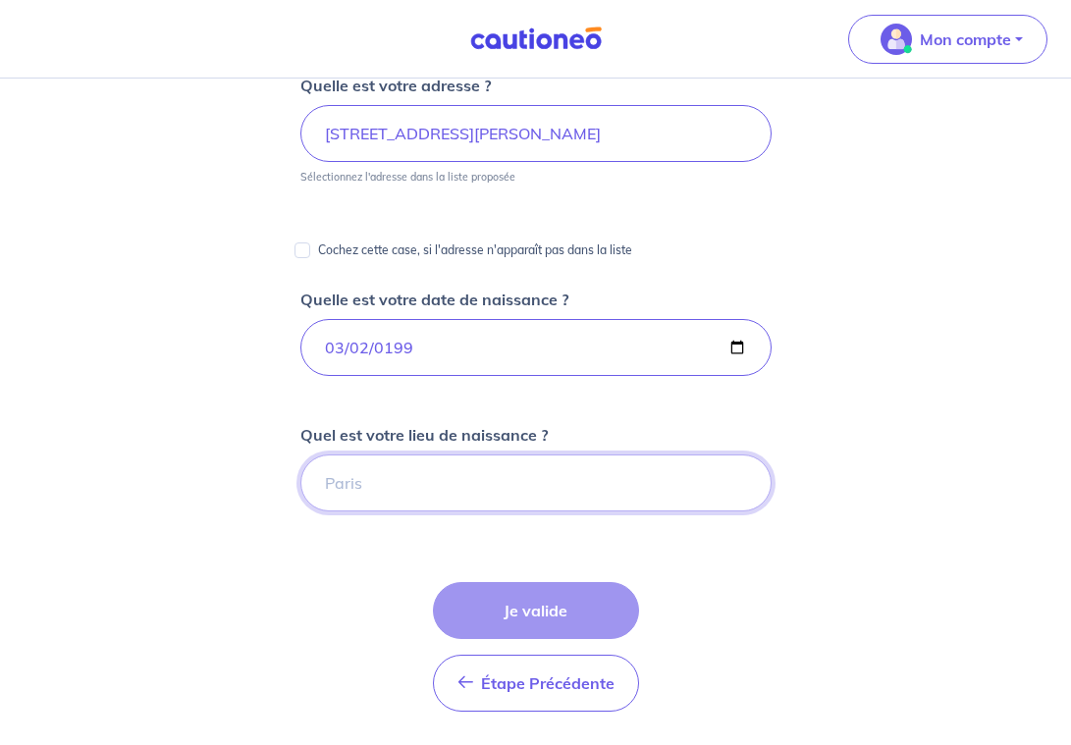
click at [404, 486] on input "Quel est votre lieu de naissance ?" at bounding box center [535, 482] width 471 height 57
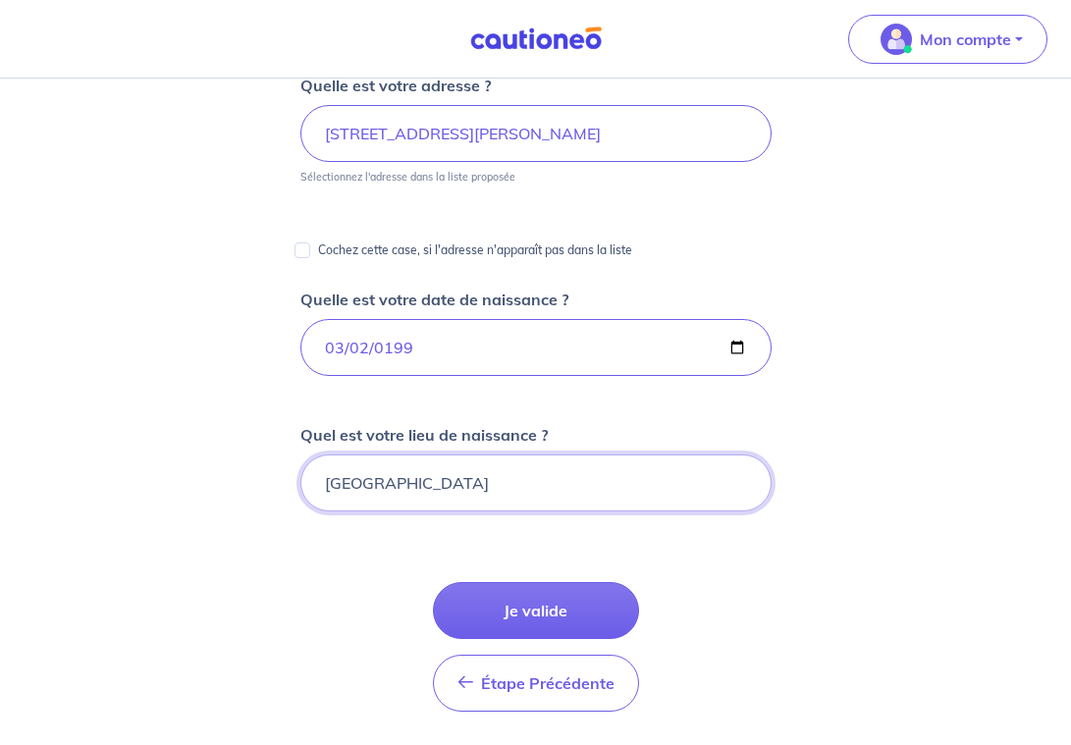
type input "Paris"
click at [268, 556] on div "Athena Hosseini, nous avons aussi besoin de vos informations Quelle est votre a…" at bounding box center [535, 468] width 1071 height 1301
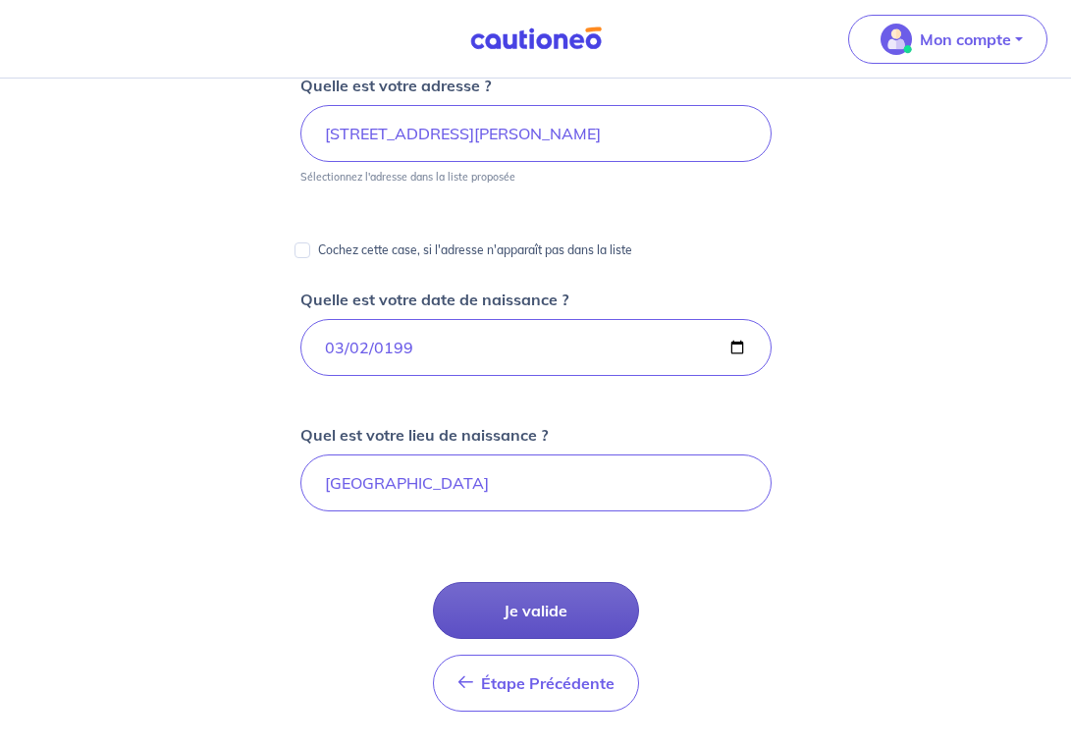
click at [493, 596] on button "Je valide" at bounding box center [536, 610] width 206 height 57
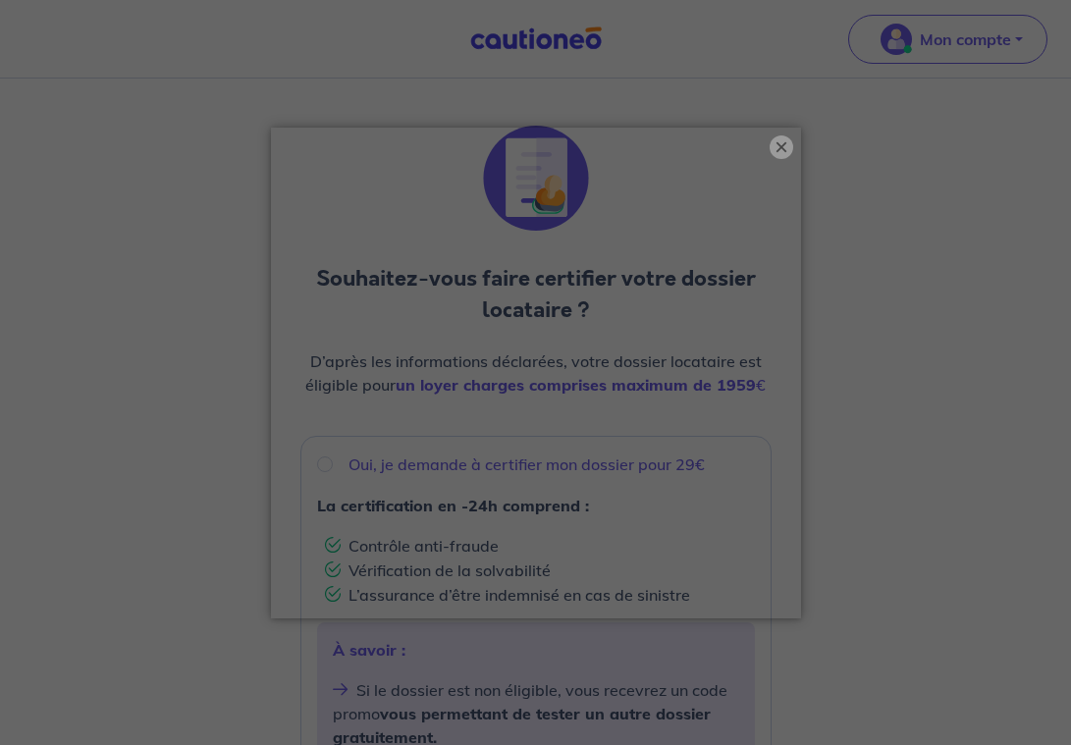
click at [783, 149] on button "×" at bounding box center [781, 147] width 24 height 24
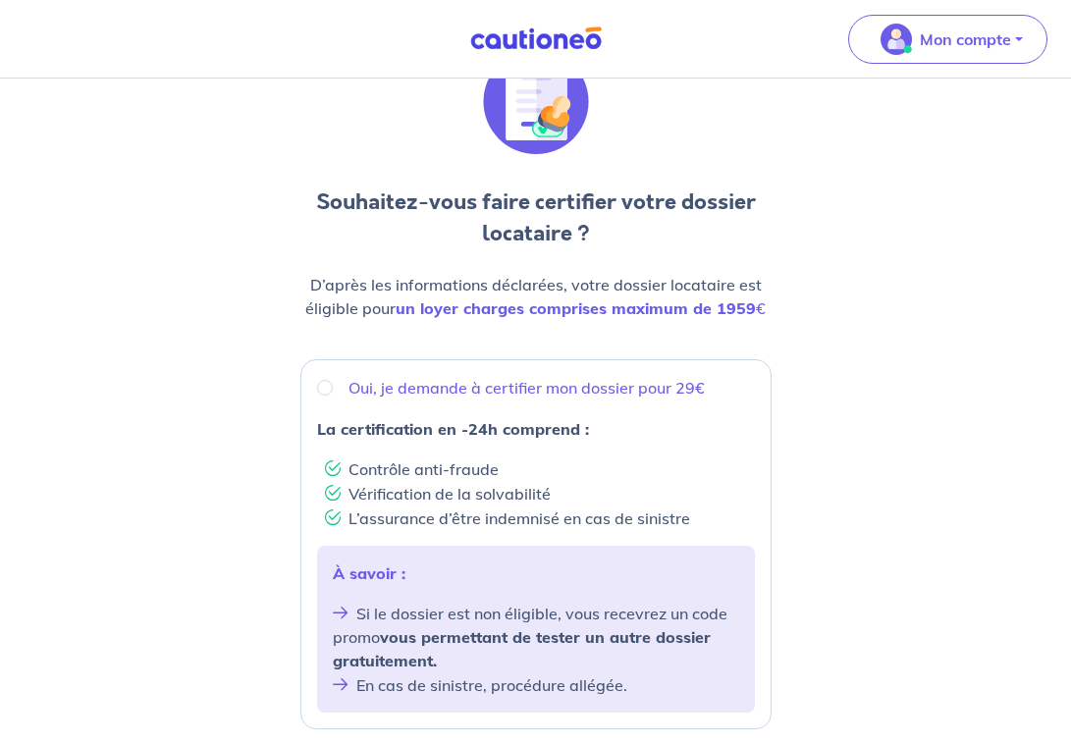
scroll to position [96, 0]
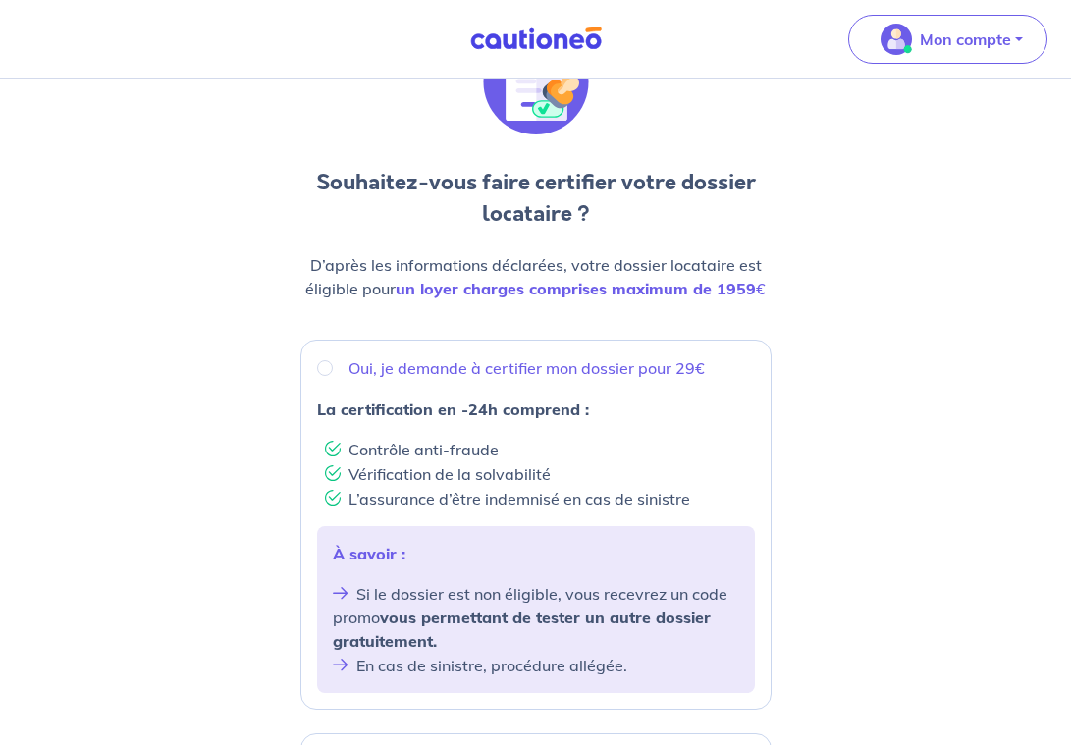
click at [332, 373] on div "Oui, je demande à certifier mon dossier pour 29€" at bounding box center [536, 368] width 438 height 24
radio input "true"
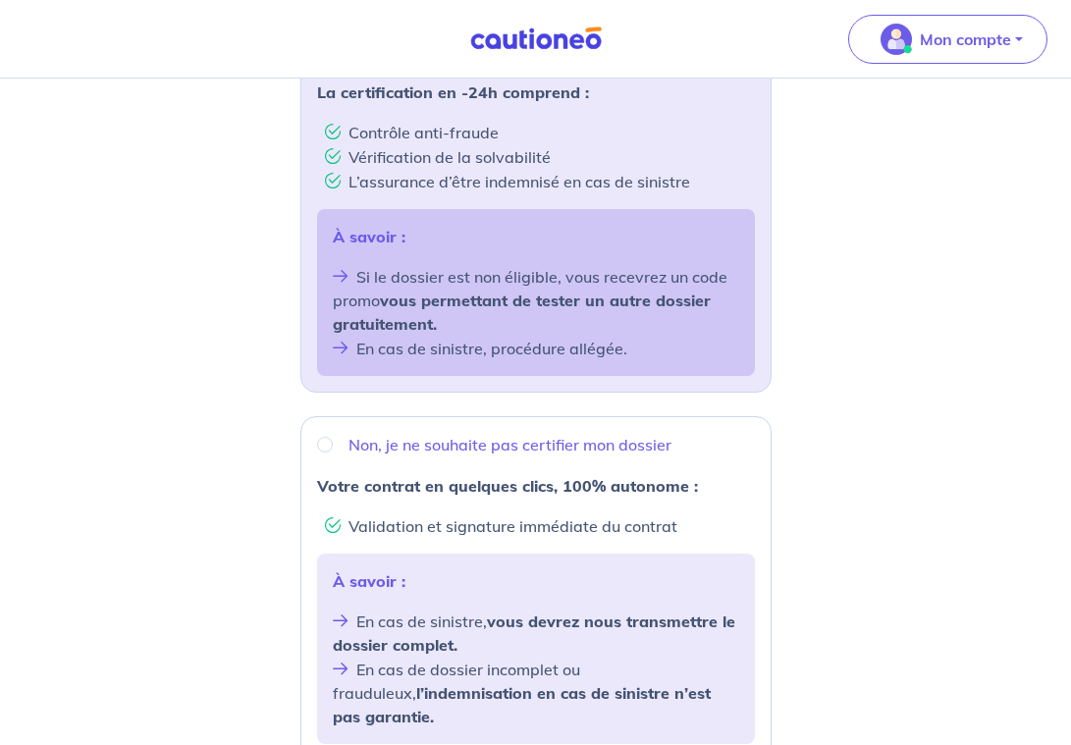
scroll to position [697, 0]
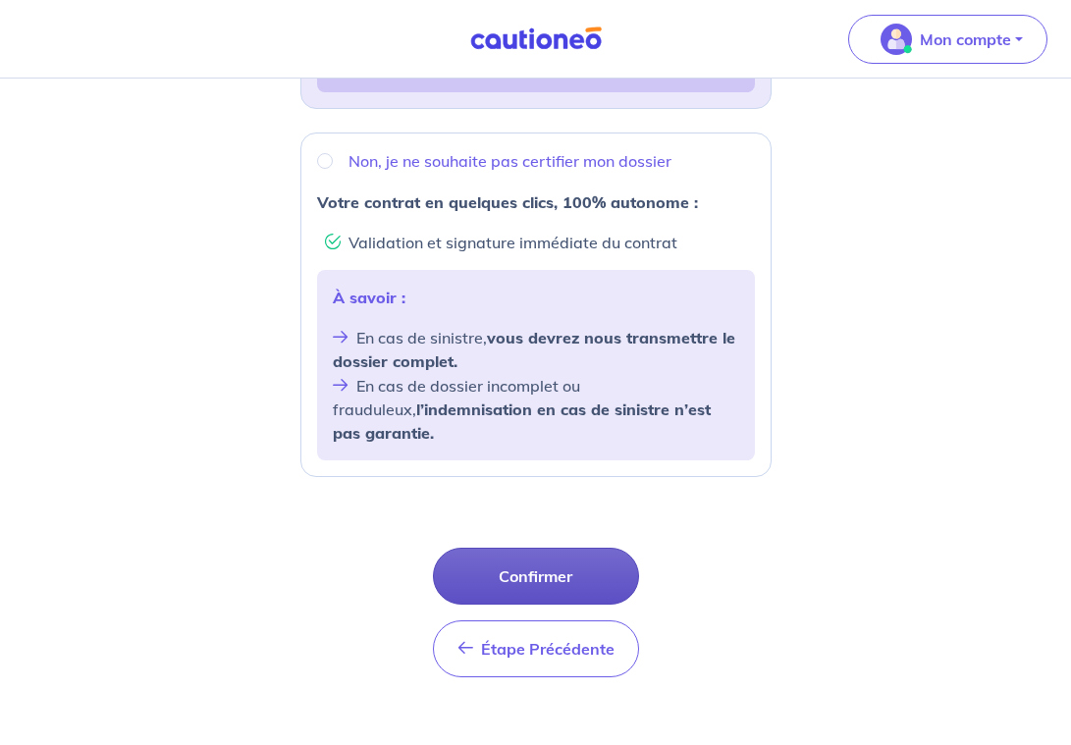
click at [598, 561] on button "Confirmer" at bounding box center [536, 576] width 206 height 57
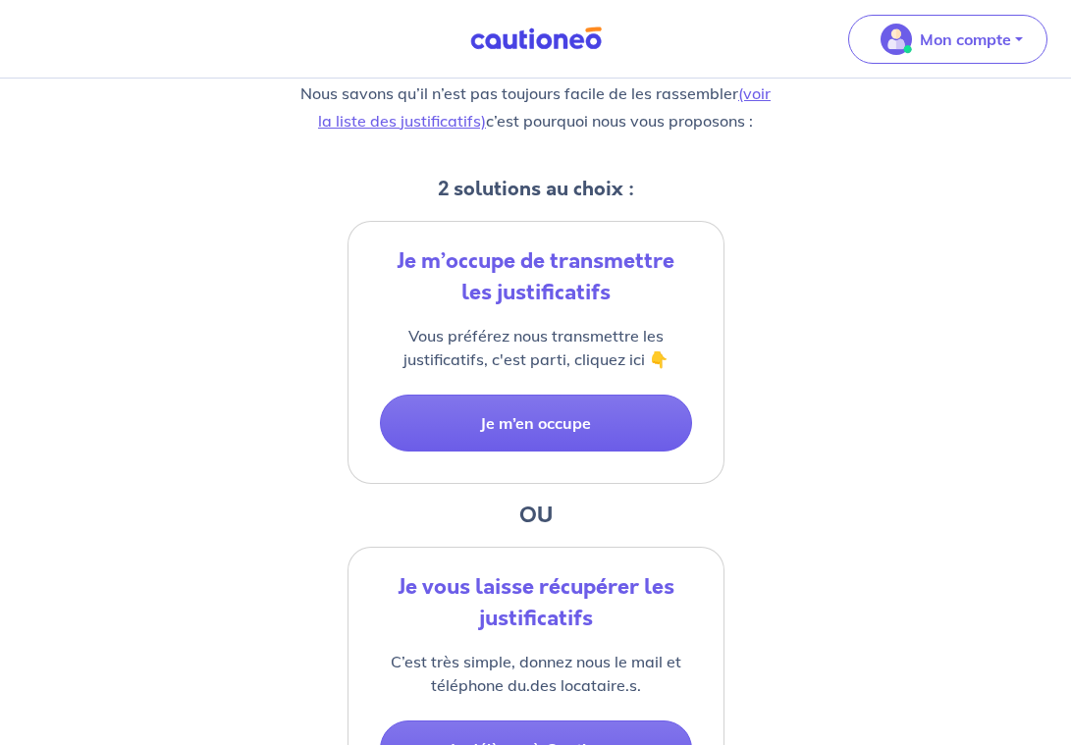
scroll to position [287, 0]
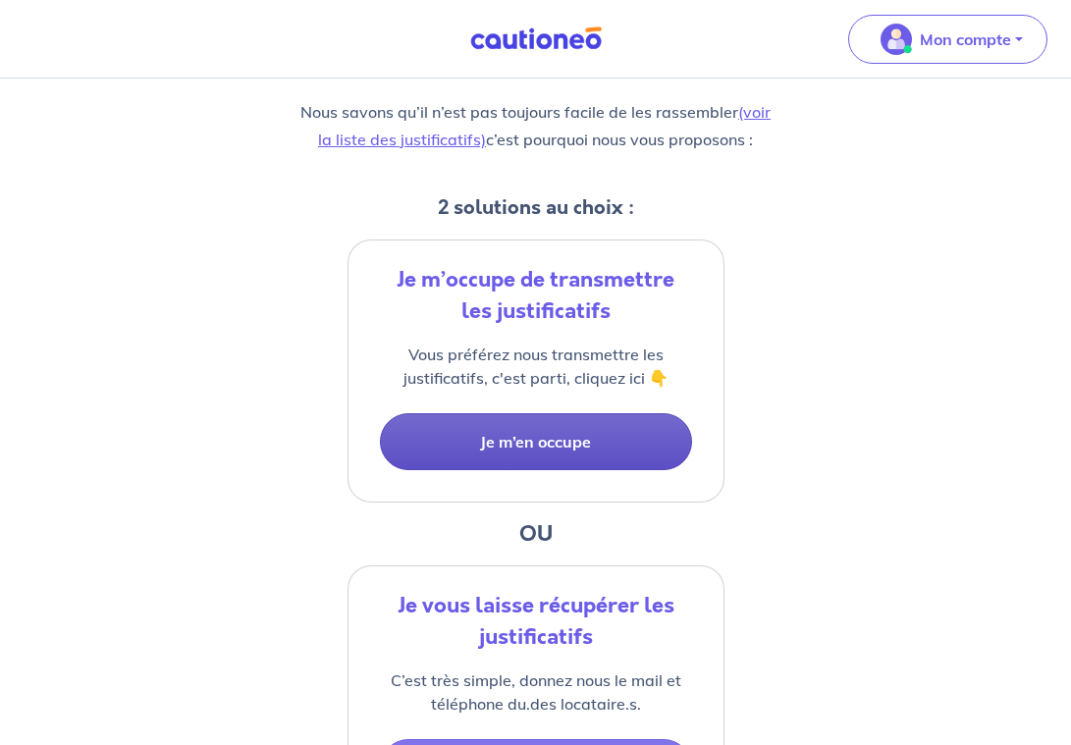
click at [607, 446] on button "Je m’en occupe" at bounding box center [536, 441] width 312 height 57
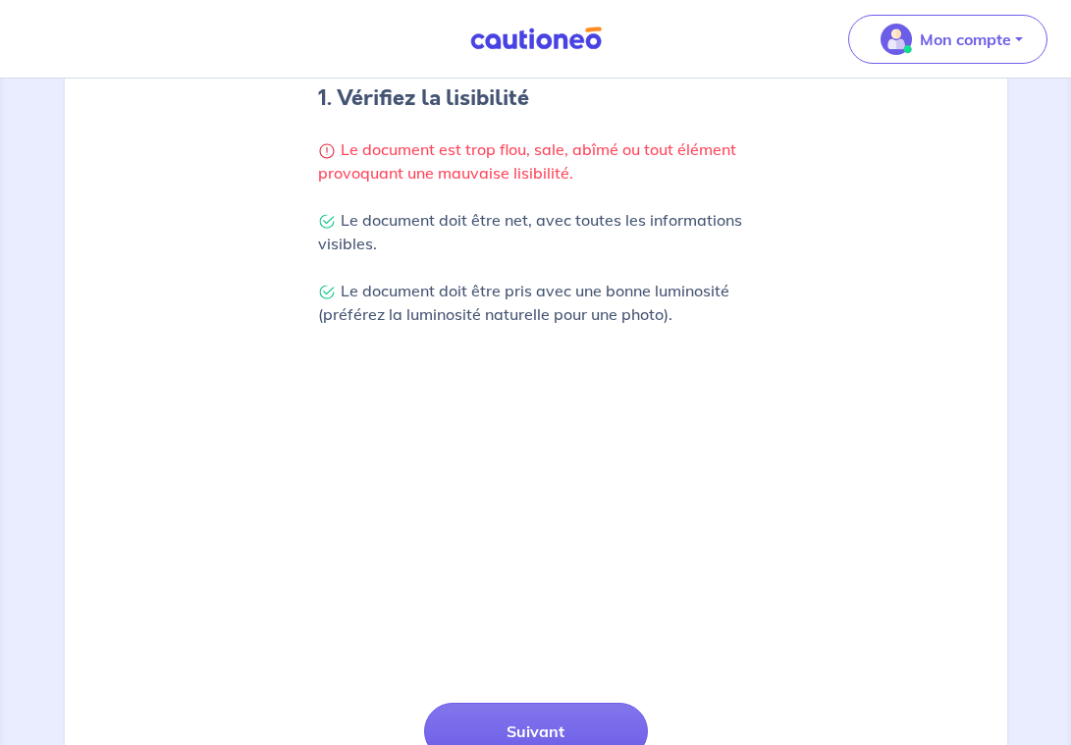
scroll to position [343, 0]
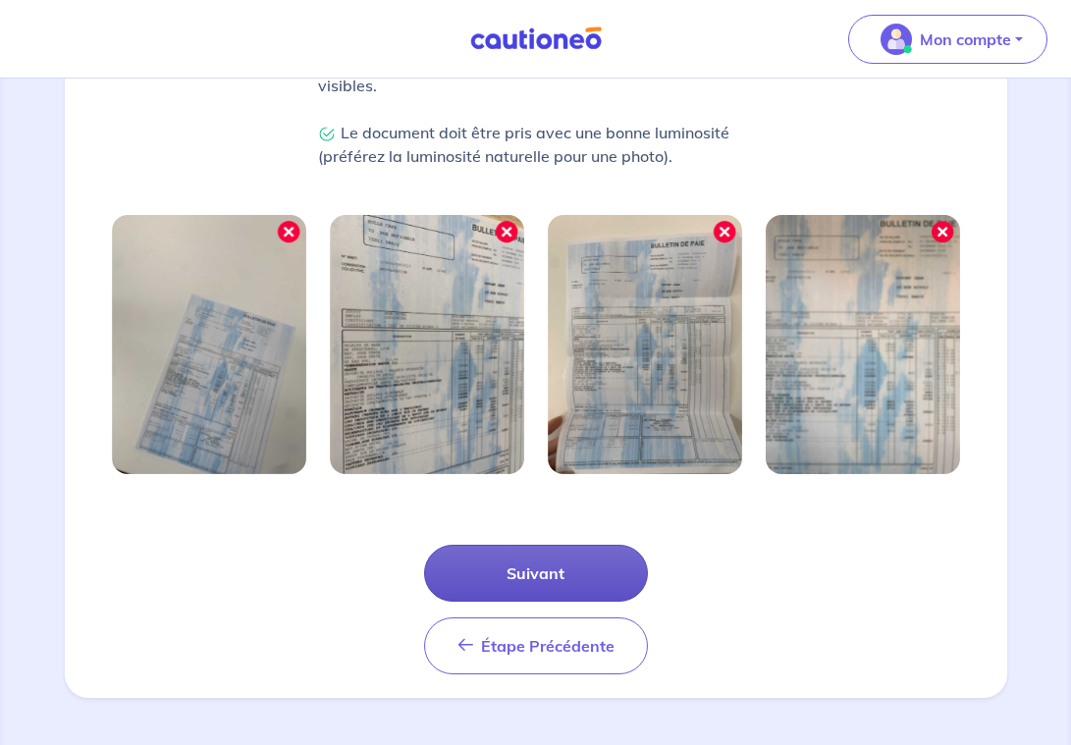
click at [565, 565] on button "Suivant" at bounding box center [536, 573] width 224 height 57
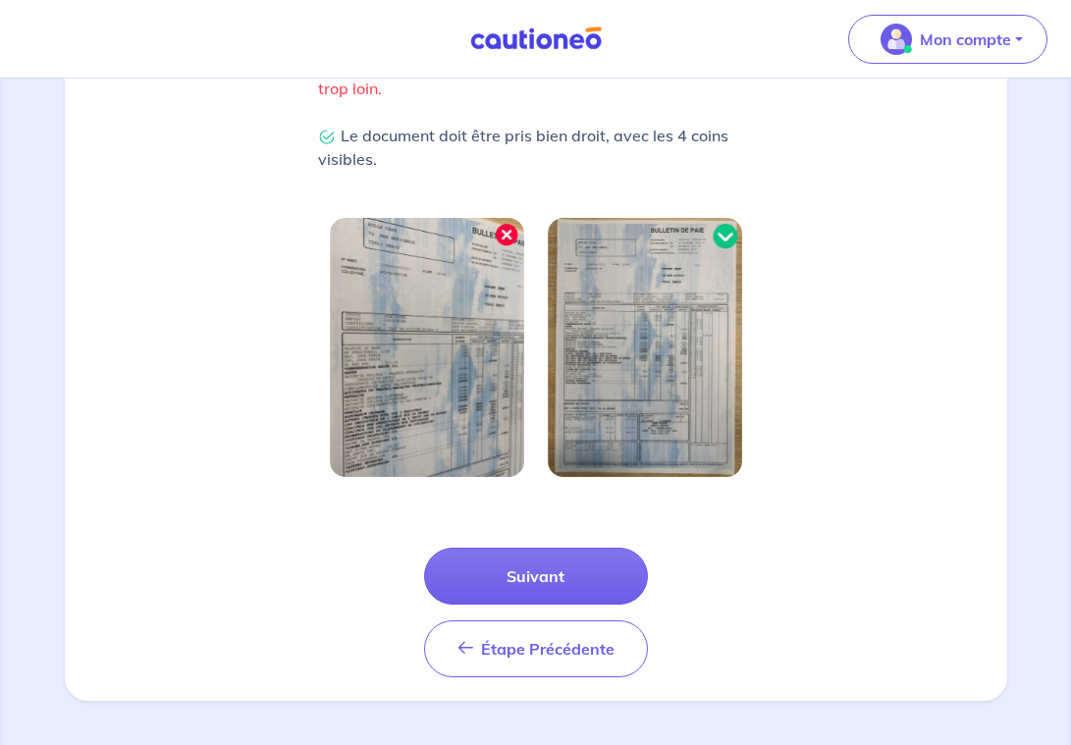
scroll to position [496, 0]
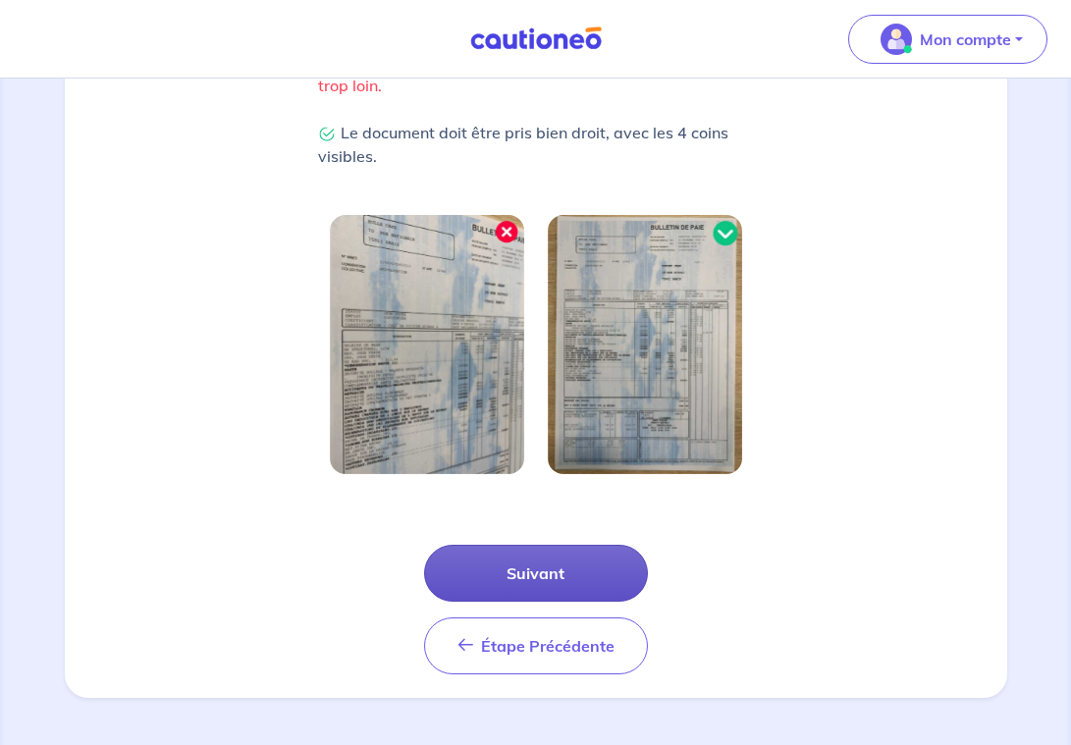
click at [527, 592] on button "Suivant" at bounding box center [536, 573] width 224 height 57
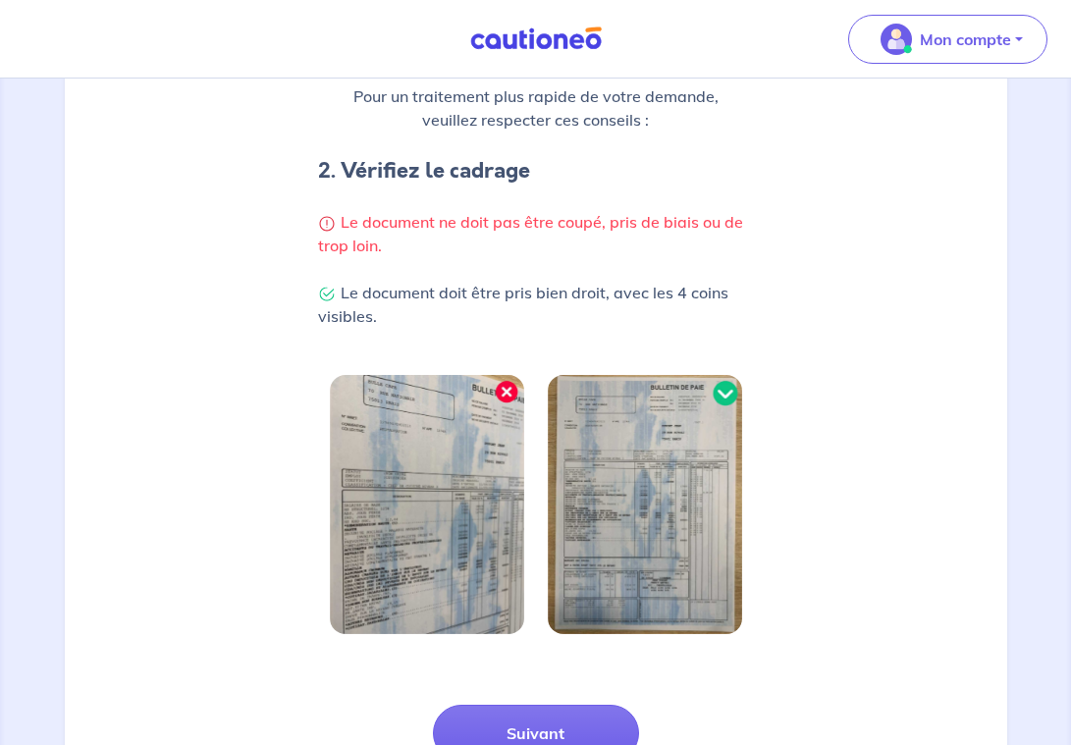
scroll to position [184, 0]
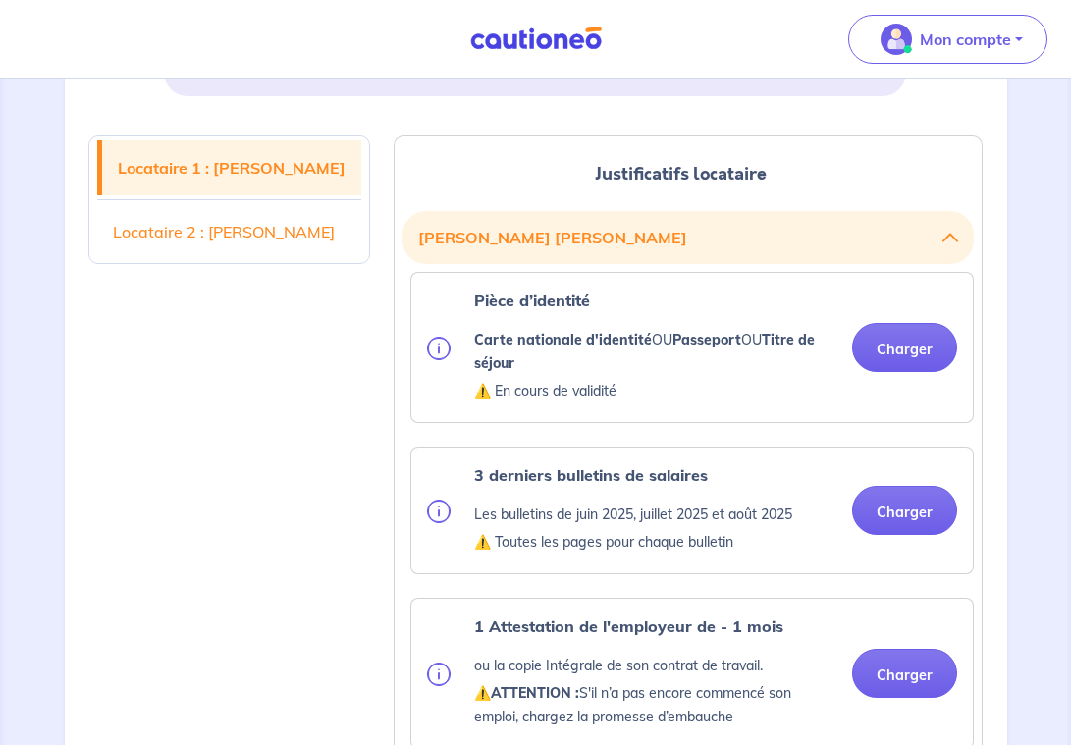
scroll to position [446, 0]
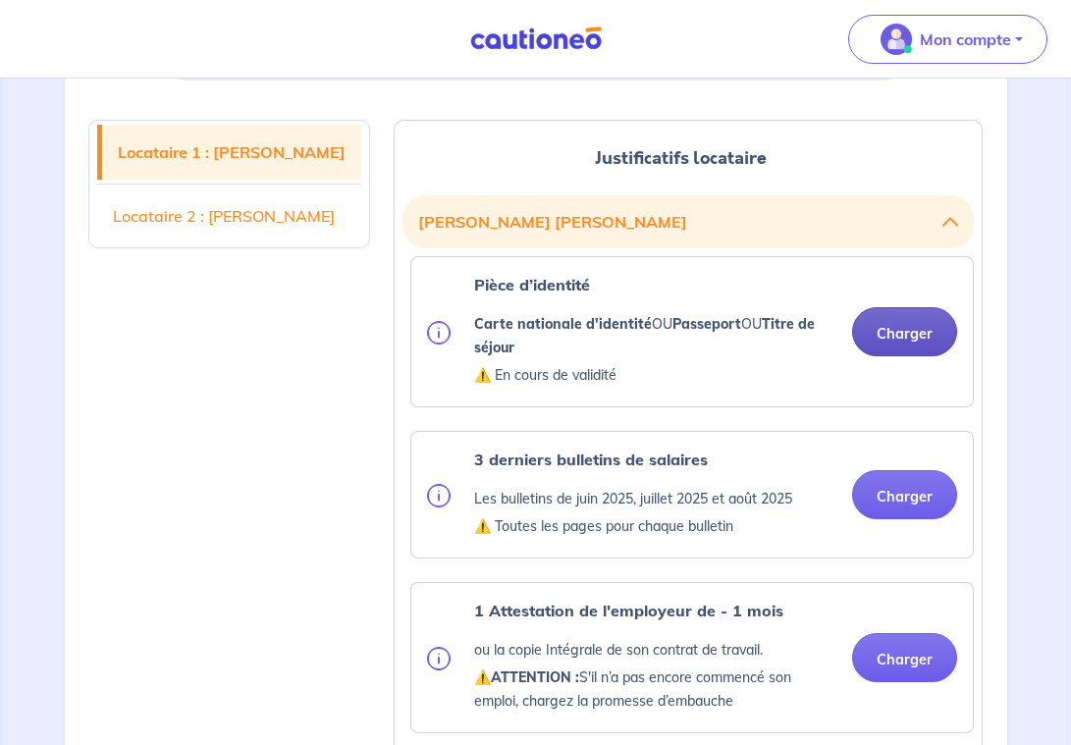
click at [933, 342] on button "Charger" at bounding box center [904, 331] width 105 height 49
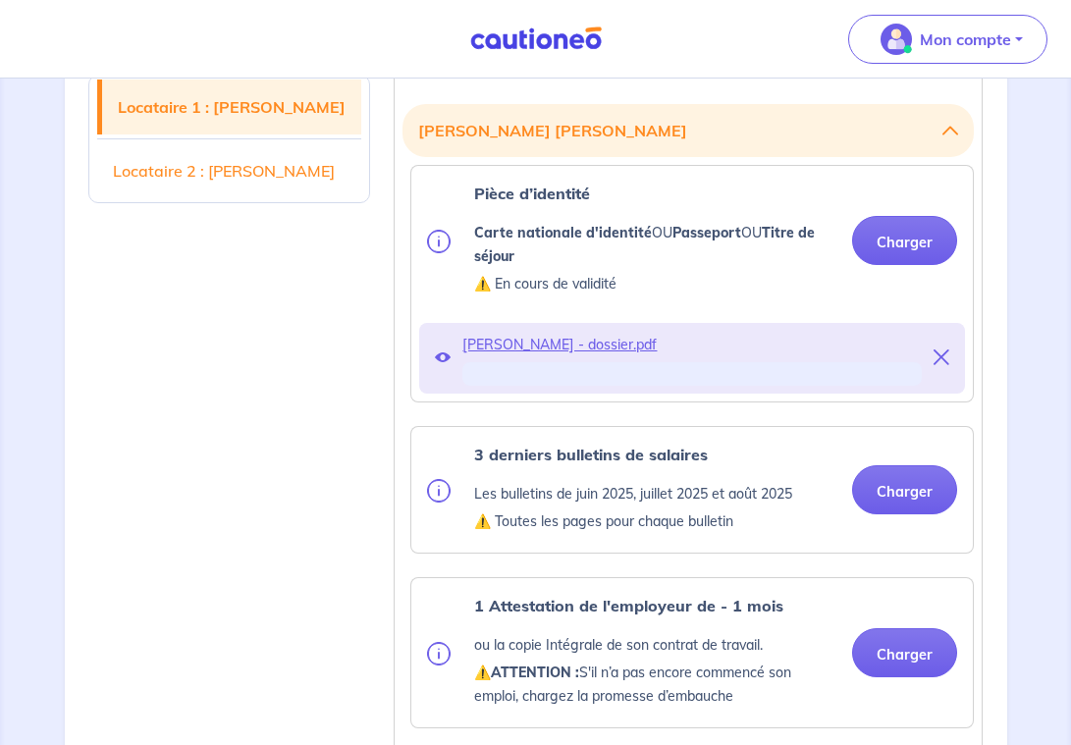
scroll to position [554, 0]
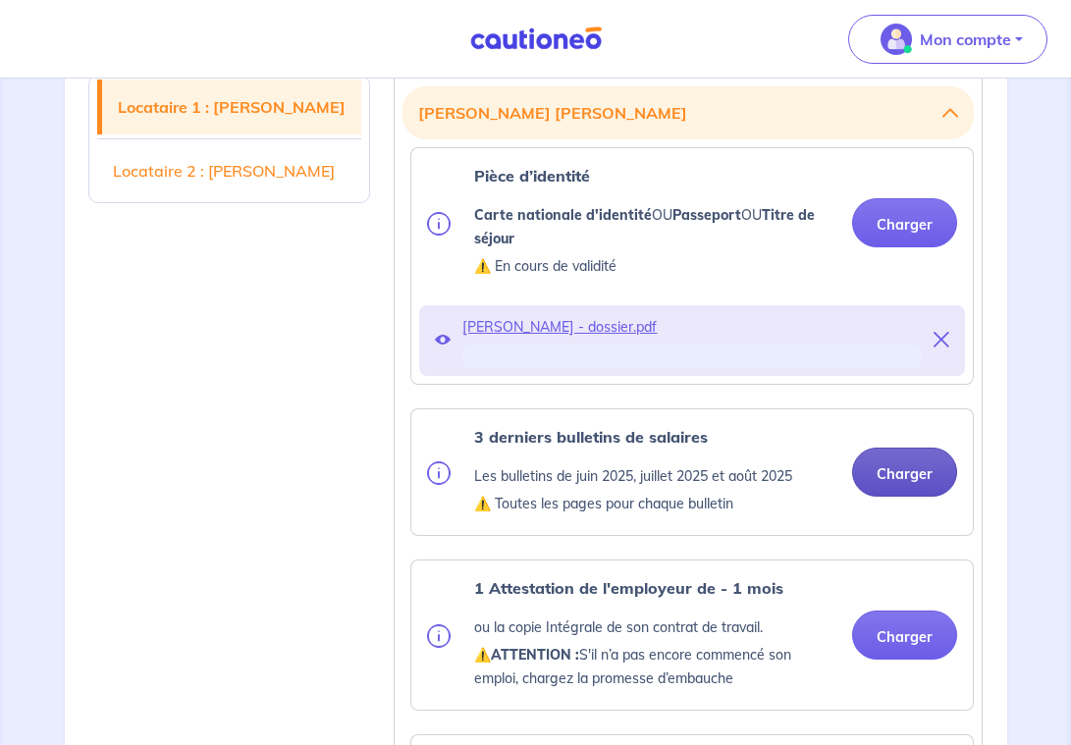
click at [903, 481] on button "Charger" at bounding box center [904, 471] width 105 height 49
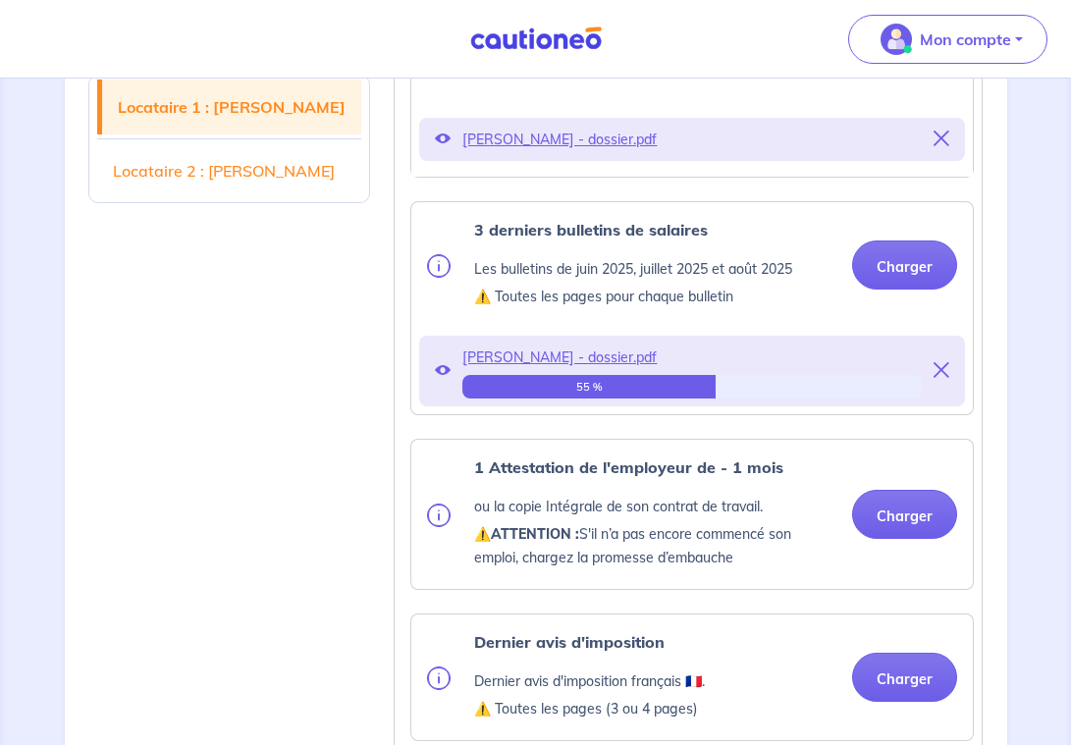
scroll to position [791, 0]
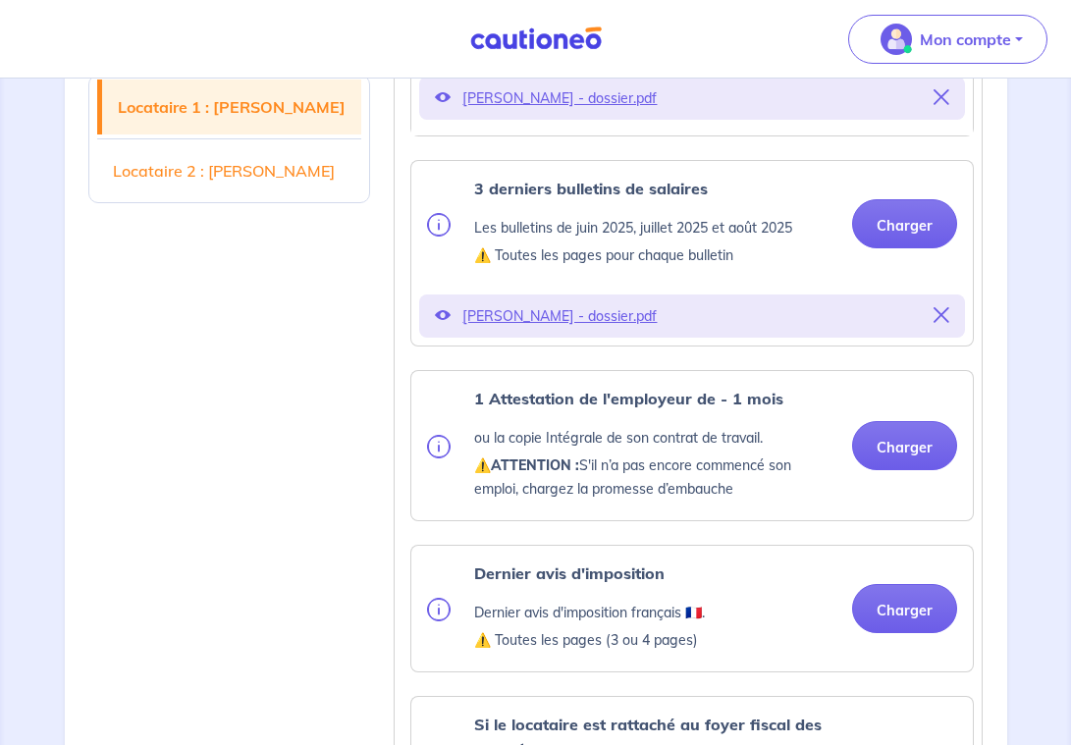
click at [890, 476] on div "1 Attestation de l'employeur de - 1 mois ou la copie Intégrale de son contrat d…" at bounding box center [692, 446] width 530 height 118
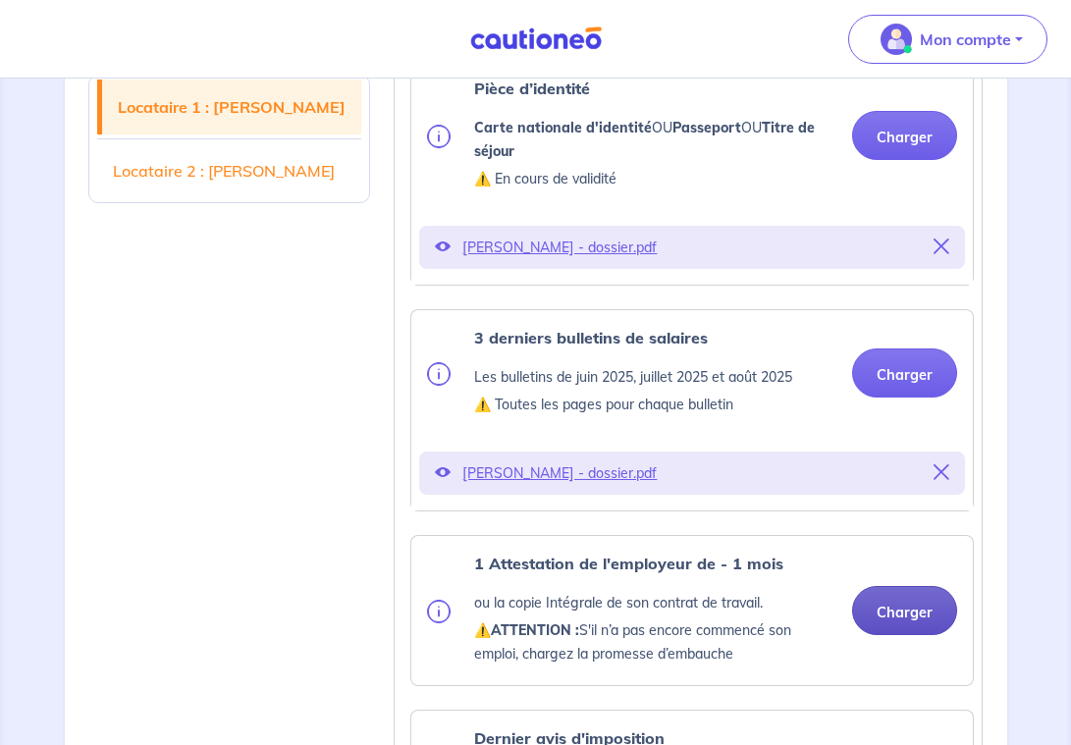
scroll to position [711, 0]
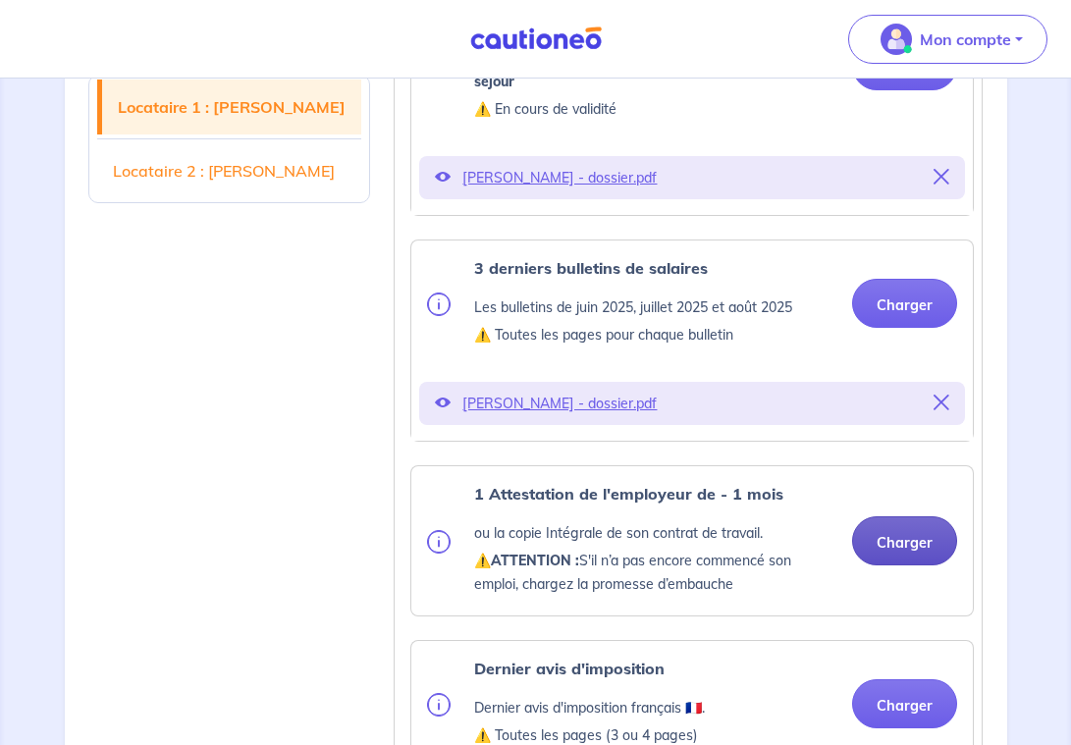
click at [912, 536] on button "Charger" at bounding box center [904, 540] width 105 height 49
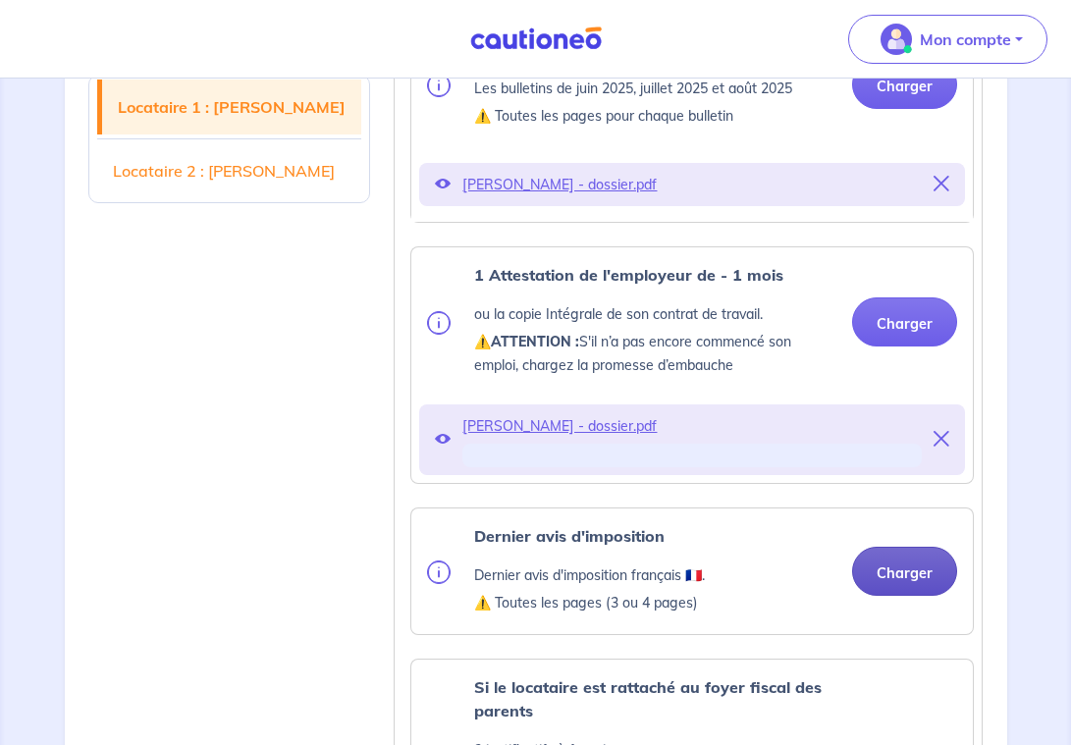
scroll to position [974, 0]
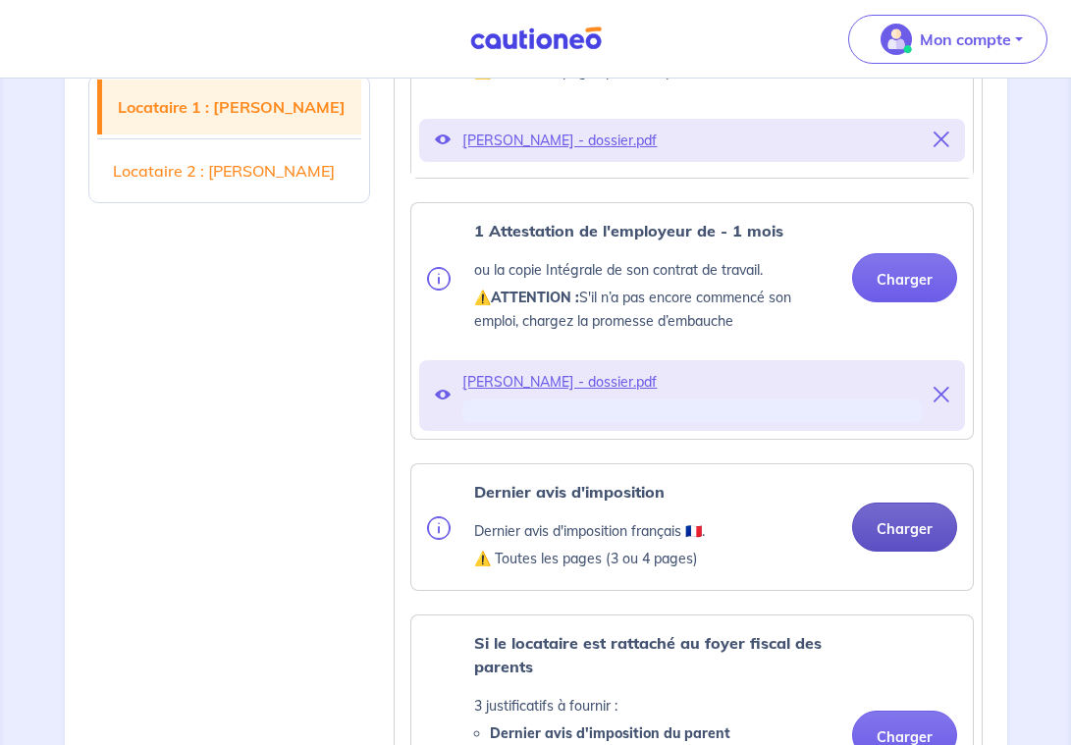
click at [909, 530] on button "Charger" at bounding box center [904, 526] width 105 height 49
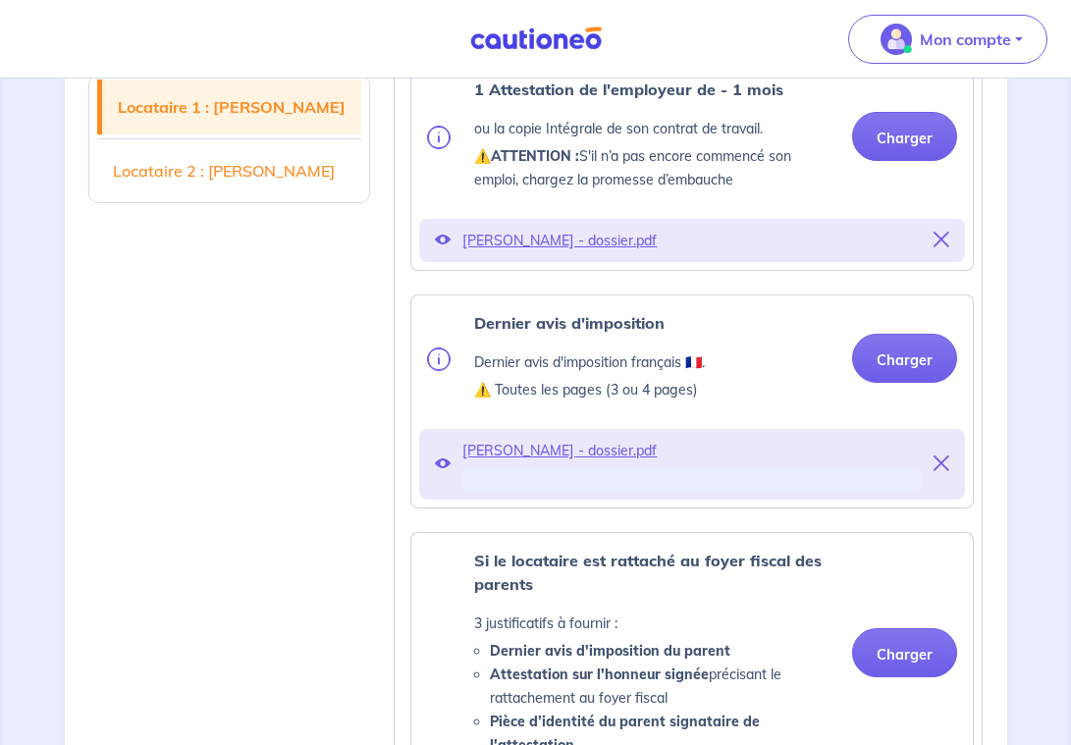
scroll to position [1272, 0]
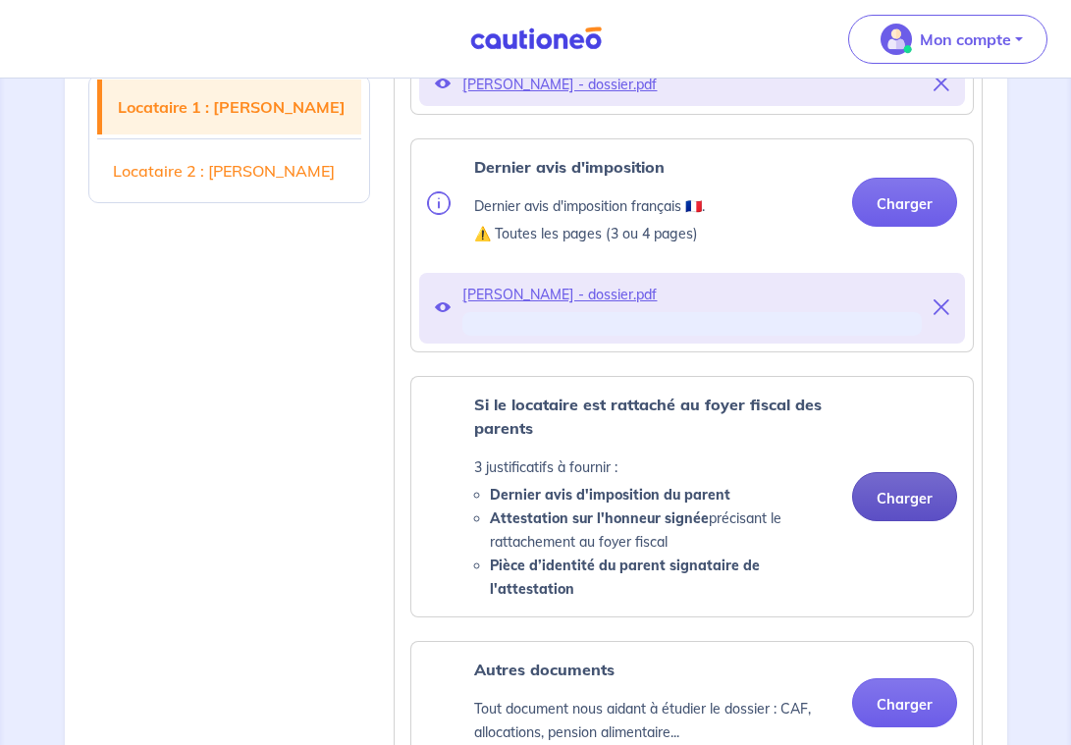
click at [873, 472] on button "Charger" at bounding box center [904, 496] width 105 height 49
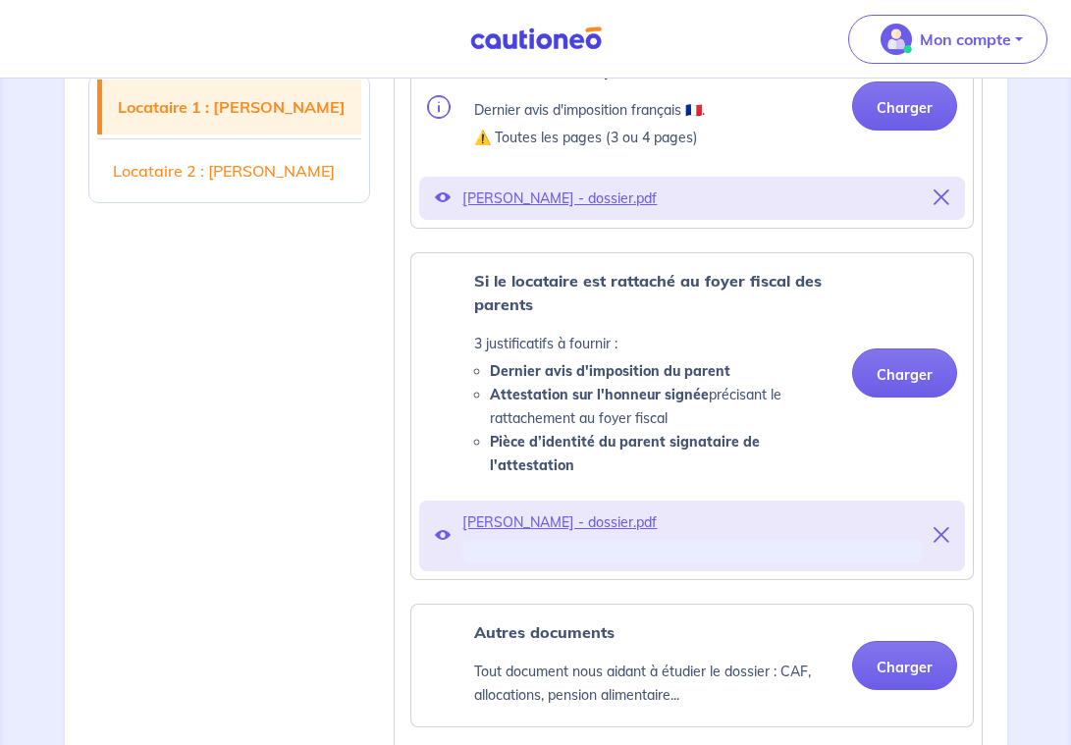
scroll to position [1469, 0]
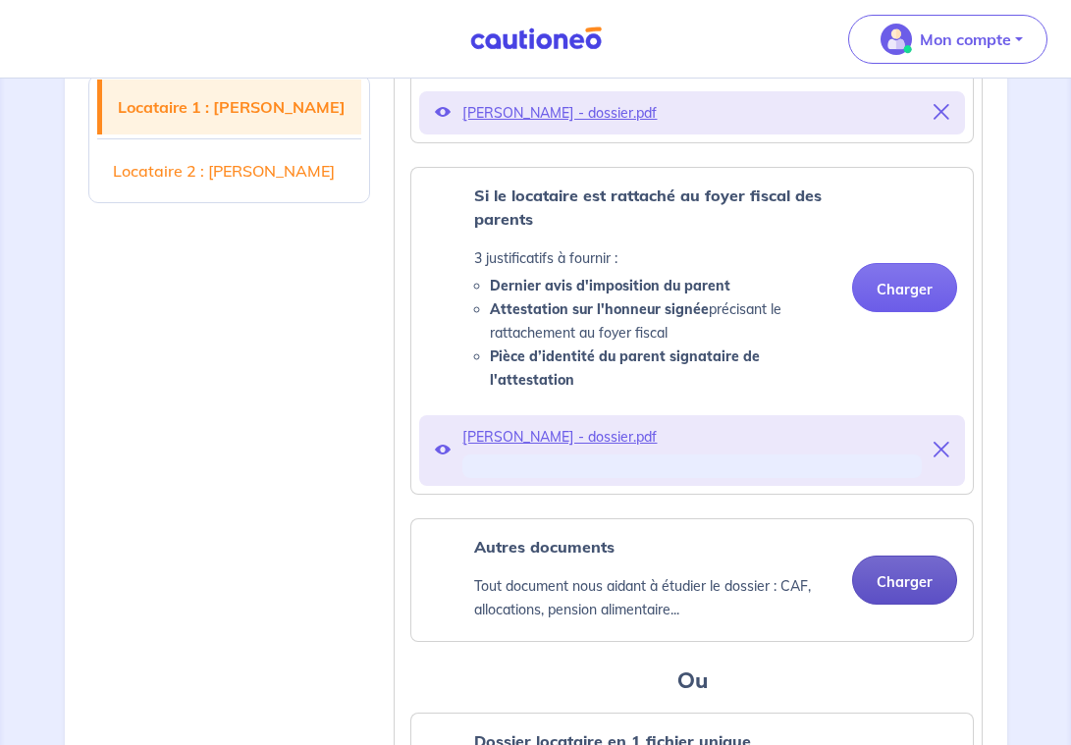
click at [904, 555] on button "Charger" at bounding box center [904, 579] width 105 height 49
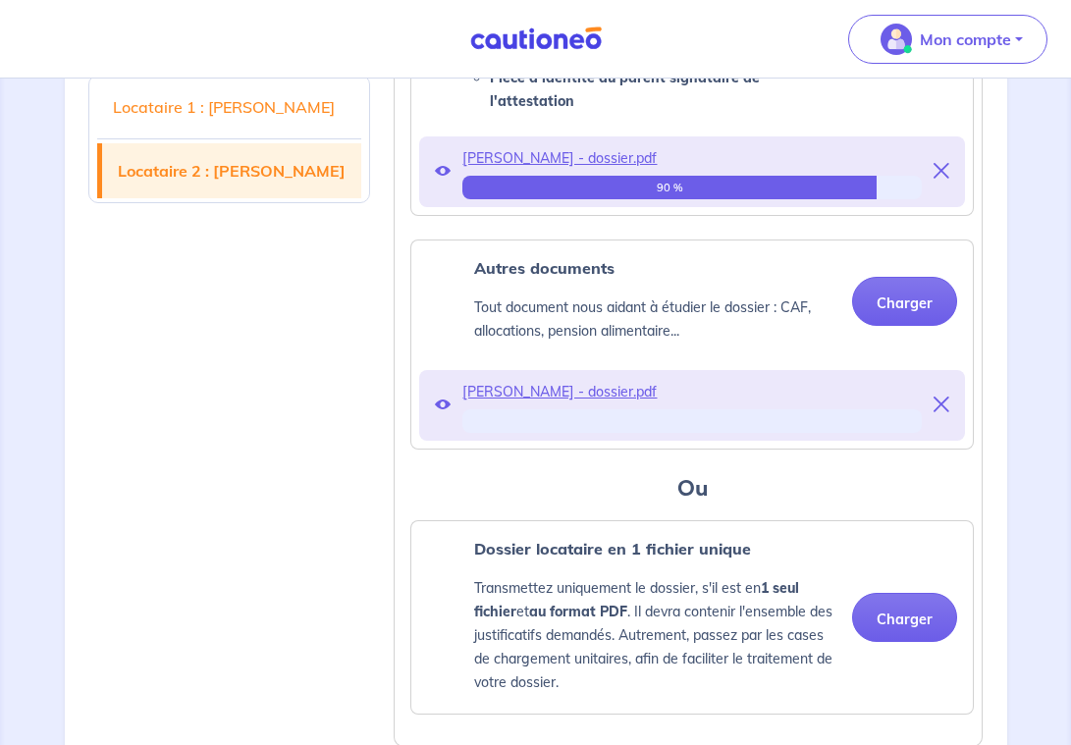
scroll to position [1773, 0]
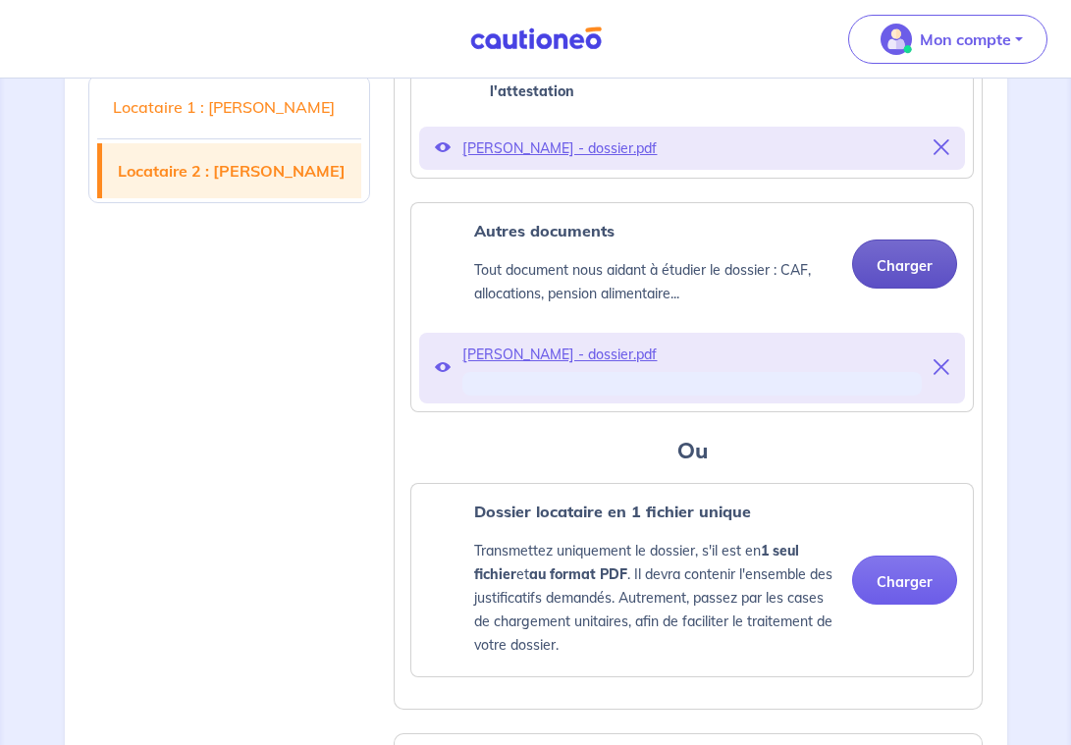
click at [893, 252] on button "Charger" at bounding box center [904, 263] width 105 height 49
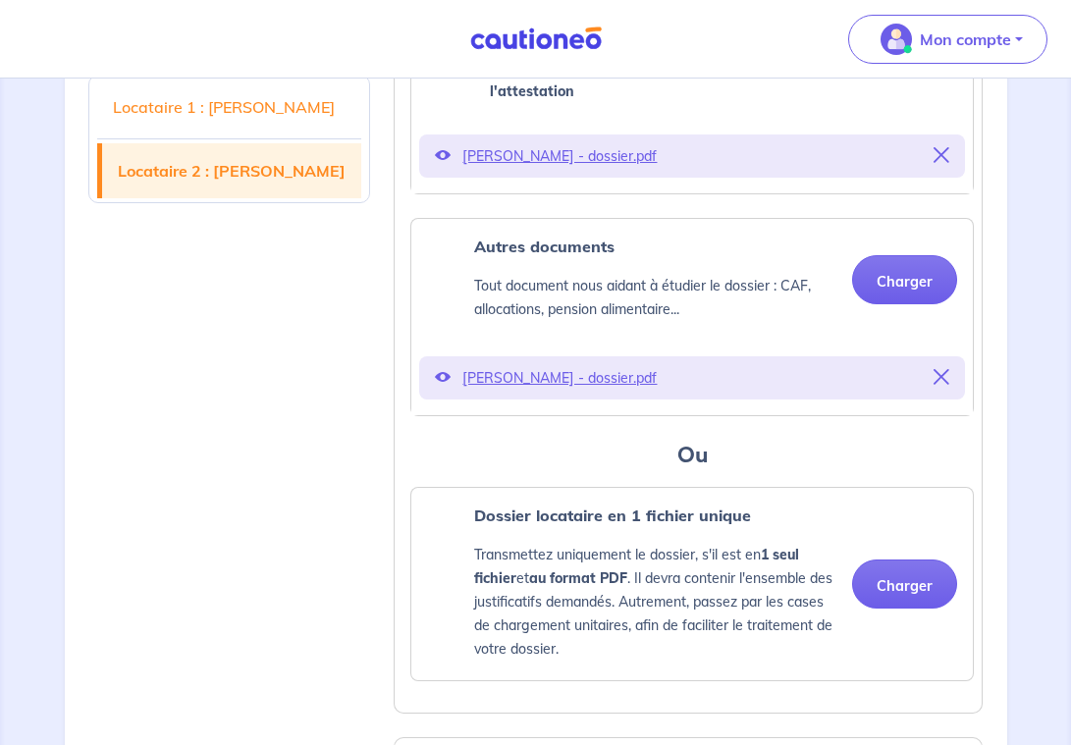
click at [953, 356] on div "[PERSON_NAME] - dossier.pdf" at bounding box center [692, 377] width 546 height 43
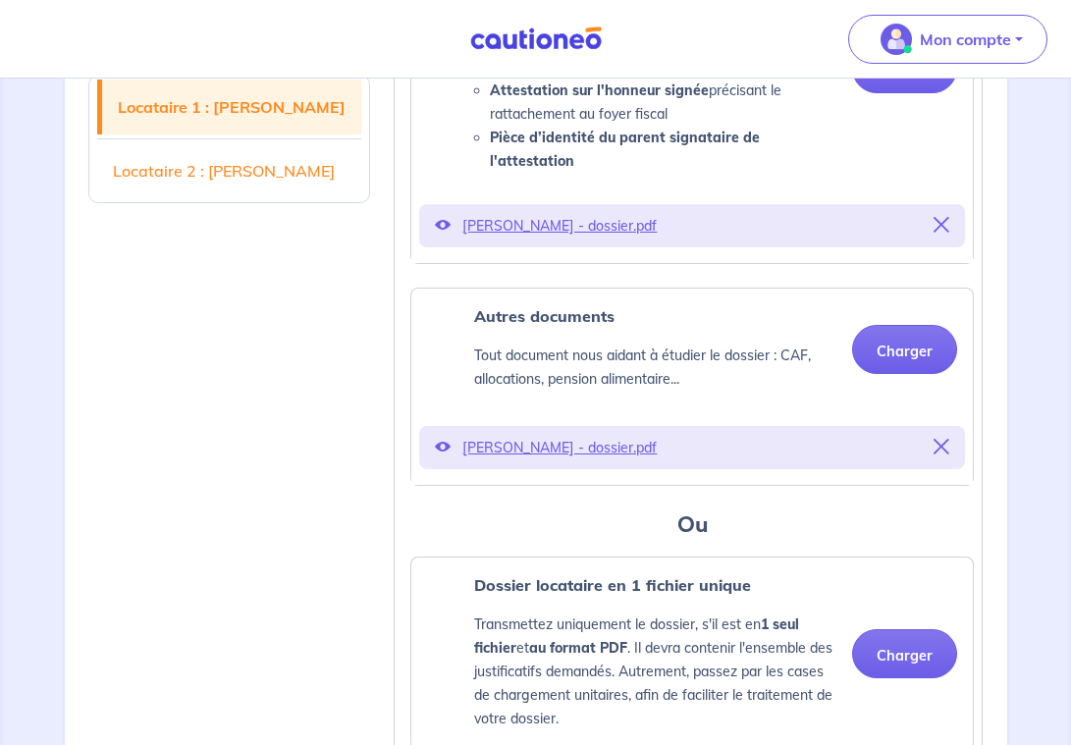
scroll to position [1675, 0]
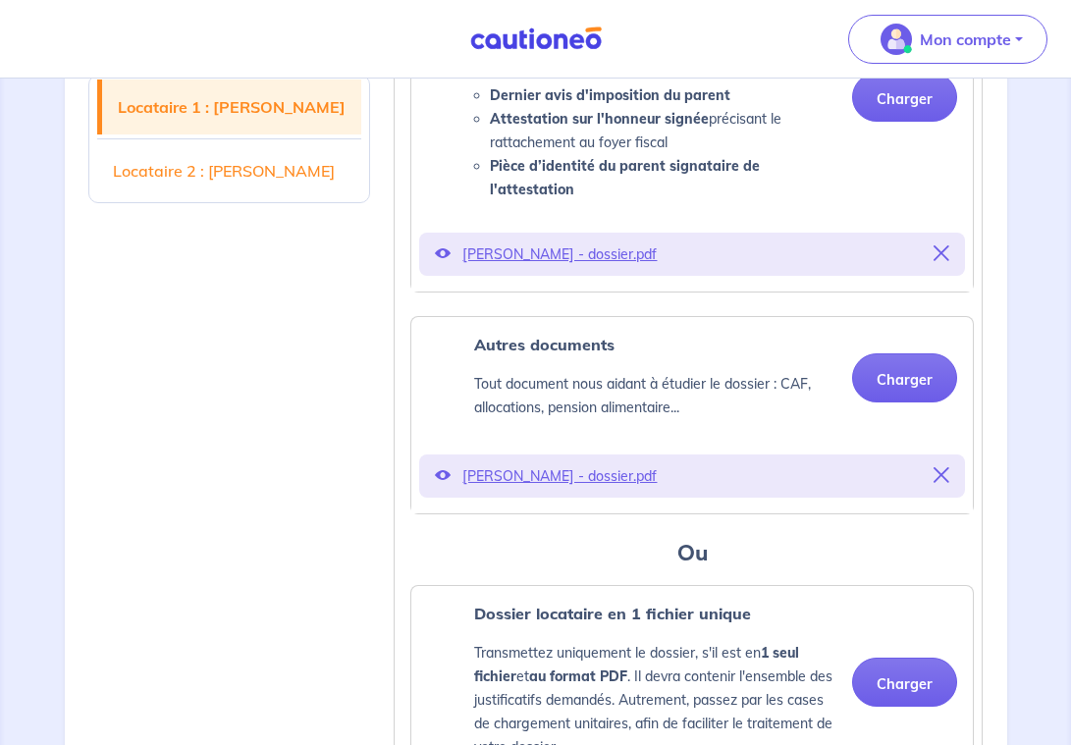
click at [940, 467] on icon at bounding box center [941, 475] width 16 height 16
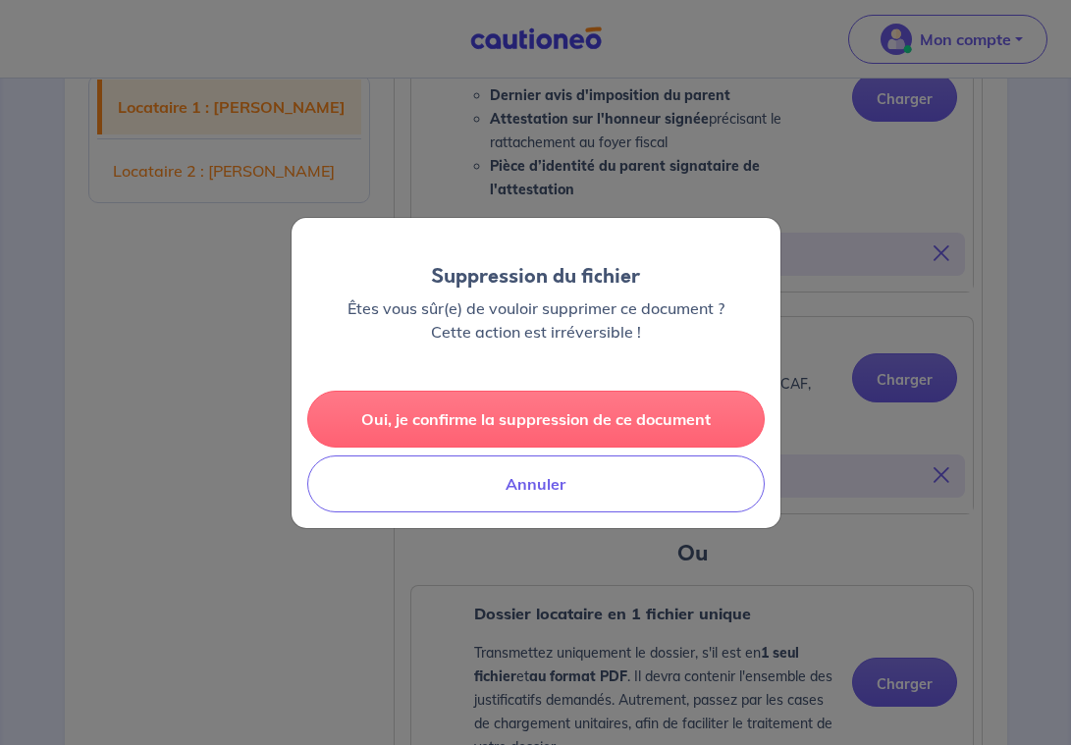
click at [642, 410] on button "Oui, je confirme la suppression de ce document" at bounding box center [535, 419] width 457 height 57
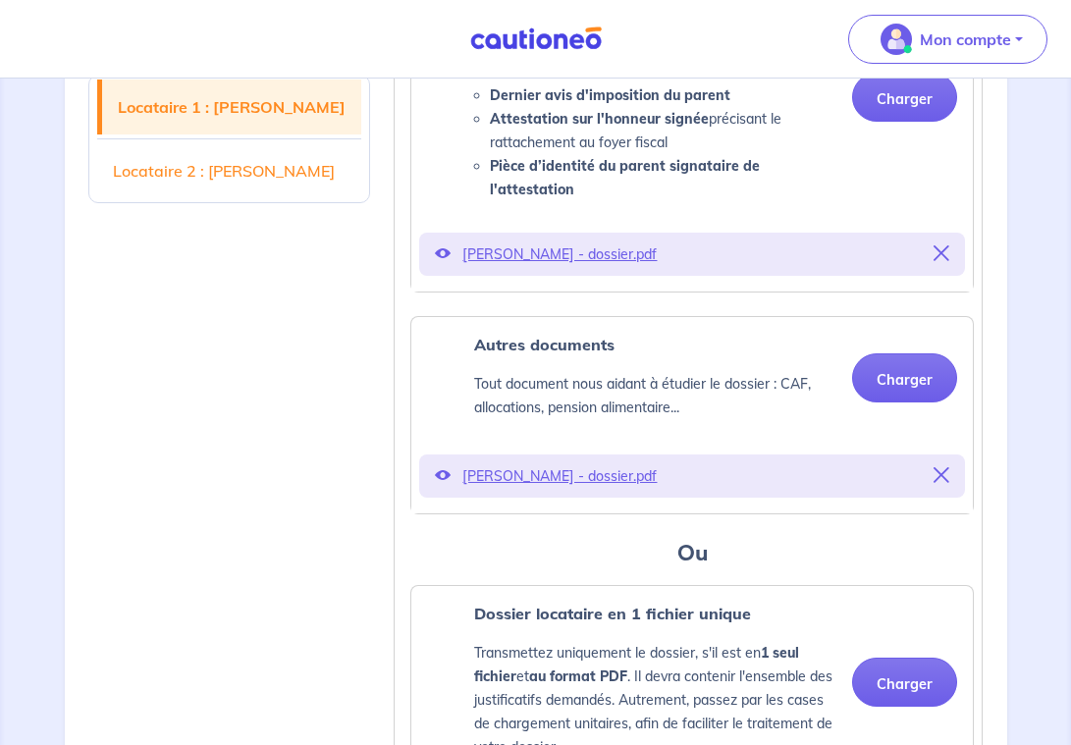
click at [936, 245] on icon at bounding box center [941, 253] width 16 height 16
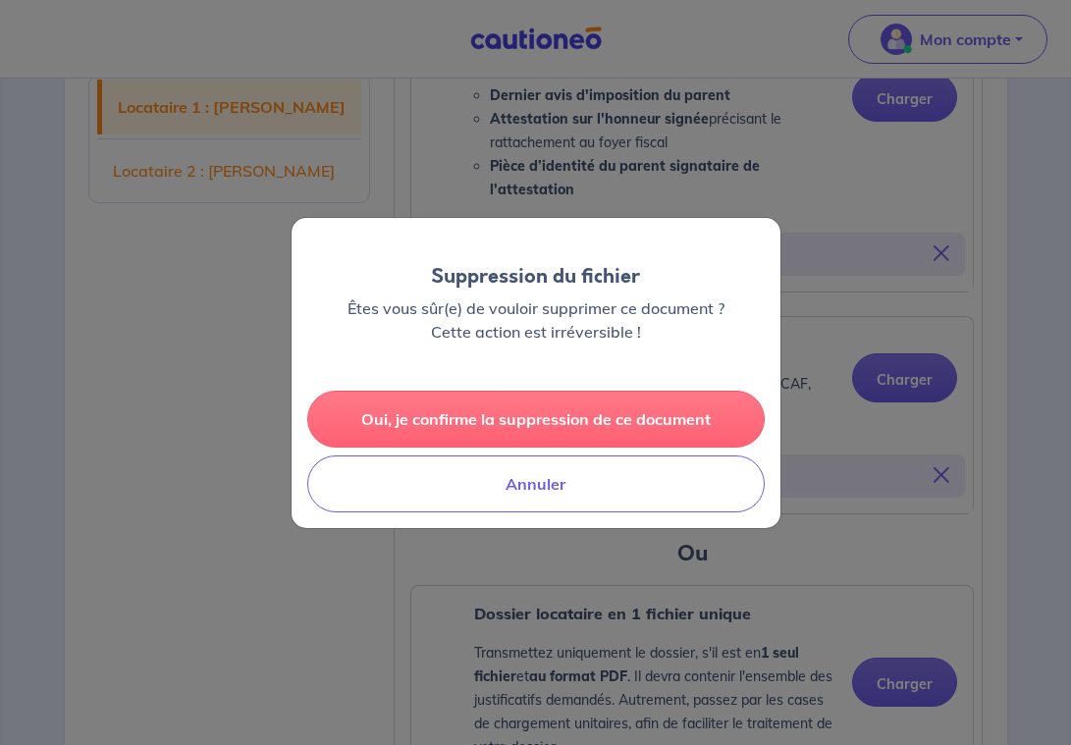
click at [661, 417] on button "Oui, je confirme la suppression de ce document" at bounding box center [535, 419] width 457 height 57
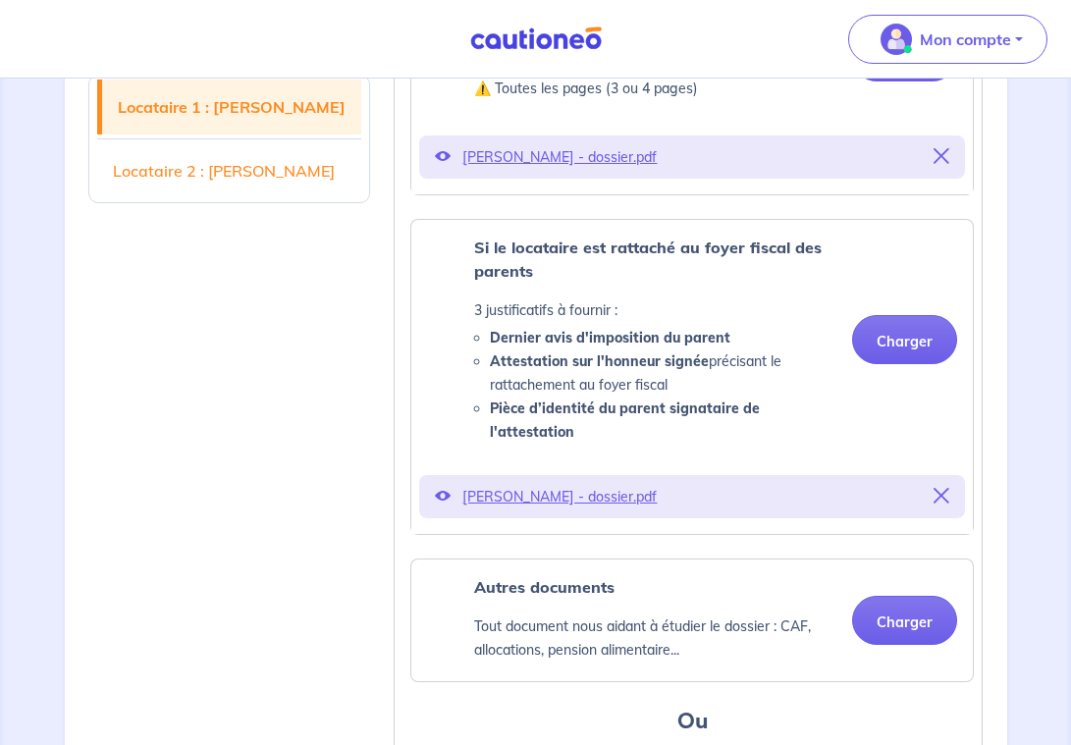
scroll to position [1403, 0]
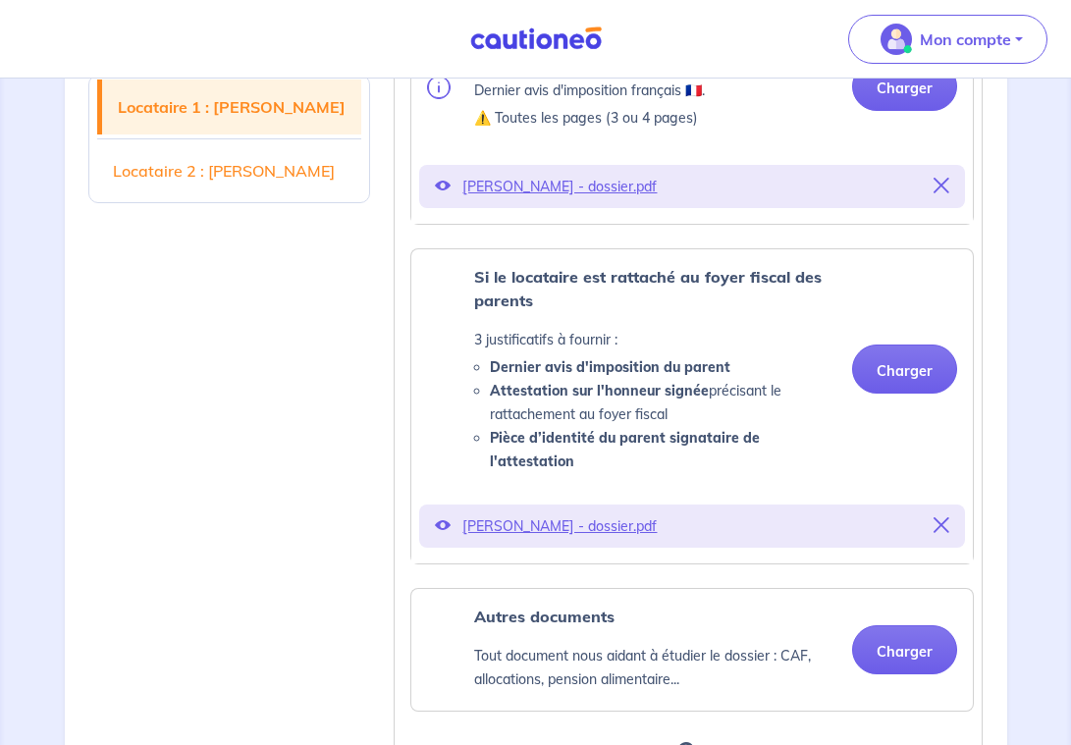
click at [933, 186] on icon at bounding box center [941, 186] width 16 height 16
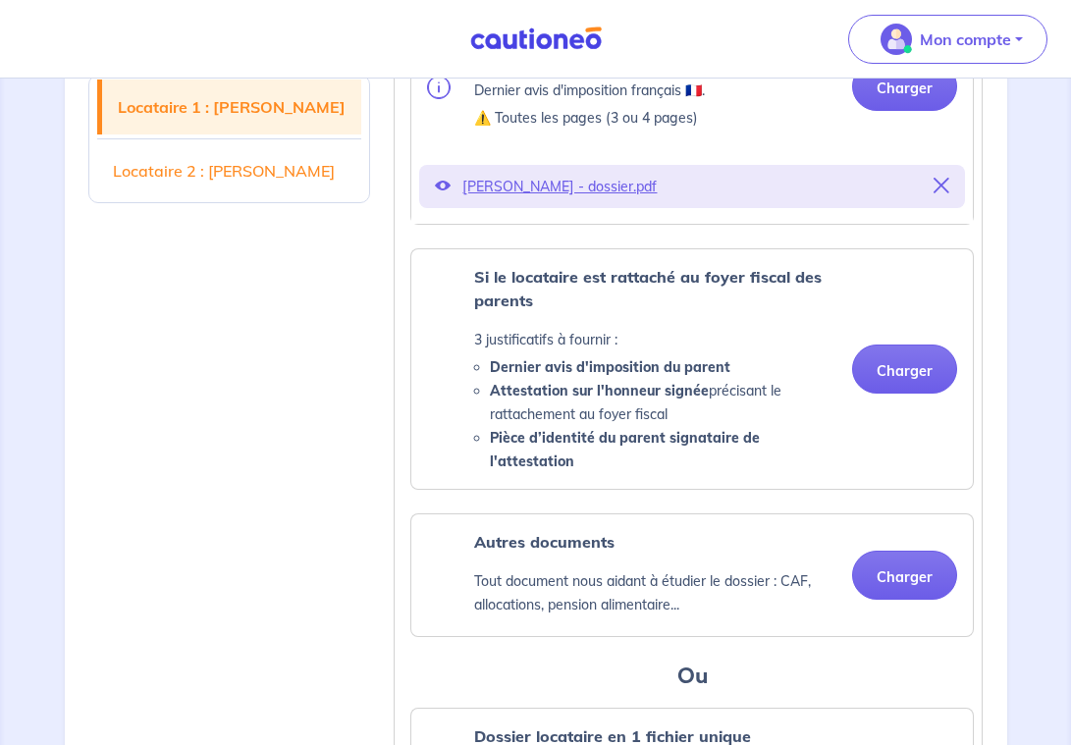
click at [942, 173] on button at bounding box center [941, 186] width 16 height 27
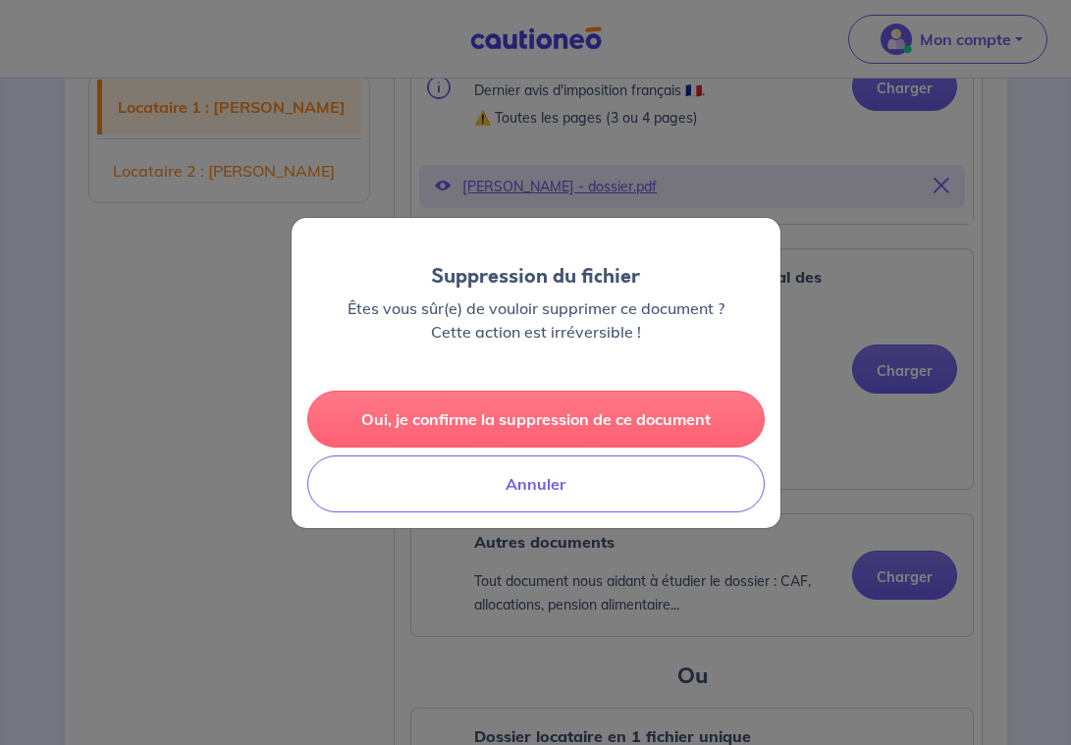
click at [651, 425] on button "Oui, je confirme la suppression de ce document" at bounding box center [535, 419] width 457 height 57
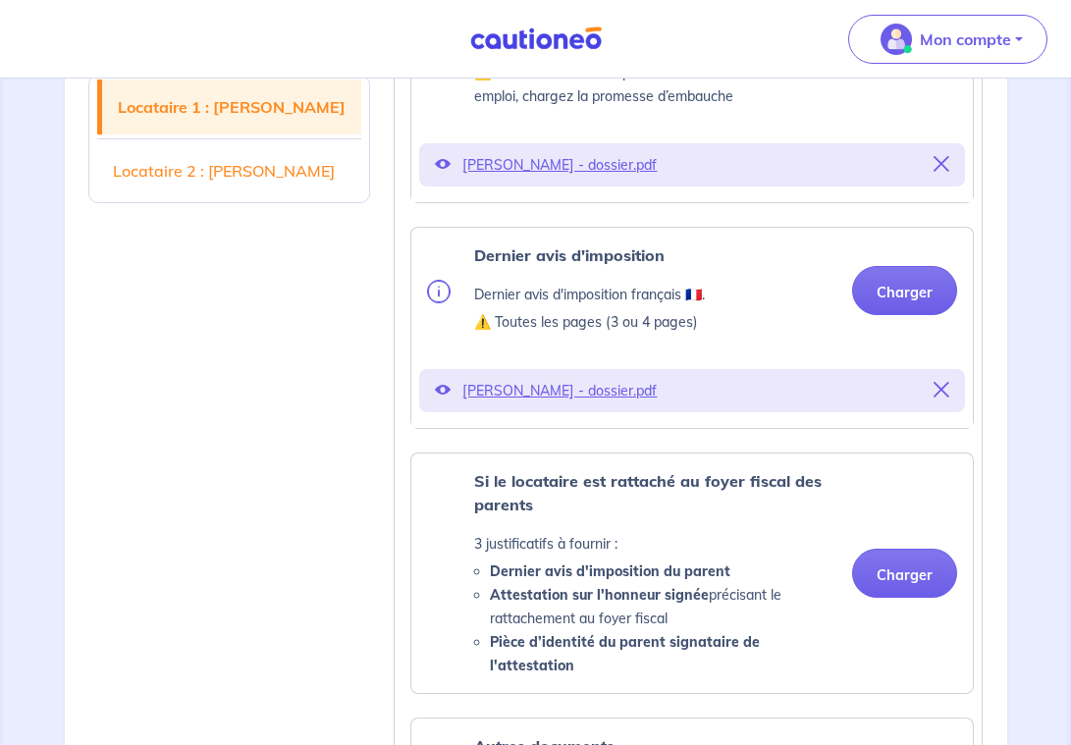
scroll to position [1028, 0]
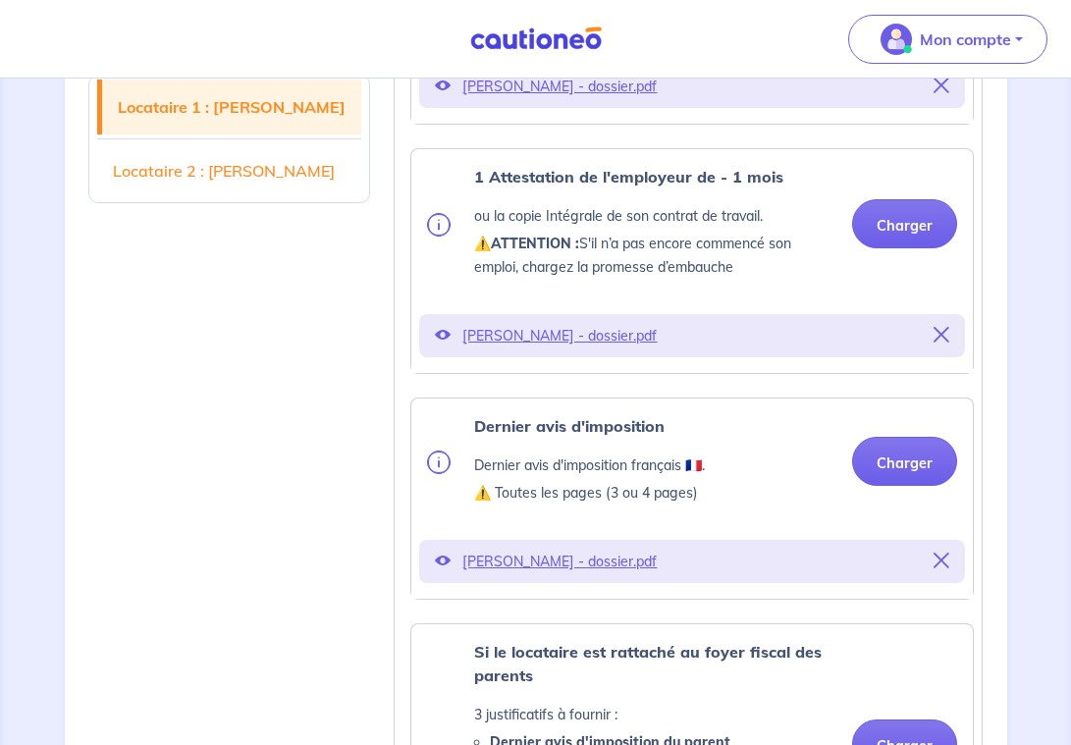
click at [950, 334] on div "[PERSON_NAME] - dossier.pdf" at bounding box center [692, 335] width 546 height 43
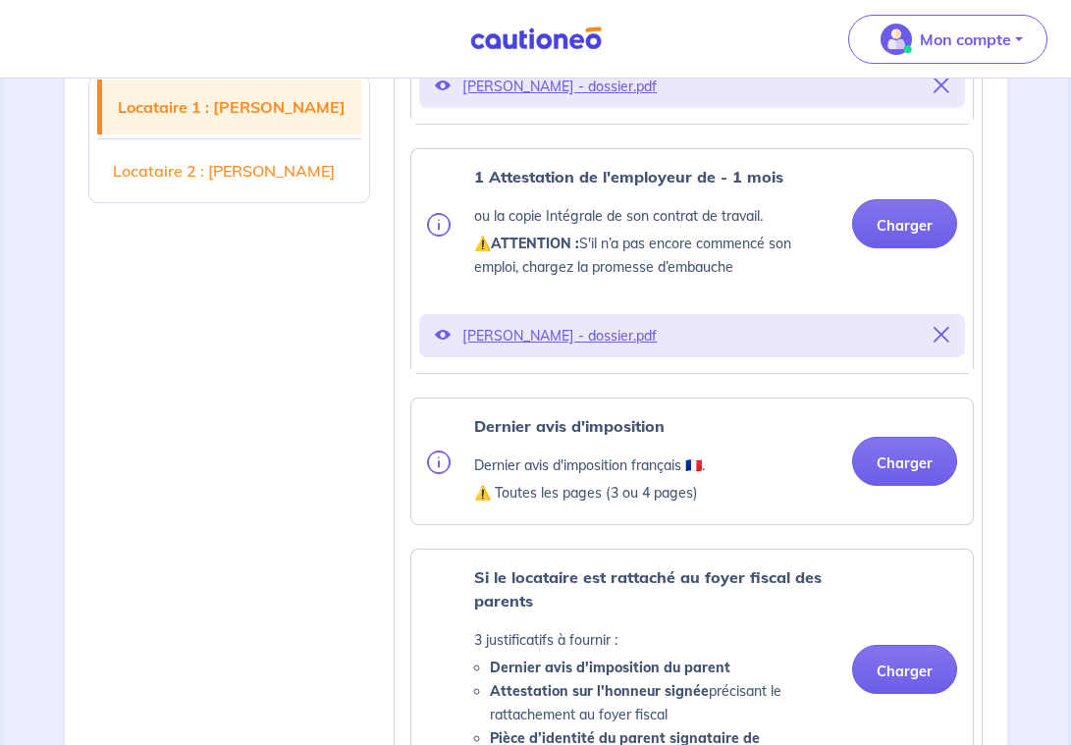
click at [936, 331] on icon at bounding box center [941, 335] width 16 height 16
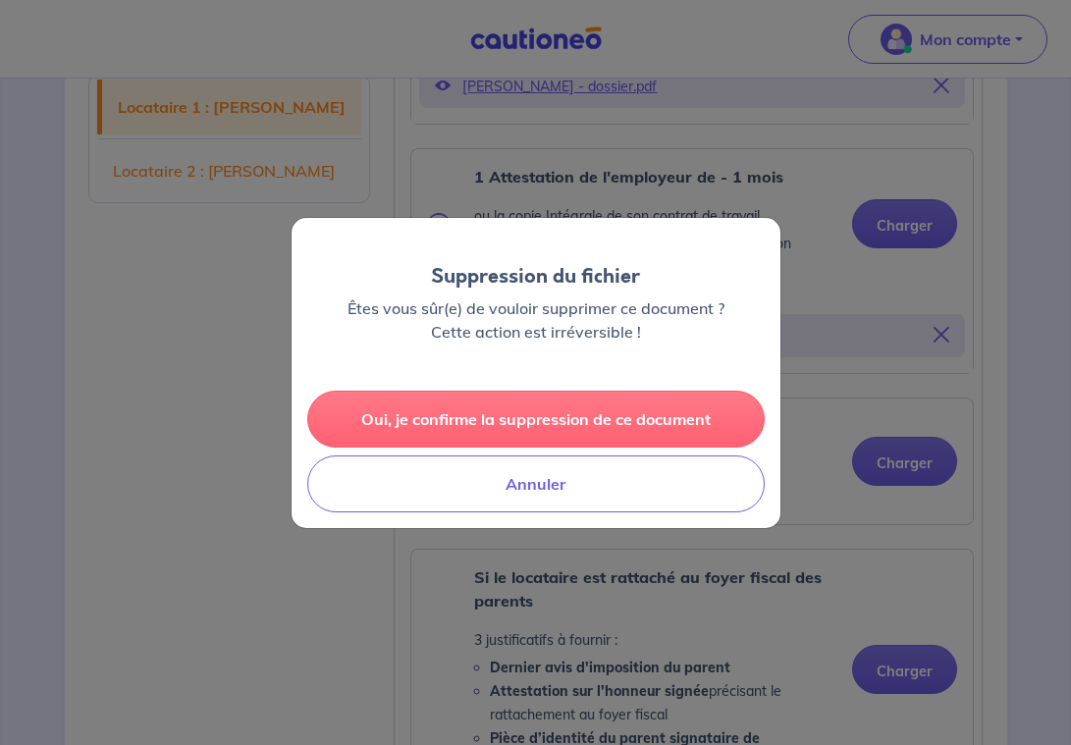
click at [593, 425] on button "Oui, je confirme la suppression de ce document" at bounding box center [535, 419] width 457 height 57
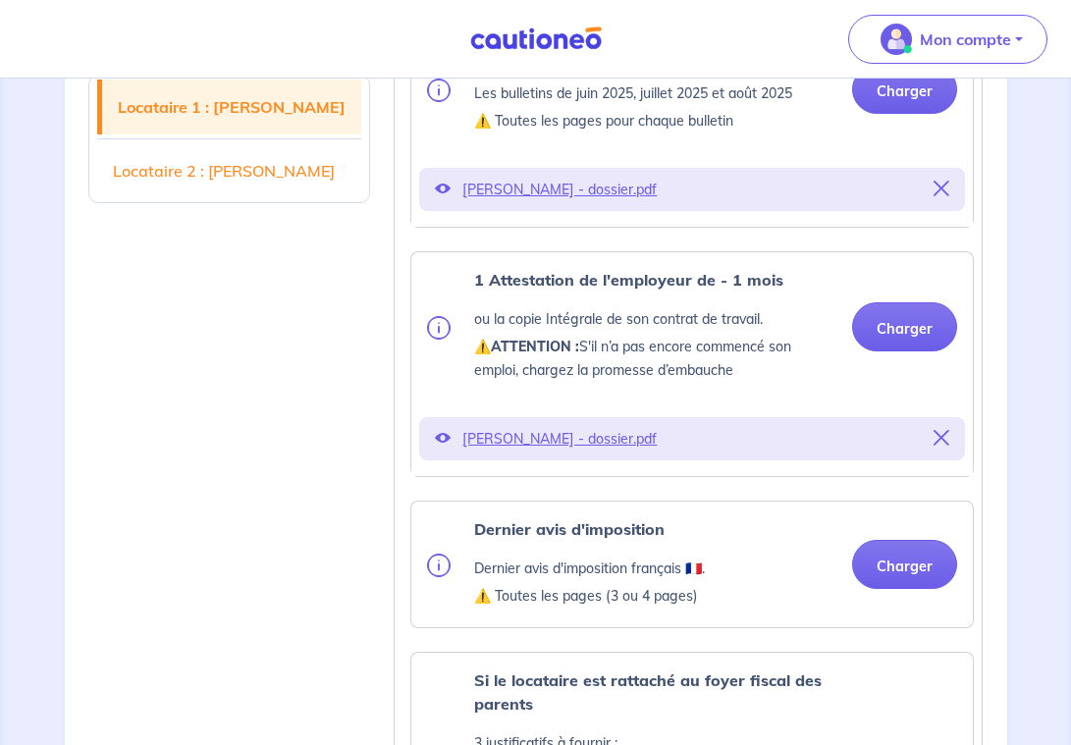
scroll to position [863, 0]
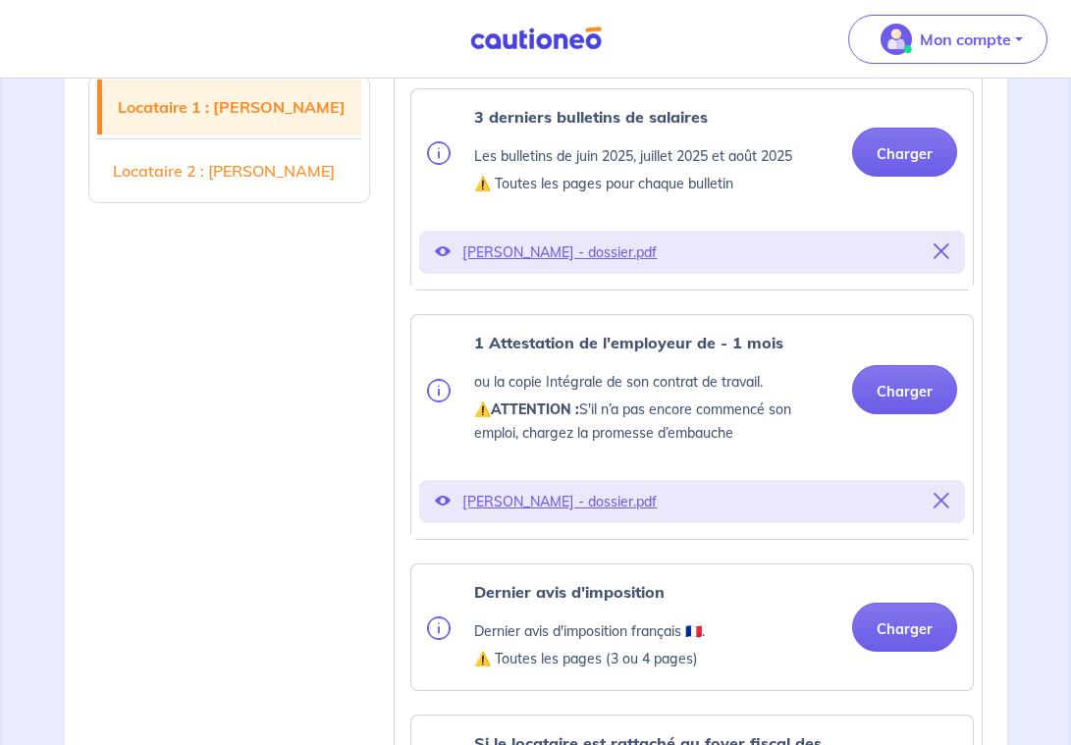
click at [934, 251] on icon at bounding box center [941, 251] width 16 height 16
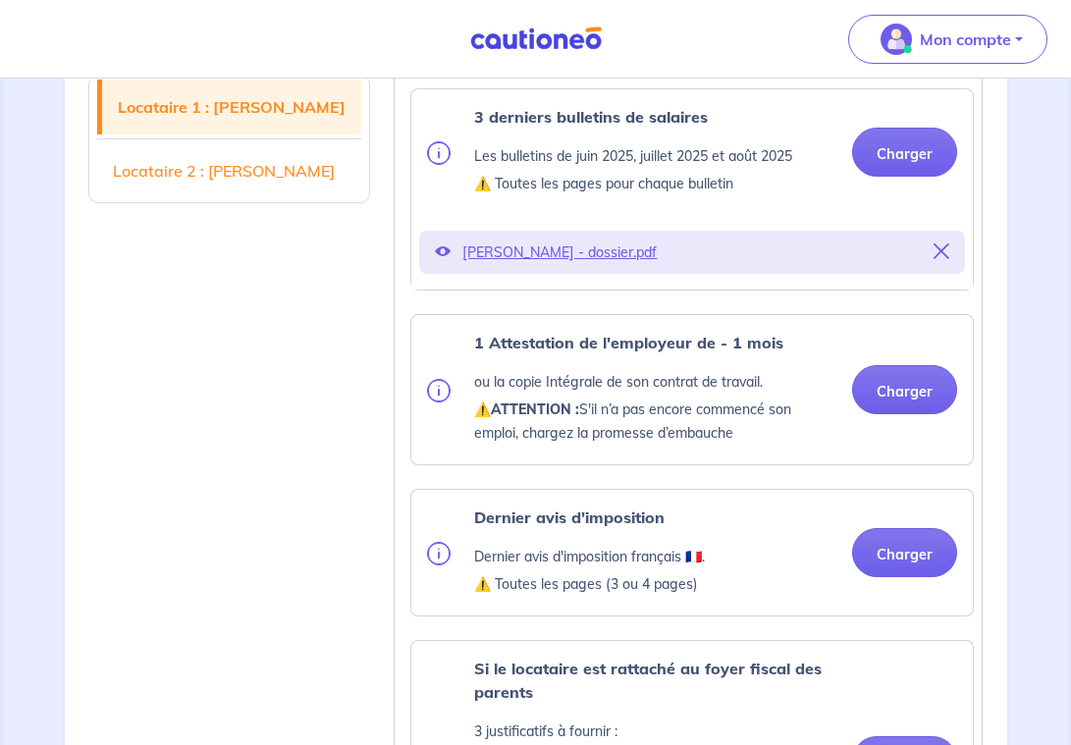
click at [932, 250] on div "[PERSON_NAME] - dossier.pdf" at bounding box center [692, 252] width 546 height 43
click at [949, 250] on div "[PERSON_NAME] - dossier.pdf" at bounding box center [692, 252] width 546 height 43
click at [936, 250] on icon at bounding box center [941, 251] width 16 height 16
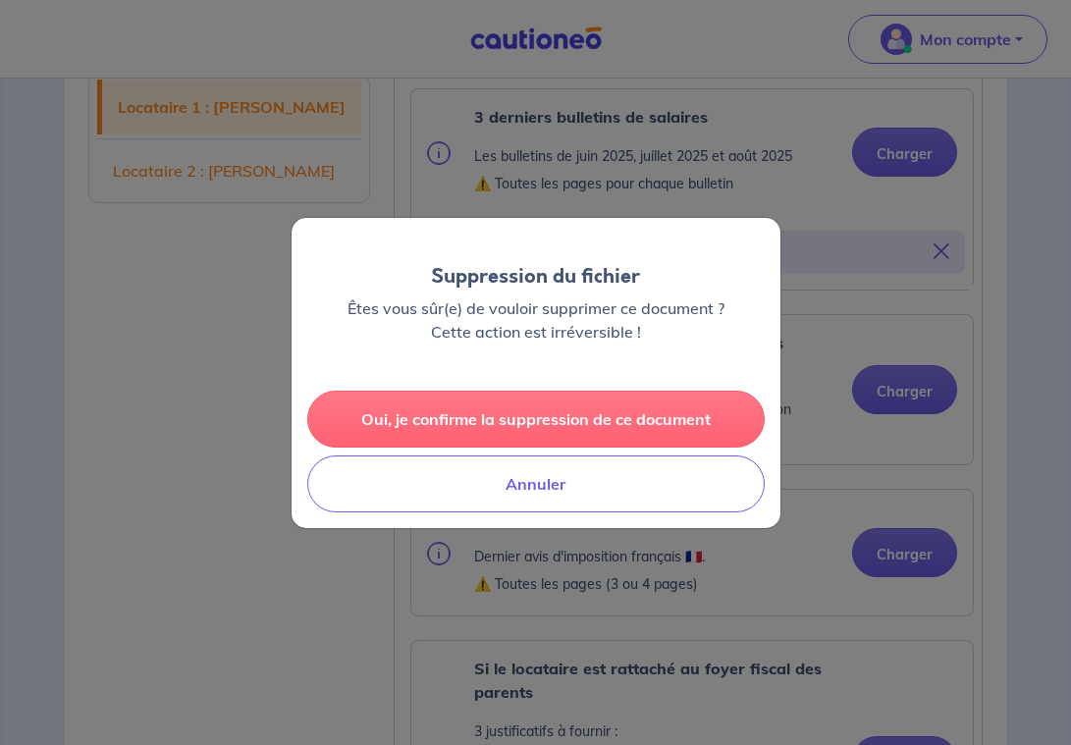
click at [561, 419] on button "Oui, je confirme la suppression de ce document" at bounding box center [535, 419] width 457 height 57
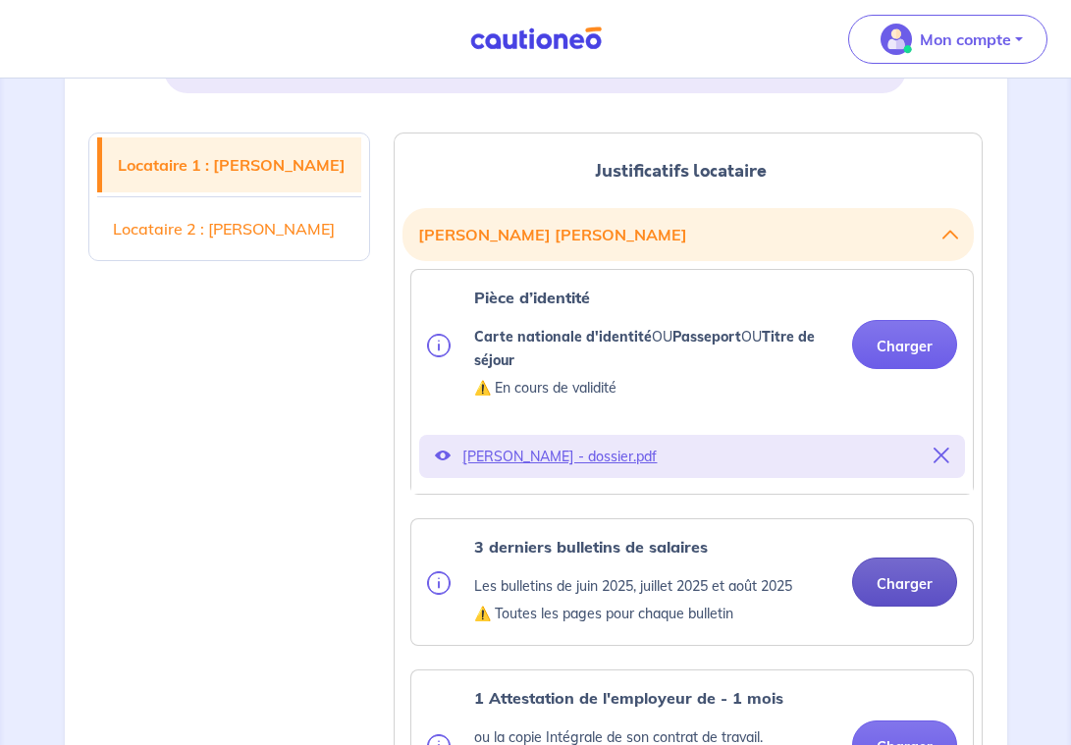
scroll to position [426, 0]
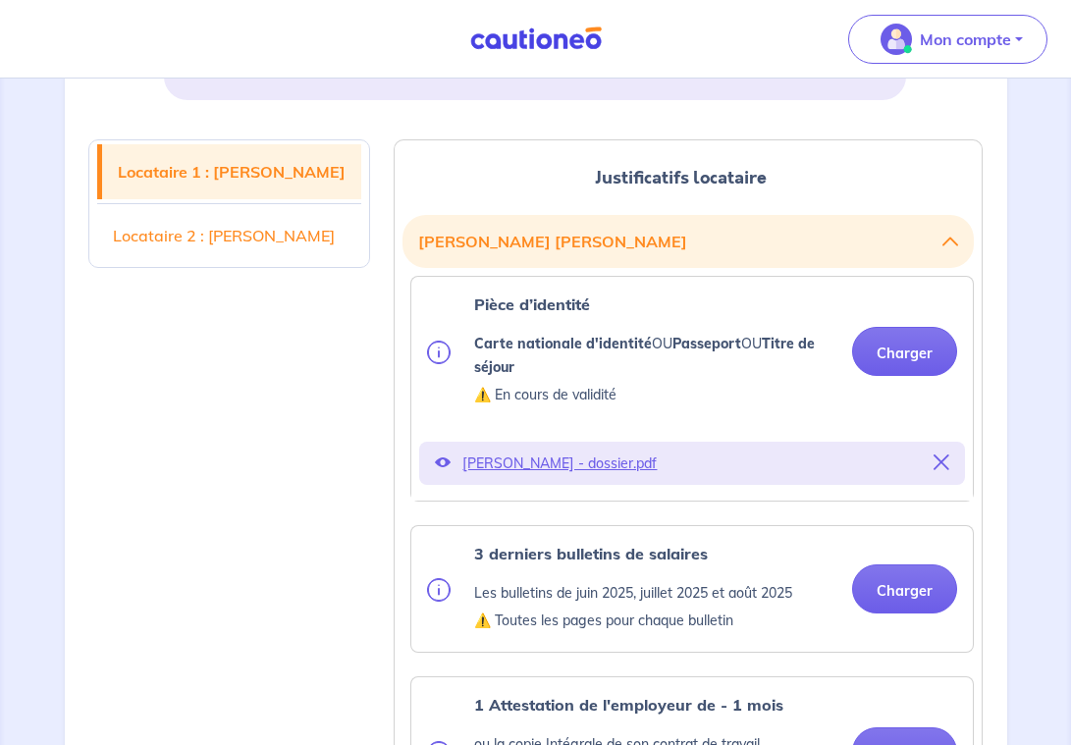
click at [941, 458] on icon at bounding box center [941, 462] width 16 height 16
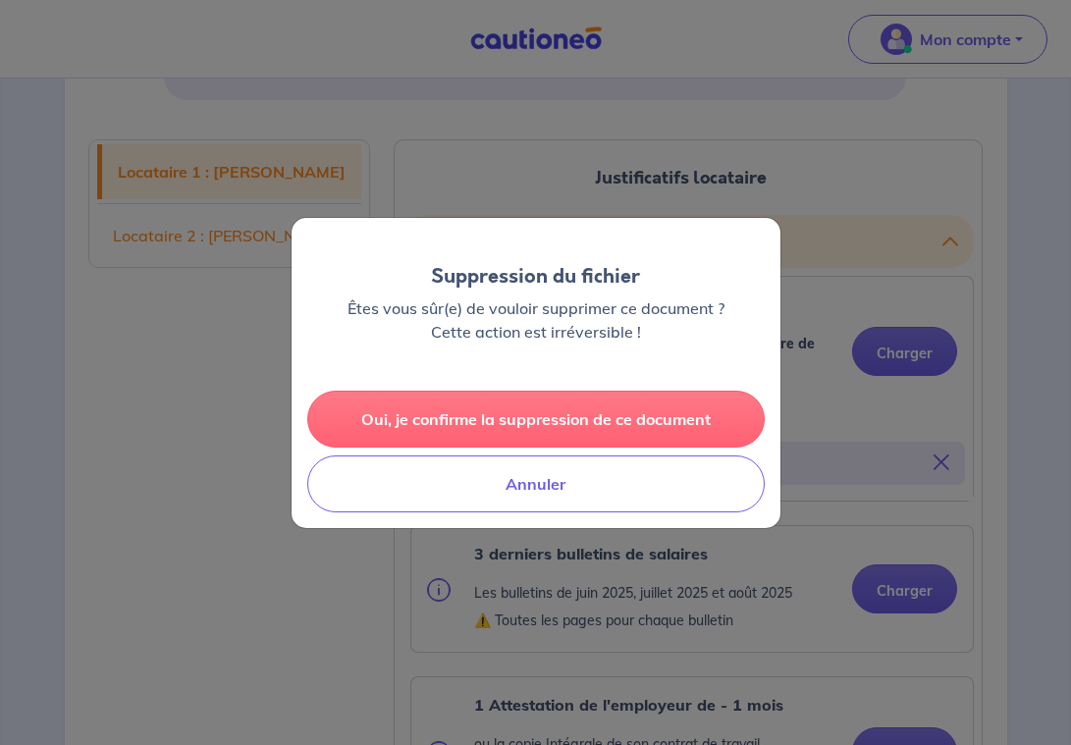
click at [589, 412] on button "Oui, je confirme la suppression de ce document" at bounding box center [535, 419] width 457 height 57
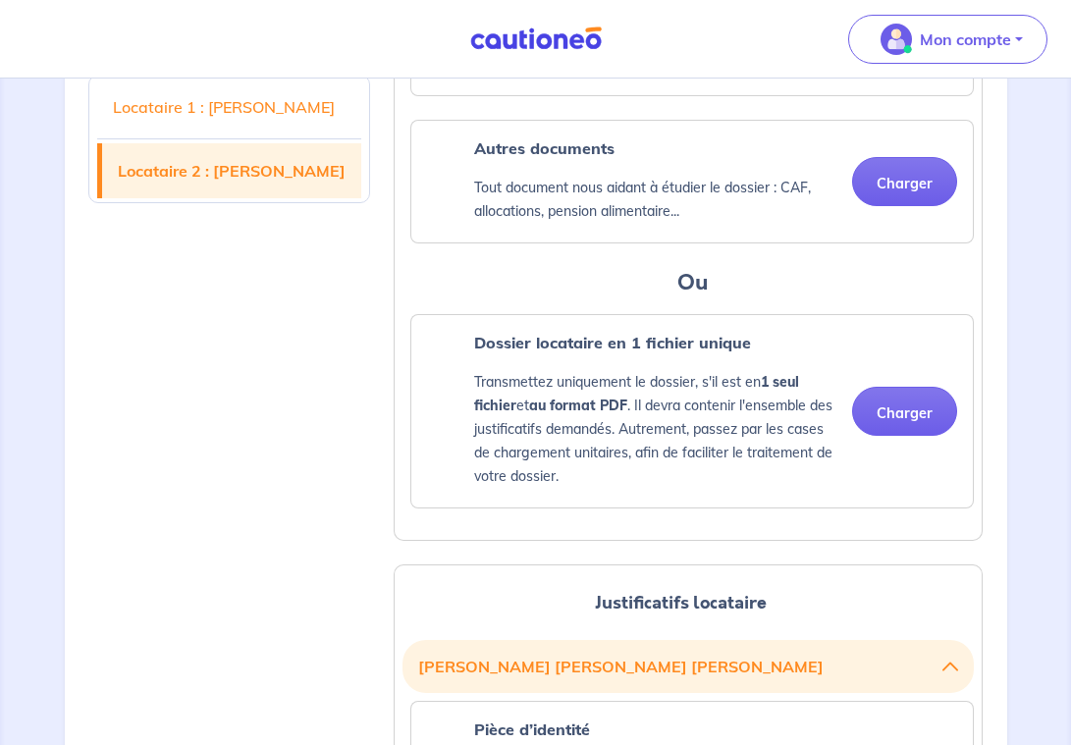
scroll to position [1472, 0]
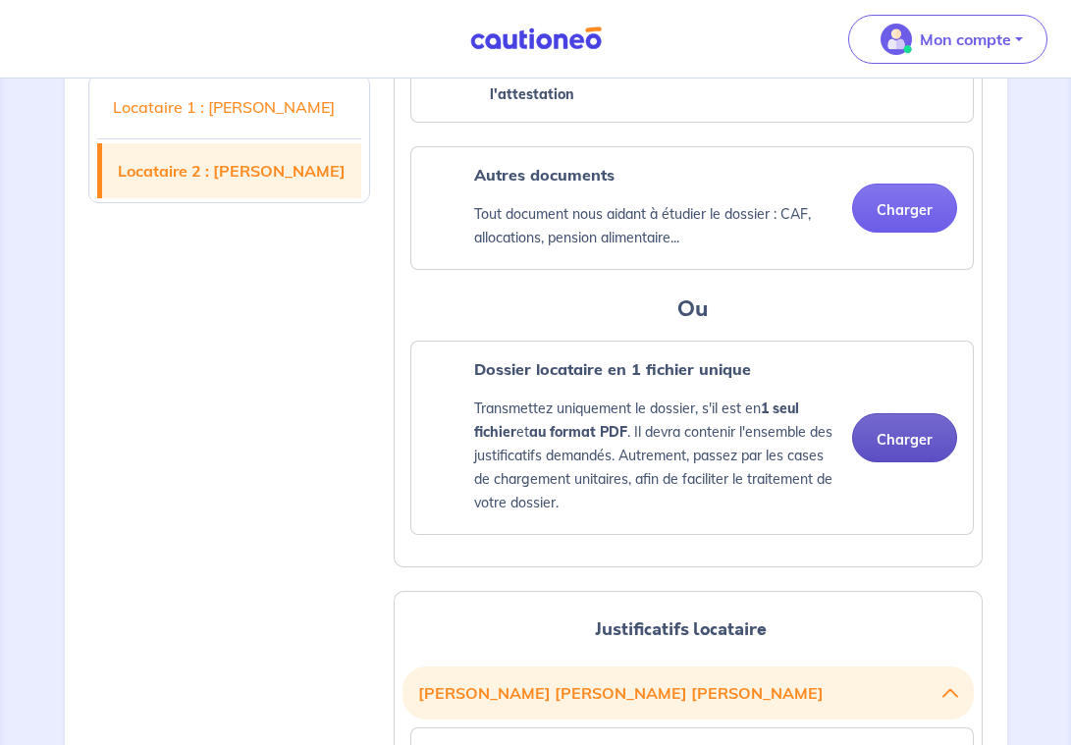
click at [935, 417] on button "Charger" at bounding box center [904, 437] width 105 height 49
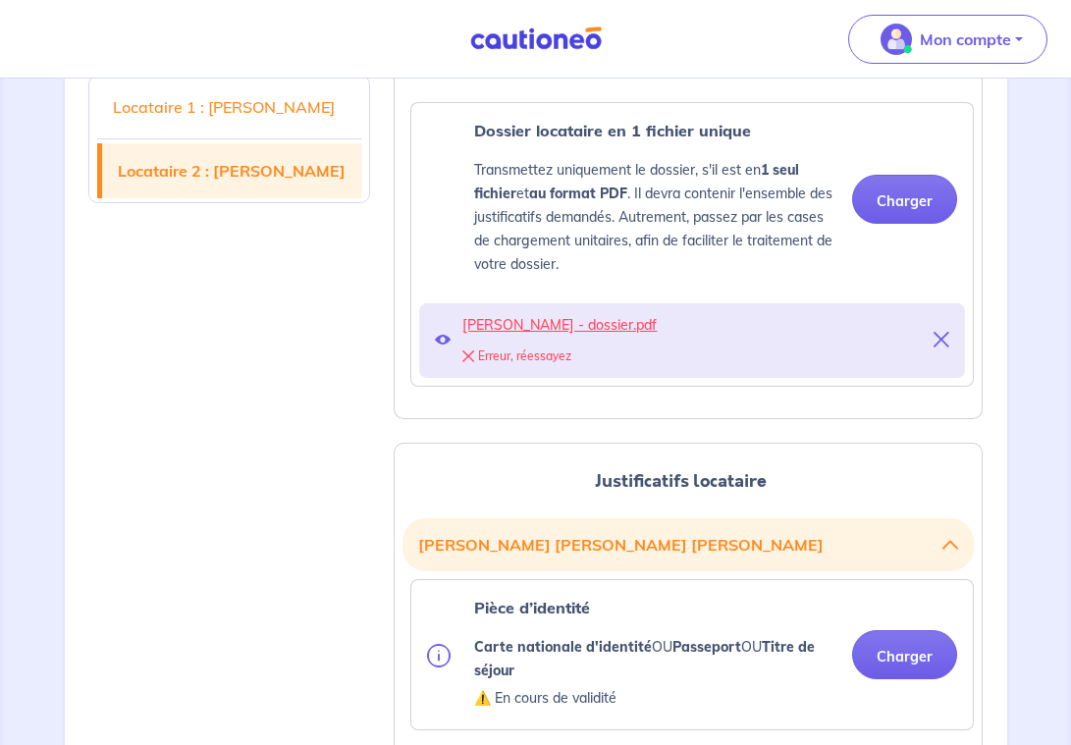
scroll to position [1644, 0]
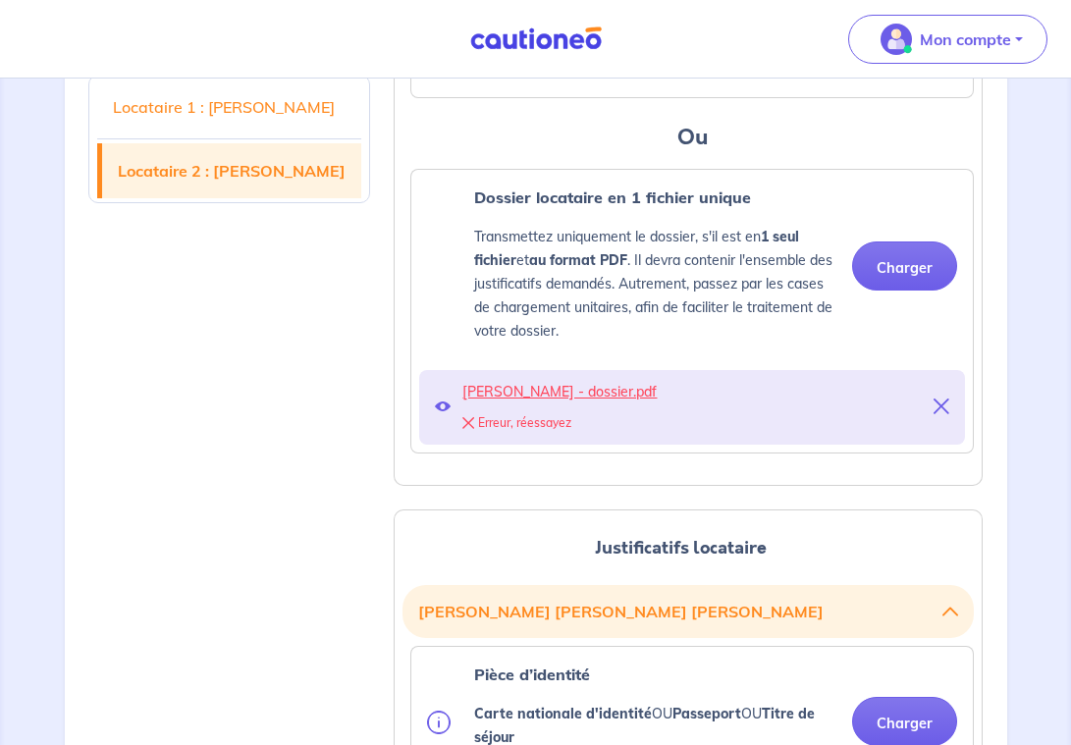
click at [937, 398] on icon at bounding box center [941, 406] width 16 height 16
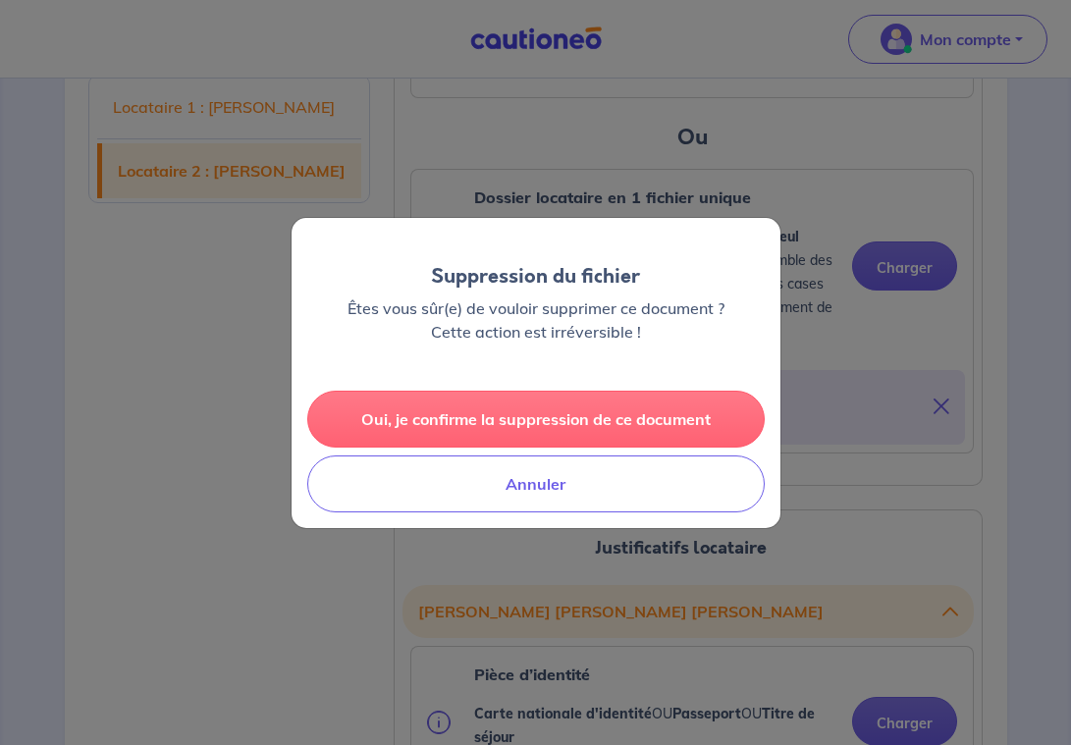
click at [658, 418] on button "Oui, je confirme la suppression de ce document" at bounding box center [535, 419] width 457 height 57
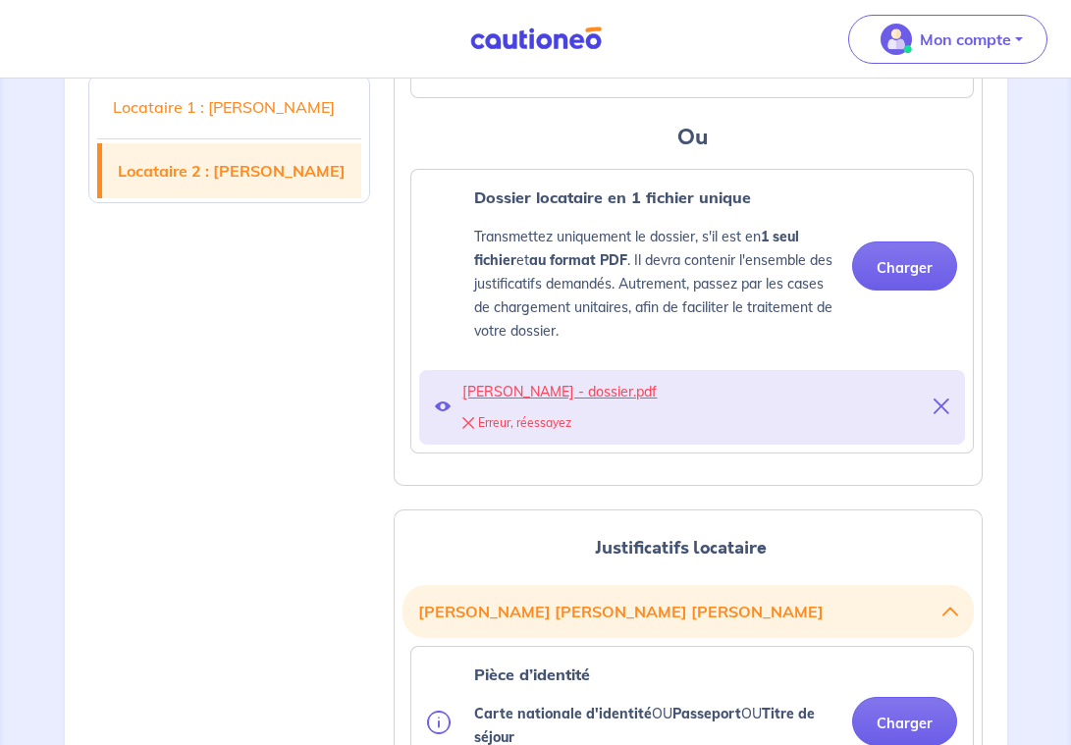
scroll to position [1605, 0]
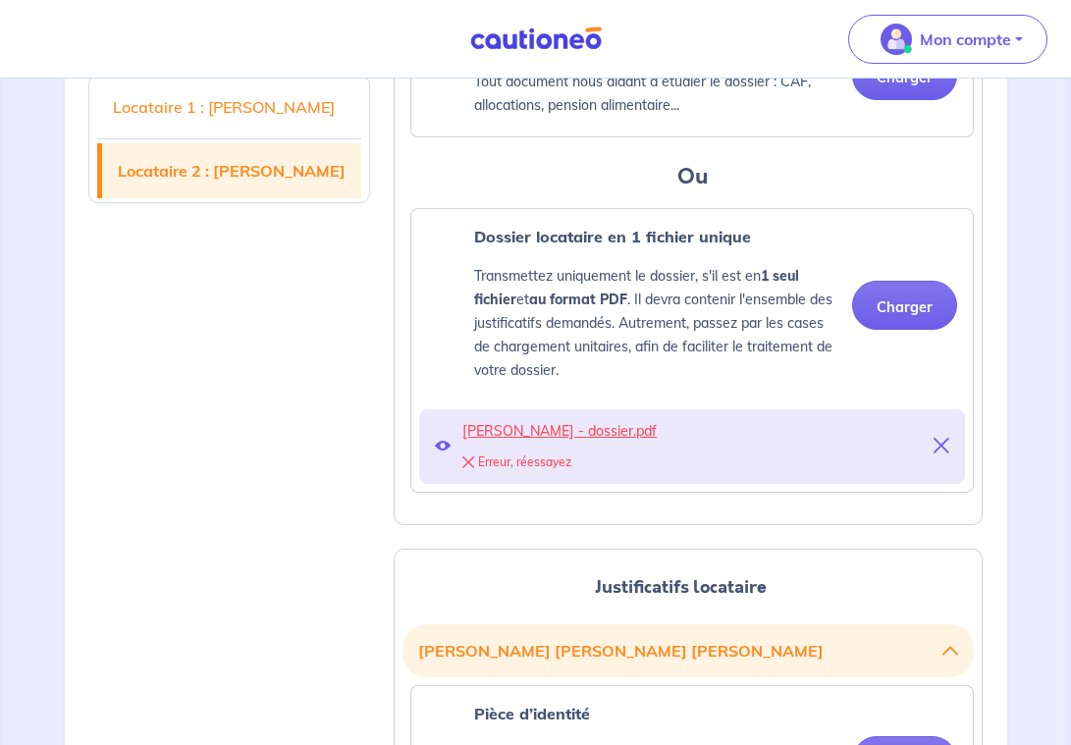
click at [949, 434] on button at bounding box center [941, 446] width 16 height 27
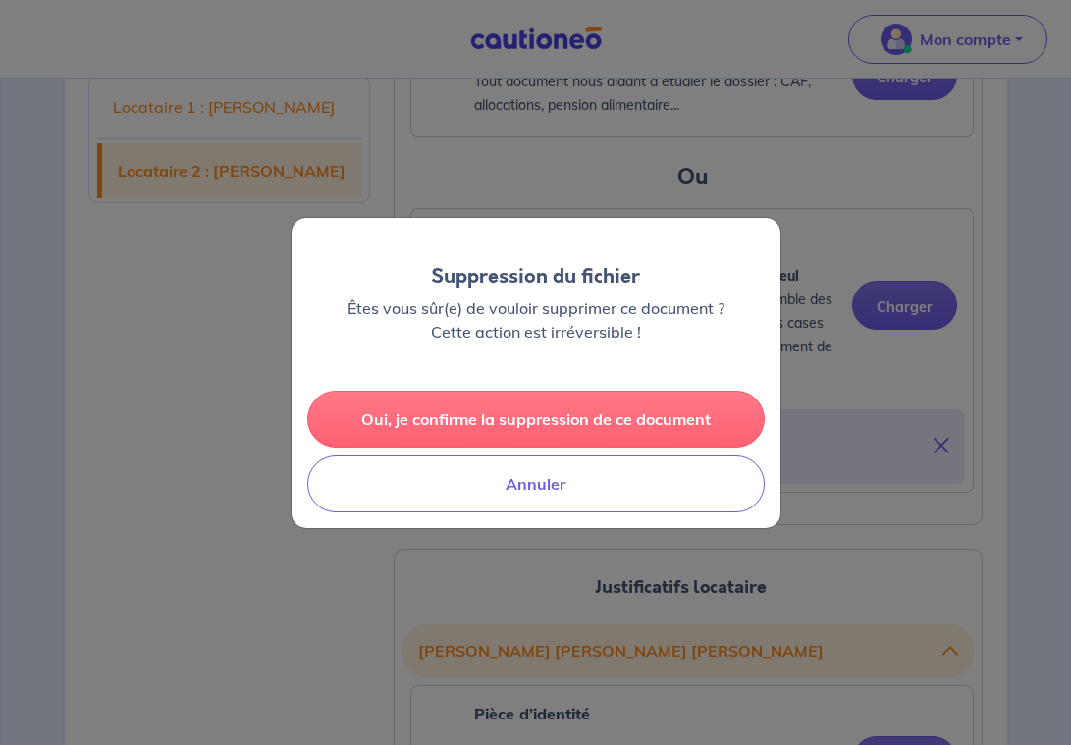
click at [617, 424] on button "Oui, je confirme la suppression de ce document" at bounding box center [535, 419] width 457 height 57
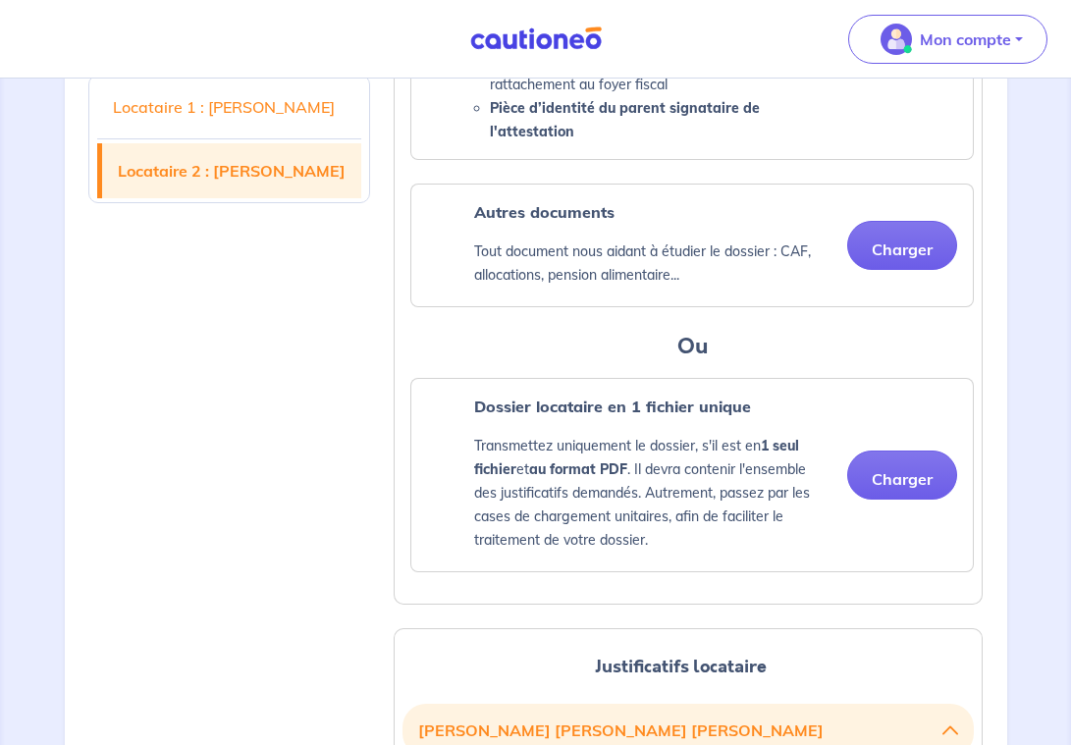
scroll to position [1447, 0]
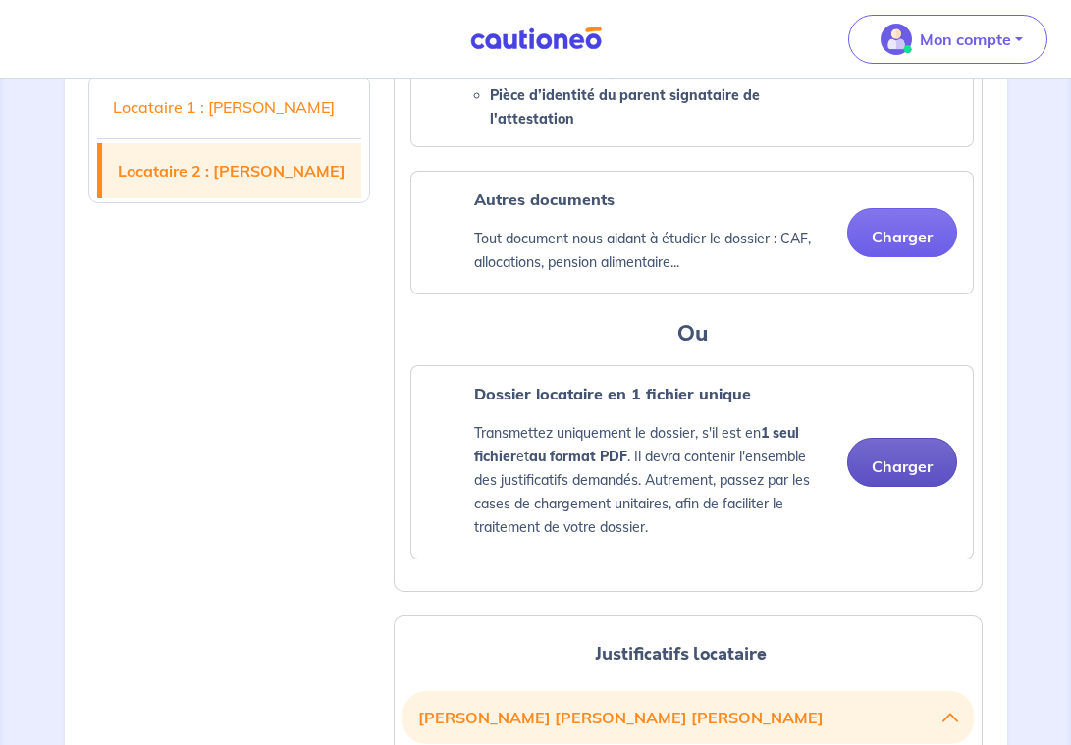
click at [881, 462] on button "Charger" at bounding box center [902, 462] width 110 height 49
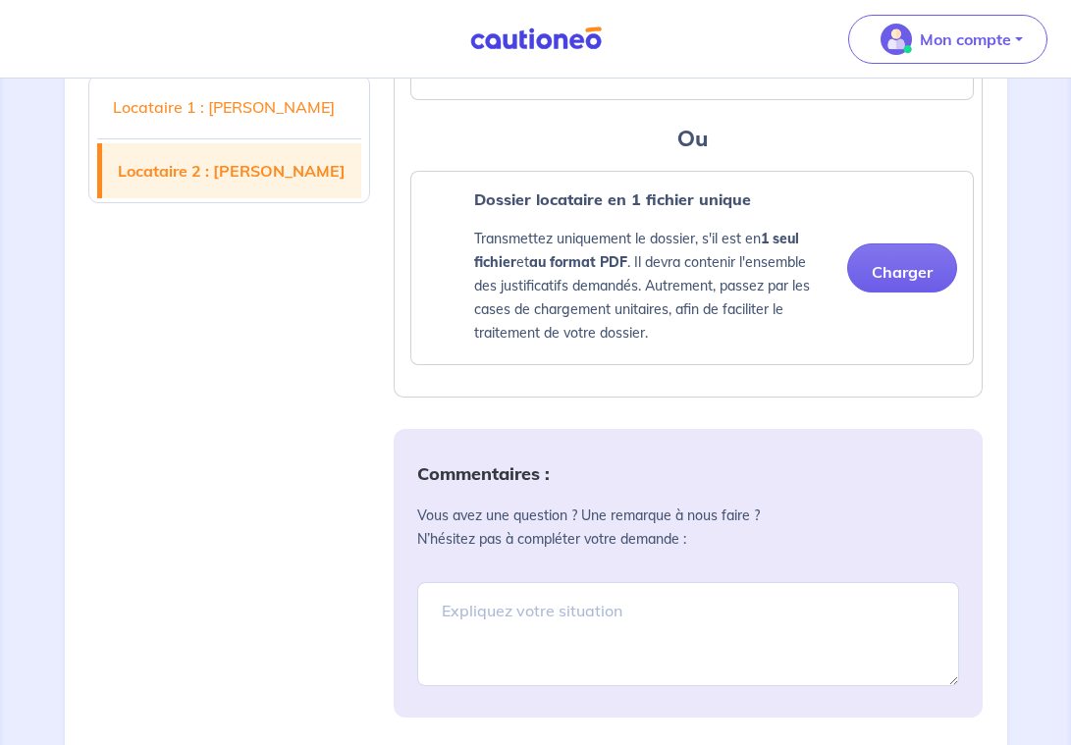
scroll to position [3146, 0]
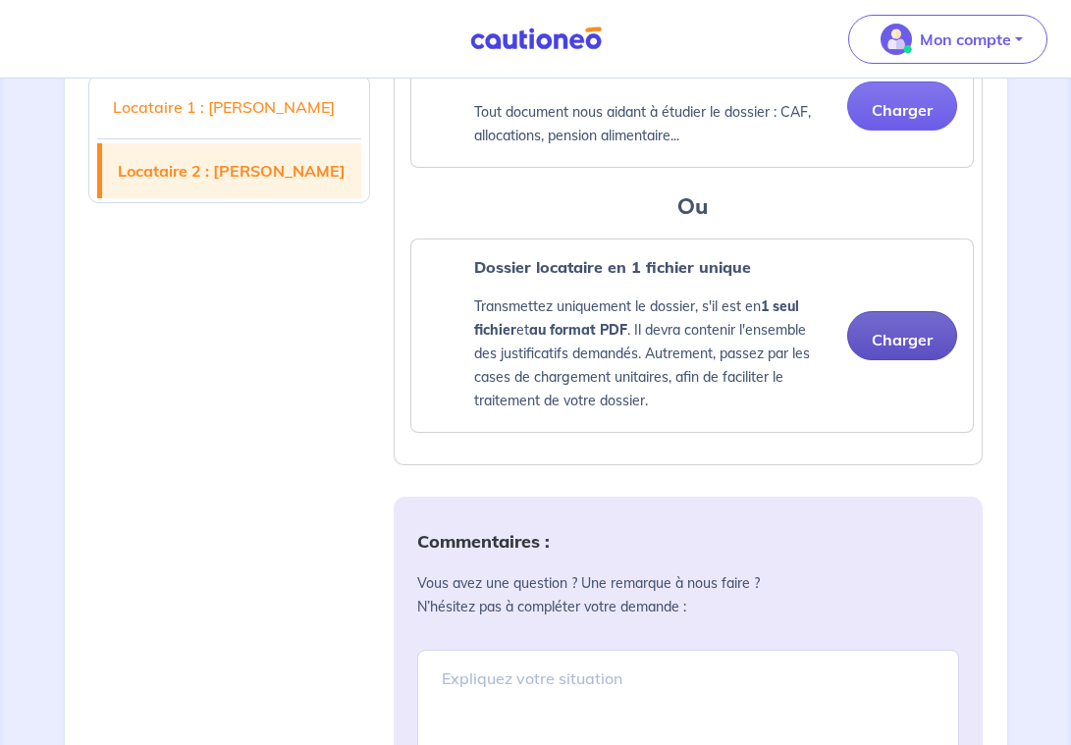
click at [893, 345] on button "Charger" at bounding box center [902, 335] width 110 height 49
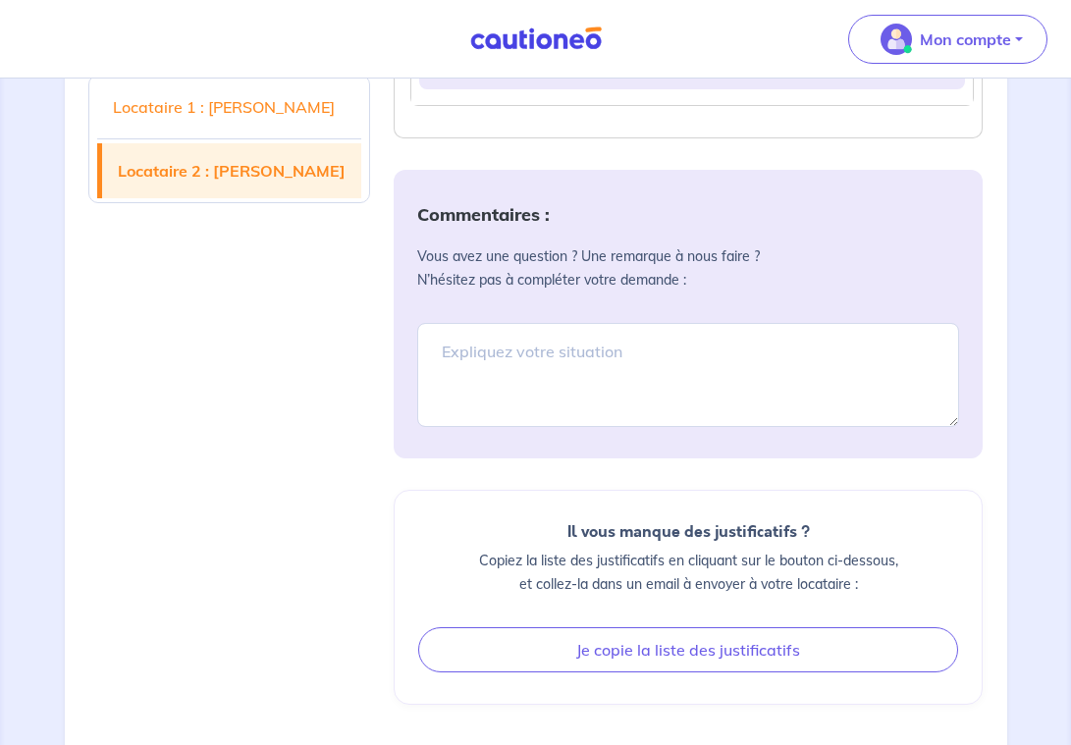
scroll to position [3527, 0]
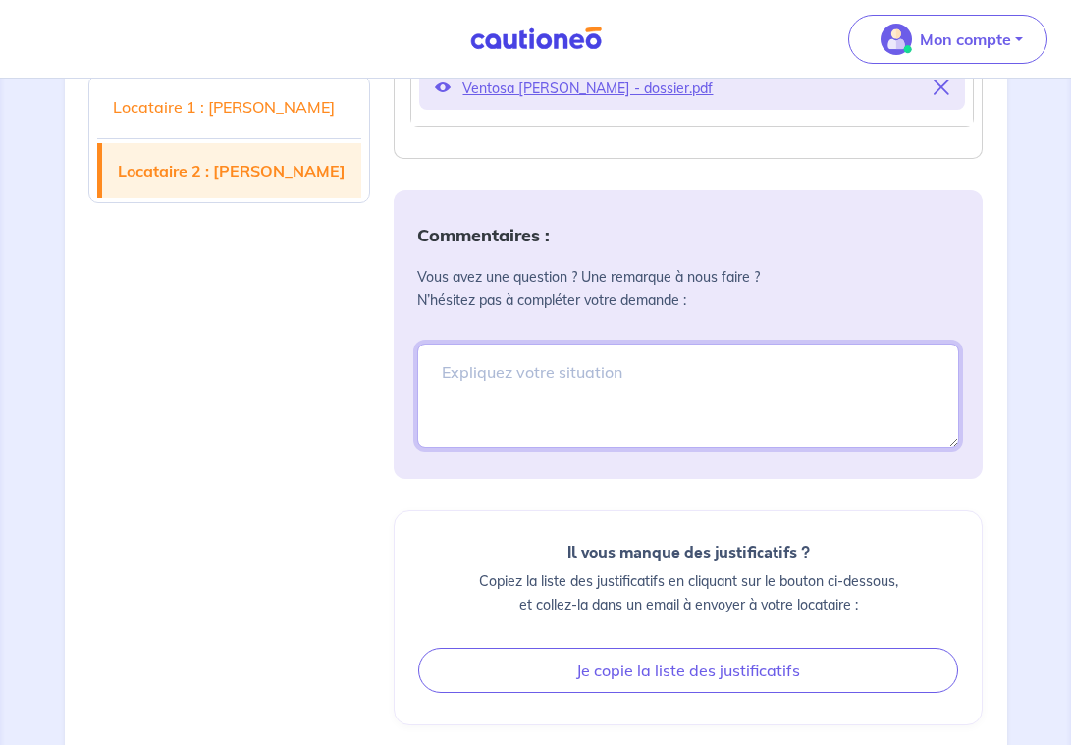
click at [519, 365] on textarea at bounding box center [688, 395] width 542 height 104
type textarea "I"
type textarea "i"
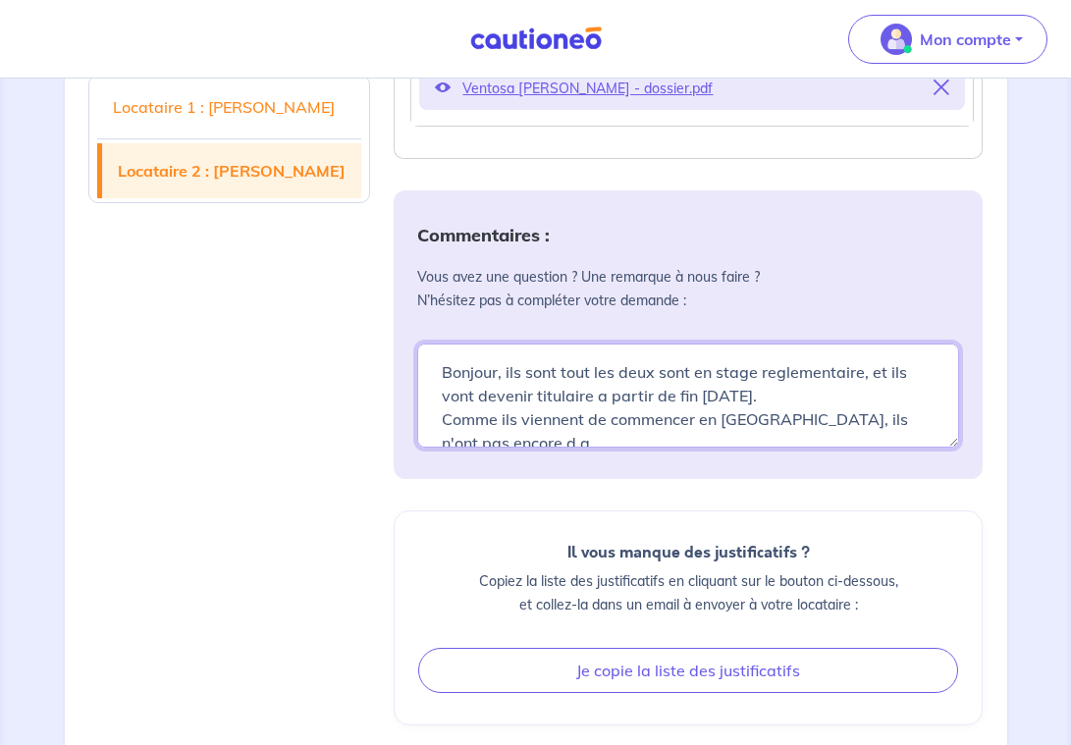
scroll to position [6, 0]
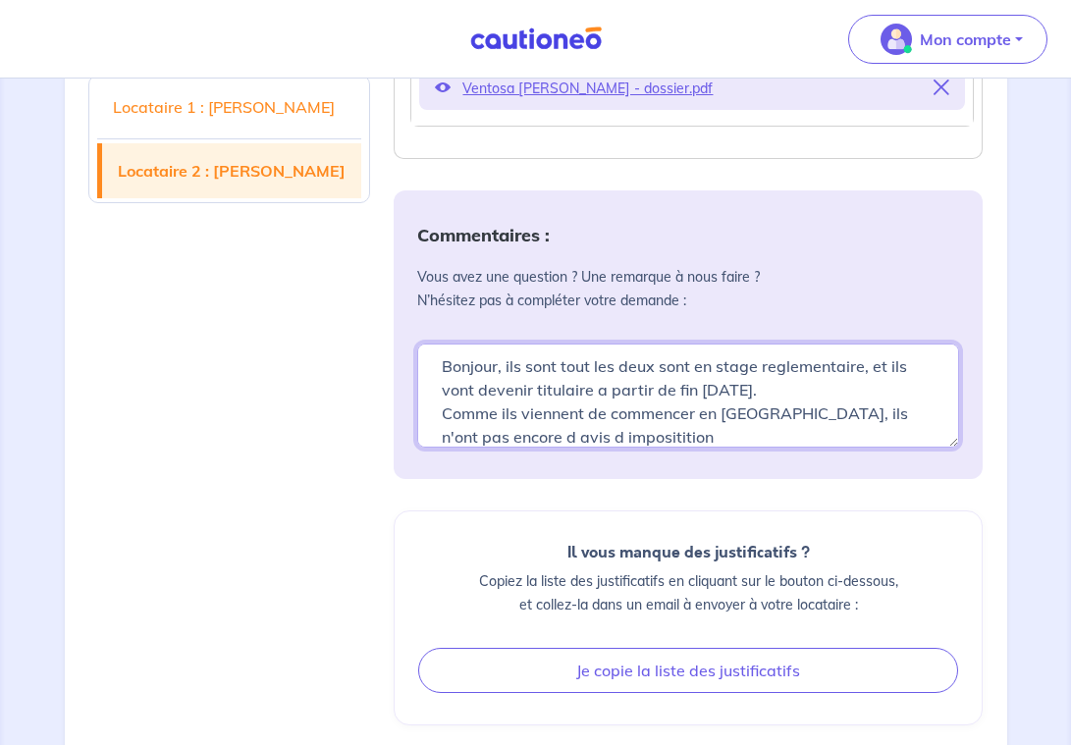
click at [767, 415] on textarea "Bonjour, ils sont tout les deux sont en stage reglementaire, et ils vont deveni…" at bounding box center [688, 395] width 542 height 104
click at [757, 442] on textarea "Bonjour, ils sont tout les deux sont en stage reglementaire, et ils vont deveni…" at bounding box center [688, 395] width 542 height 104
click at [726, 434] on textarea "Bonjour, ils sont tout les deux sont en stage reglementaire, et ils vont deveni…" at bounding box center [688, 395] width 542 height 104
click at [787, 446] on textarea "Bonjour, ils sont tout les deux sont en stage reglementaire, et ils vont deveni…" at bounding box center [688, 395] width 542 height 104
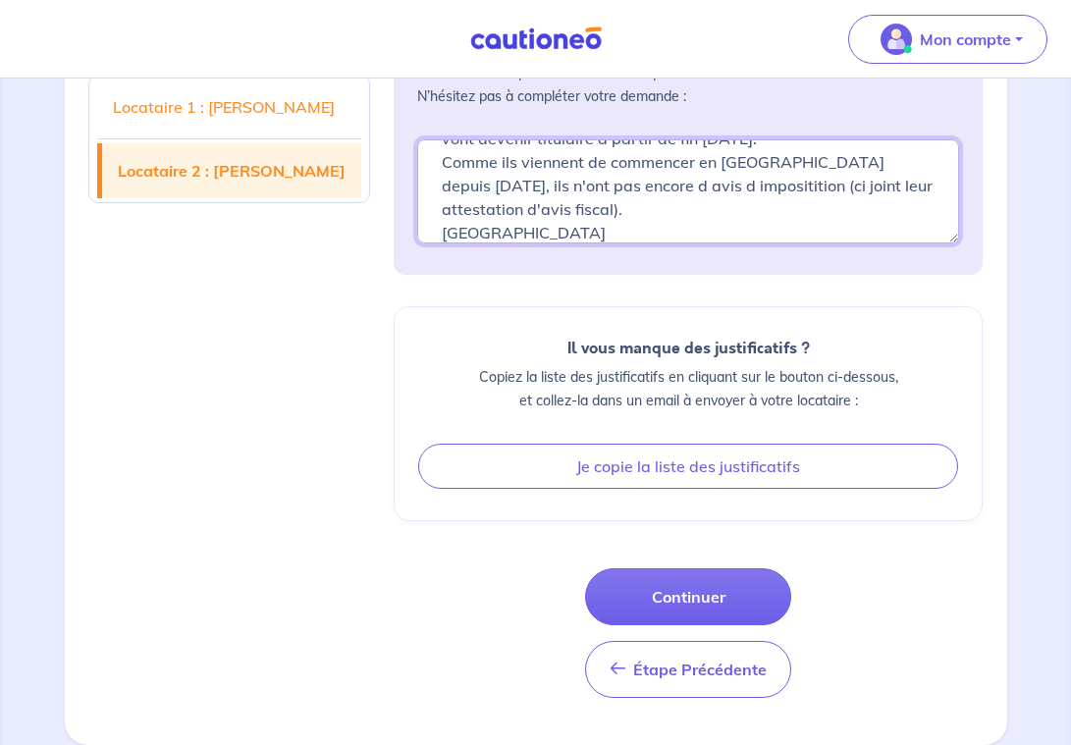
scroll to position [3729, 0]
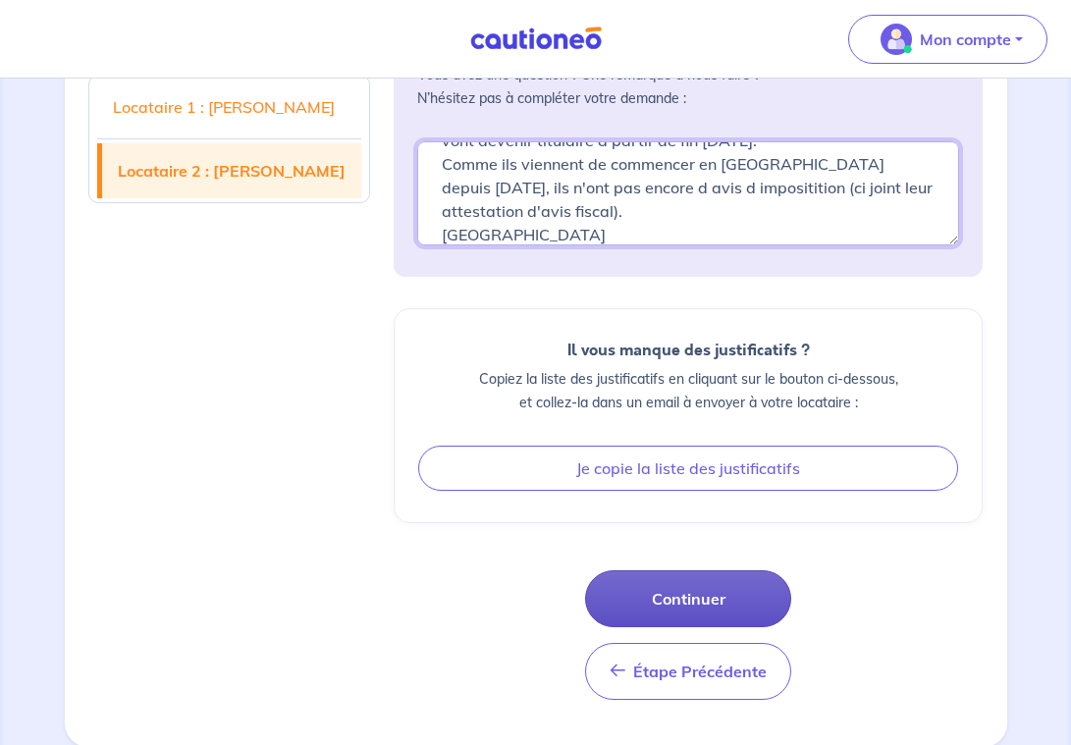
type textarea "Bonjour, ils sont tout les deux sont en stage reglementaire, et ils vont deveni…"
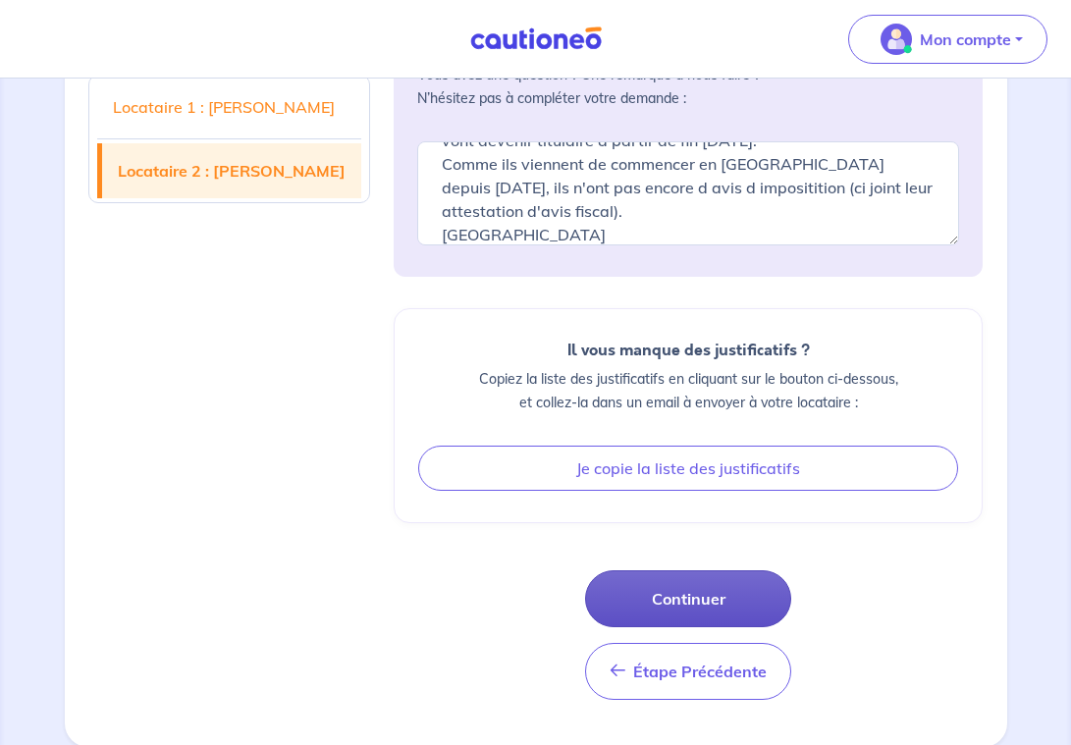
click at [641, 590] on button "Continuer" at bounding box center [688, 598] width 206 height 57
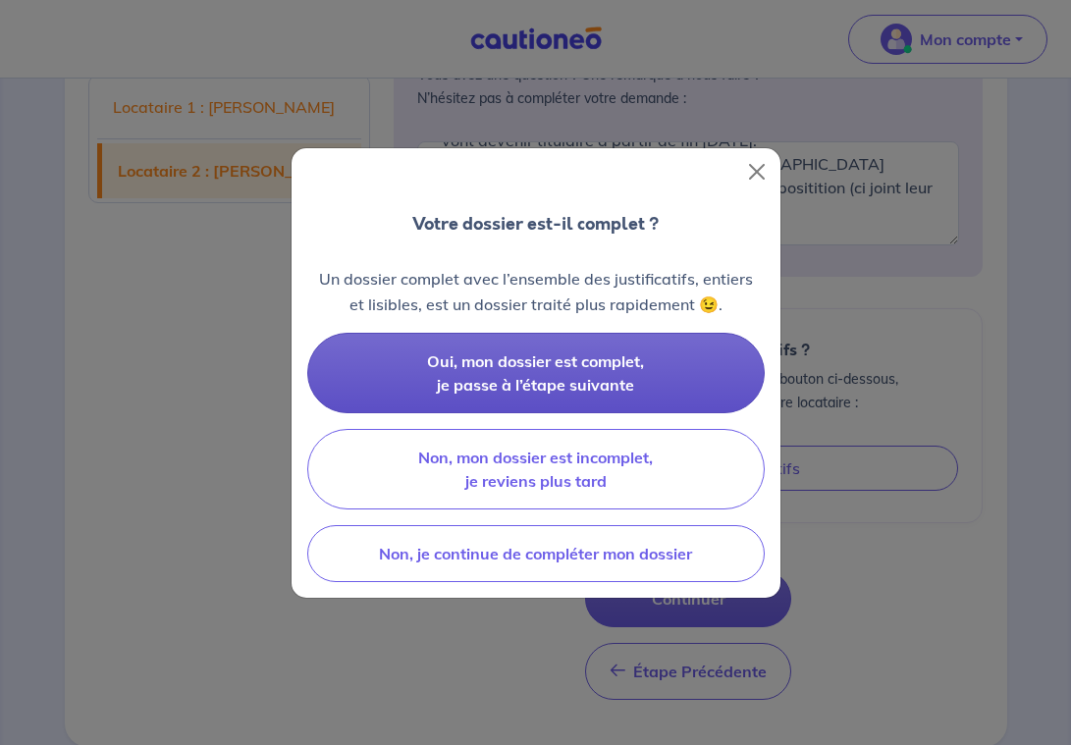
click at [416, 360] on button "Oui, mon dossier est complet, je passe à l’étape suivante" at bounding box center [535, 373] width 457 height 80
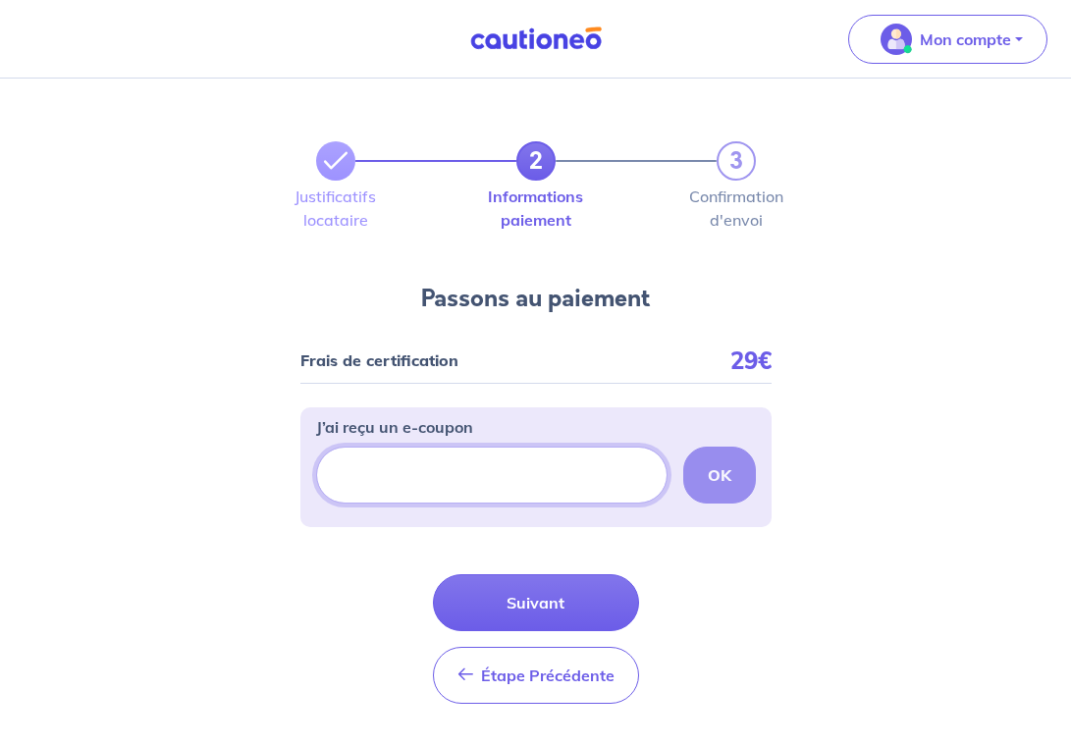
click at [460, 475] on input "J’ai reçu un e-coupon" at bounding box center [491, 475] width 351 height 57
paste input "CSFPROMO"
type input "CSFPROMO"
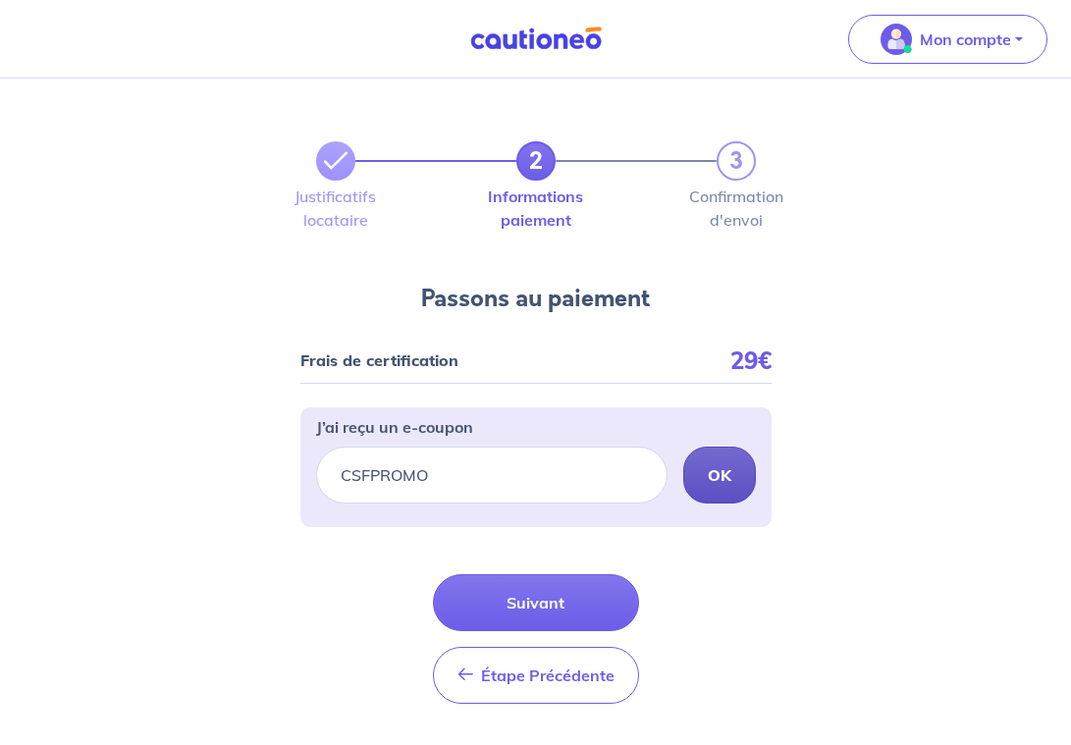
click at [739, 483] on button "OK" at bounding box center [719, 475] width 73 height 57
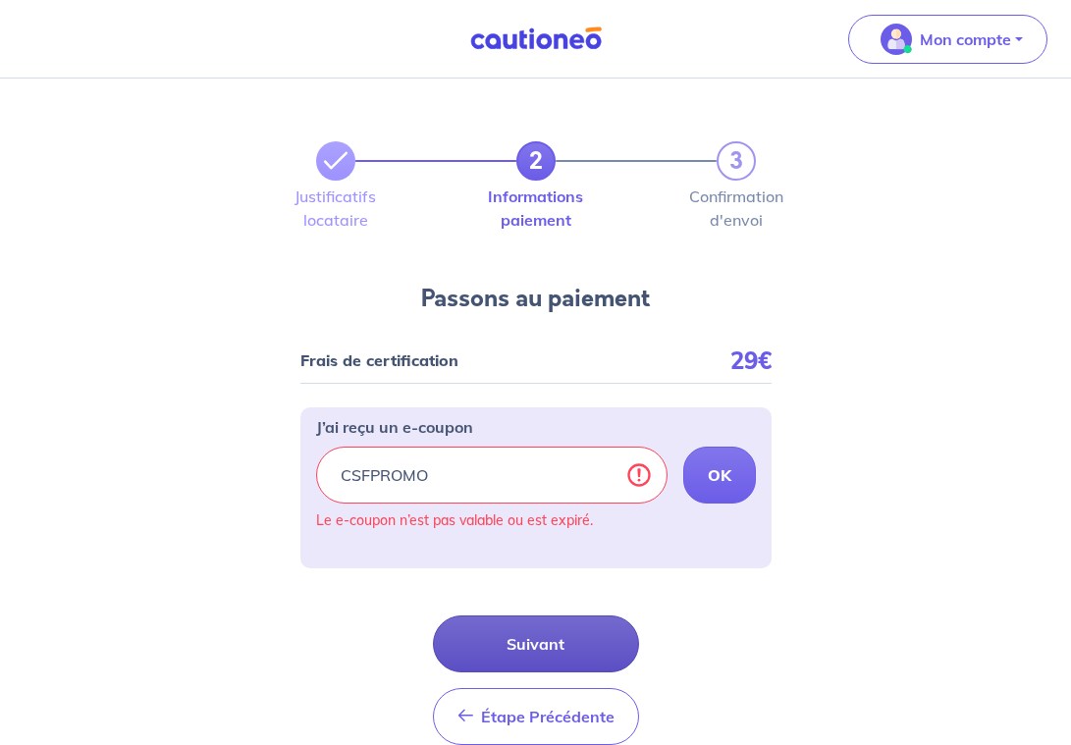
click at [531, 664] on button "Suivant" at bounding box center [536, 643] width 206 height 57
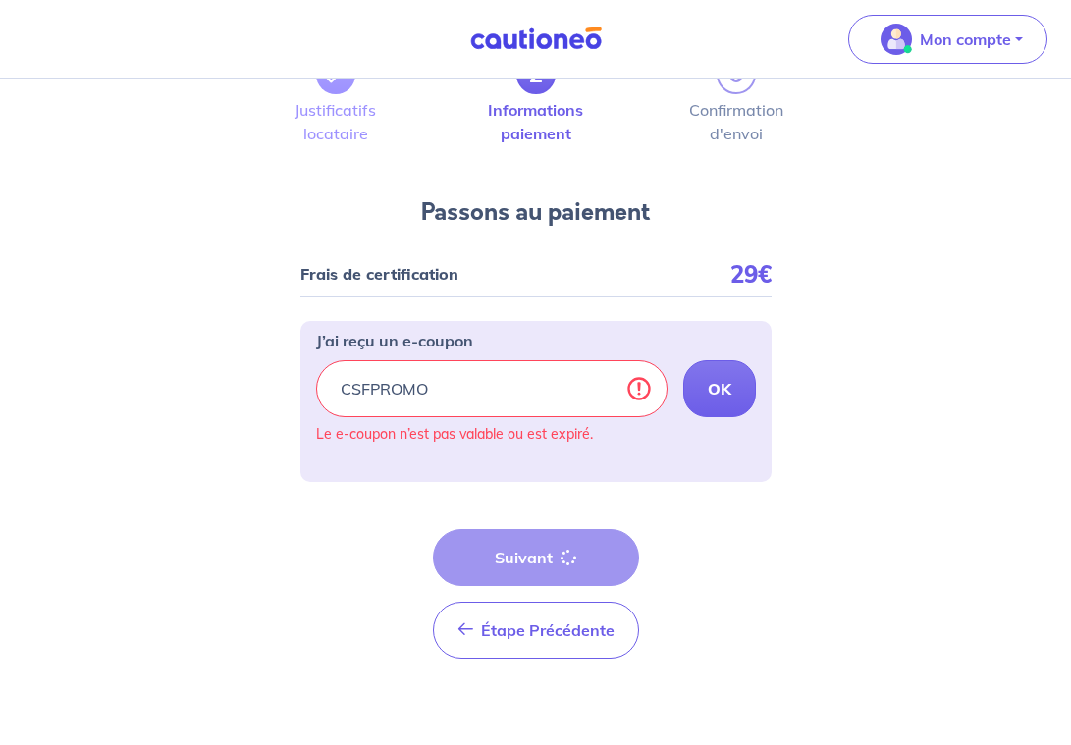
scroll to position [102, 0]
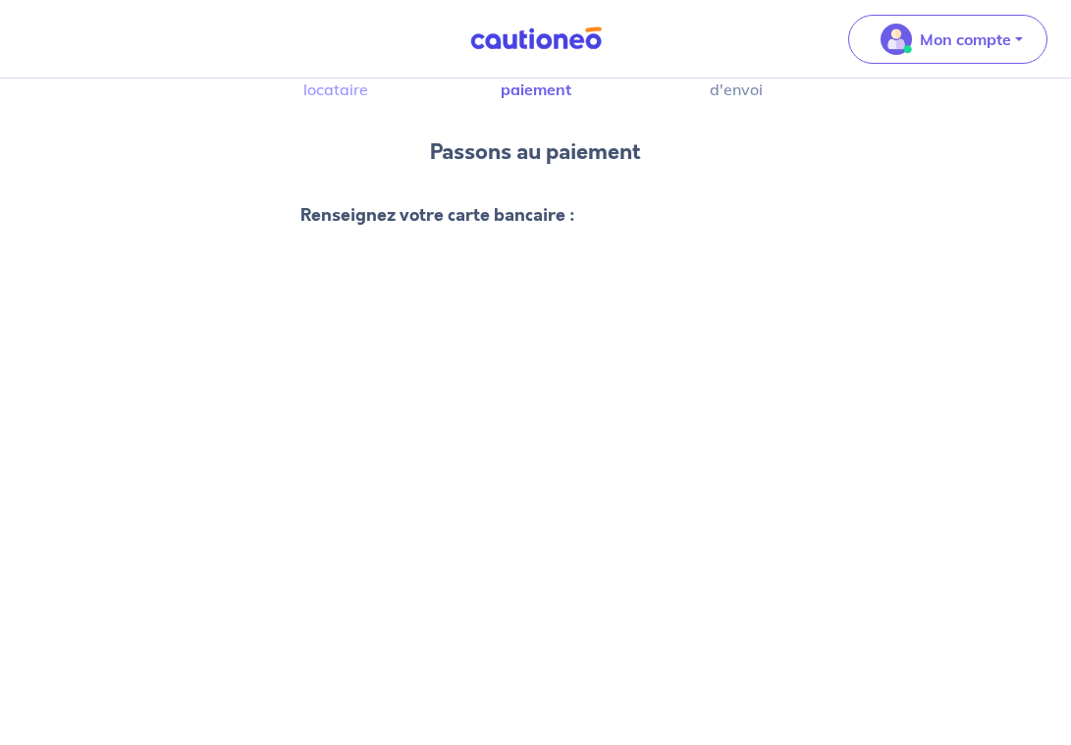
scroll to position [121, 0]
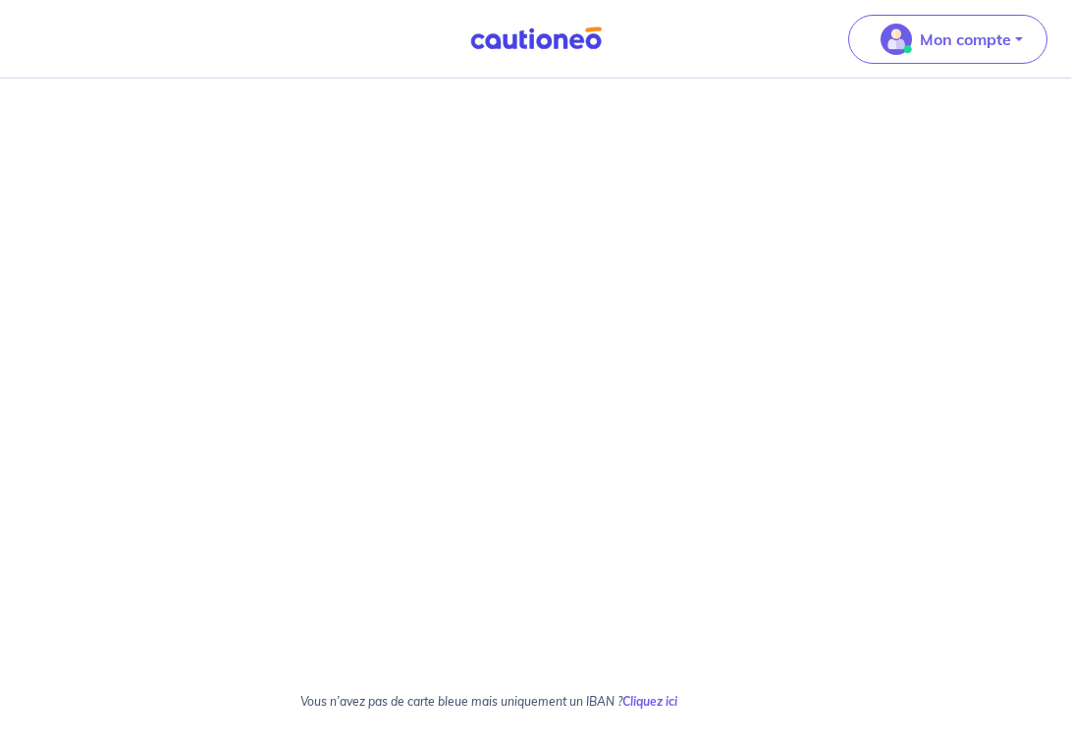
click at [263, 590] on div "2 3 Justificatifs locataire Informations paiement Confirmation d'envoi Passons …" at bounding box center [535, 321] width 1071 height 1633
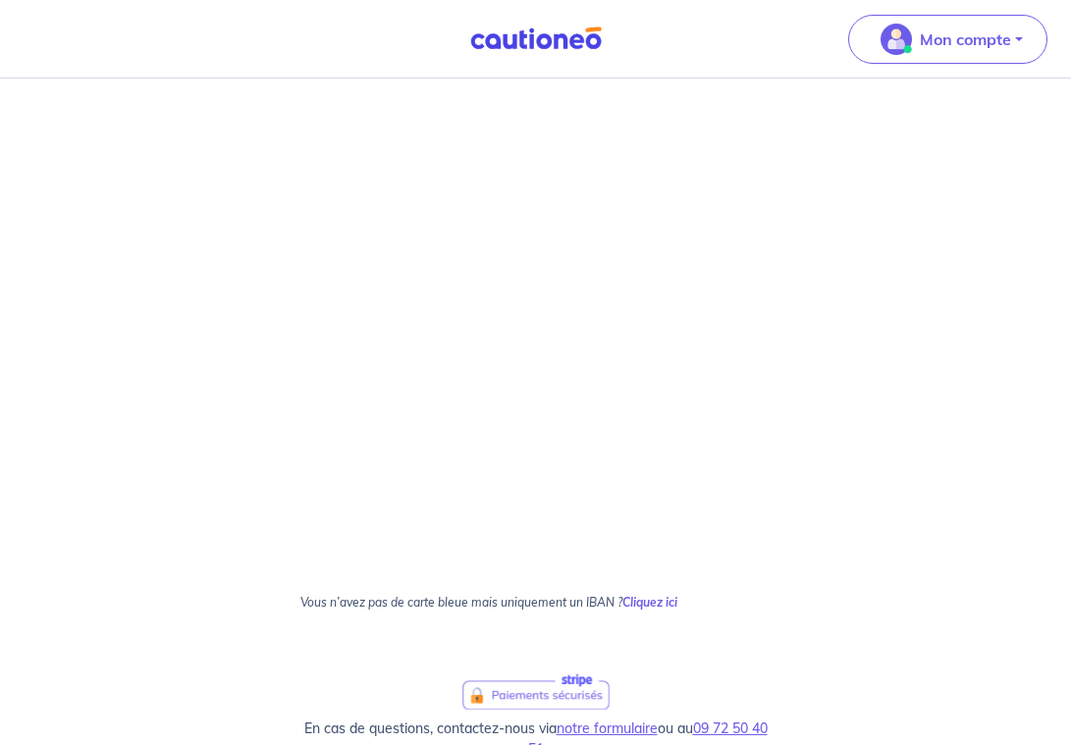
scroll to position [673, 0]
click at [252, 447] on div "2 3 Justificatifs locataire Informations paiement Confirmation d'envoi Passons …" at bounding box center [535, 221] width 1071 height 1633
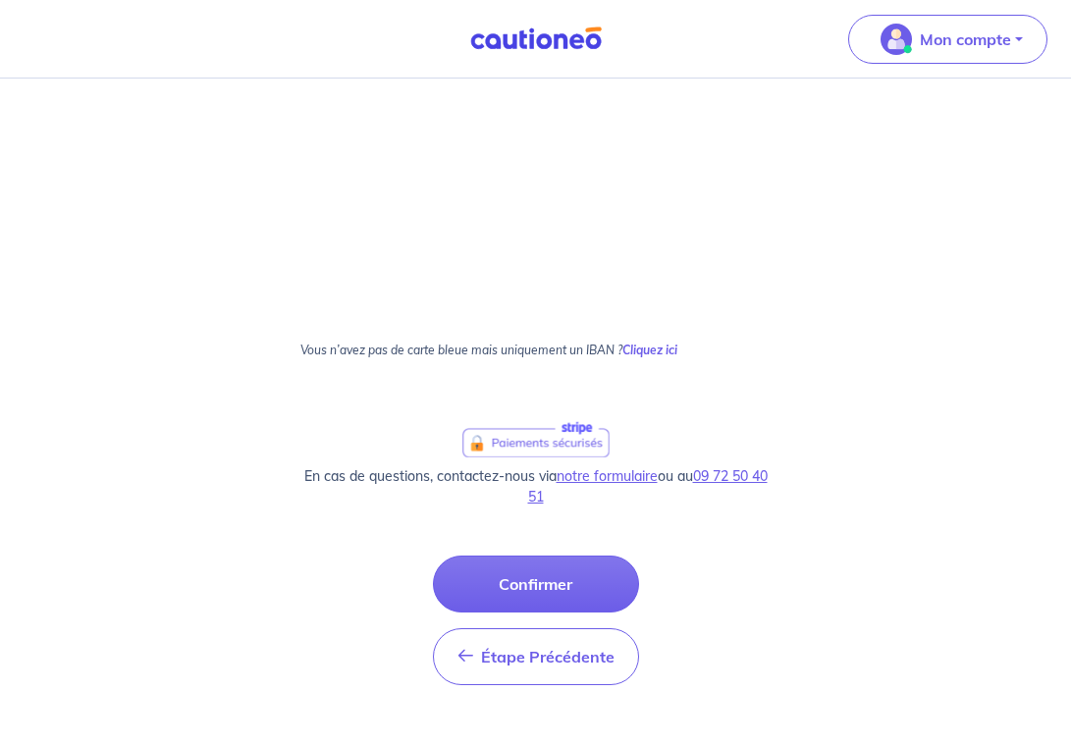
scroll to position [967, 0]
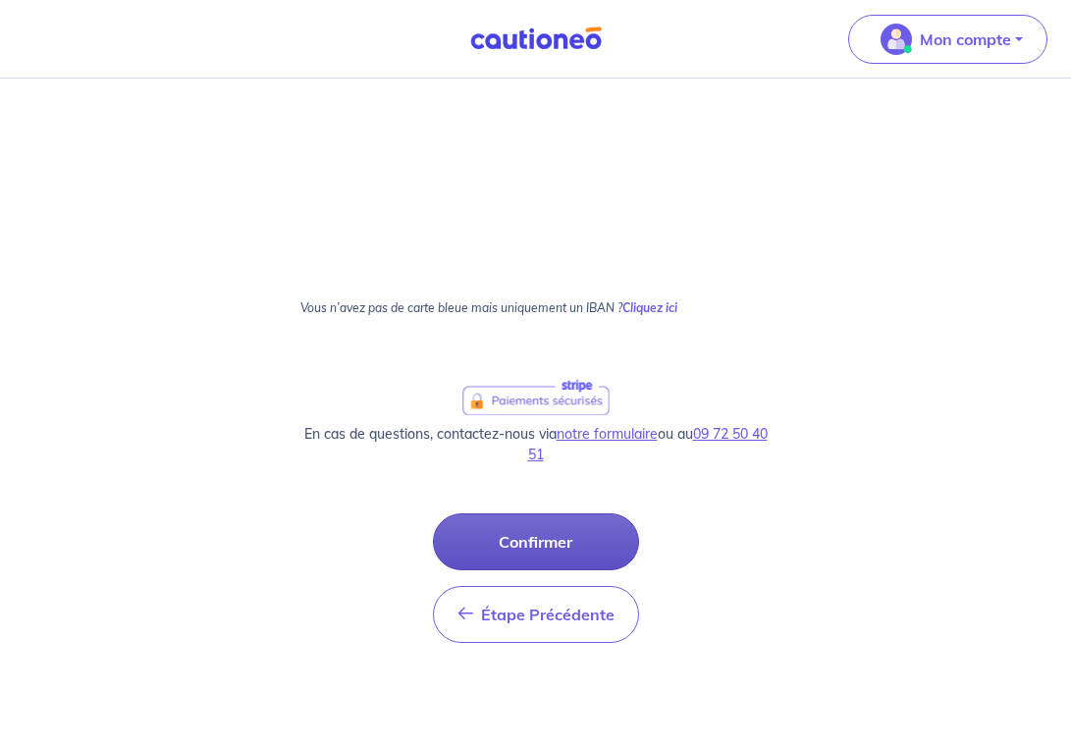
click at [493, 543] on button "Confirmer" at bounding box center [536, 541] width 206 height 57
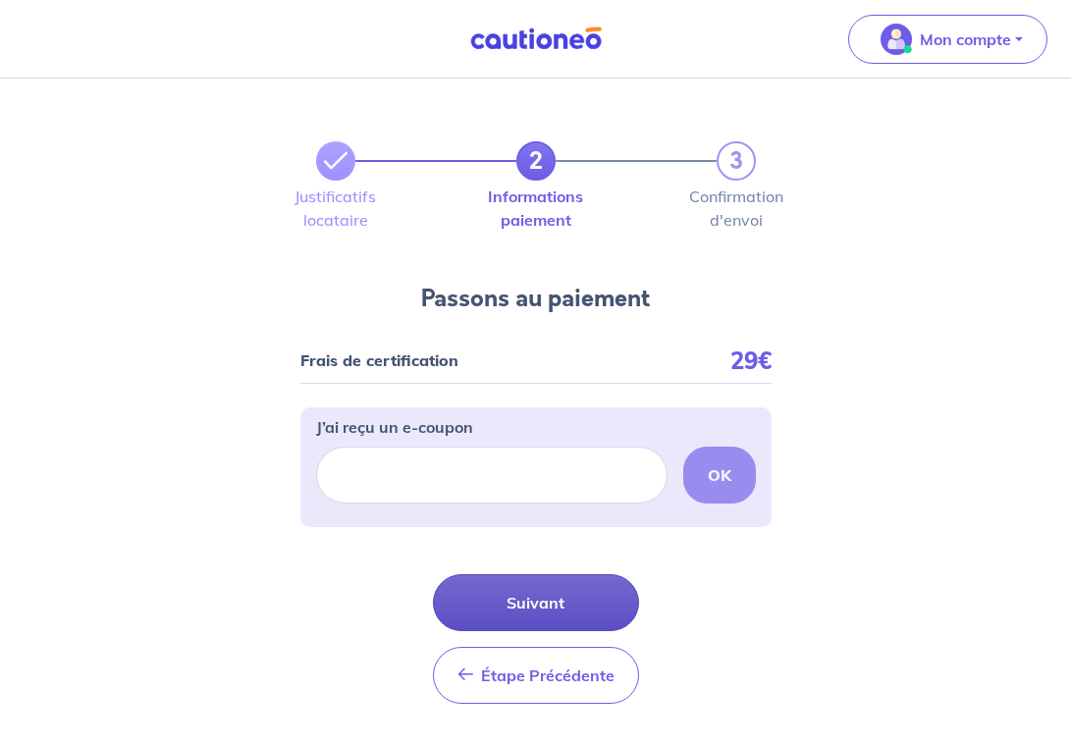
click at [539, 618] on button "Suivant" at bounding box center [536, 602] width 206 height 57
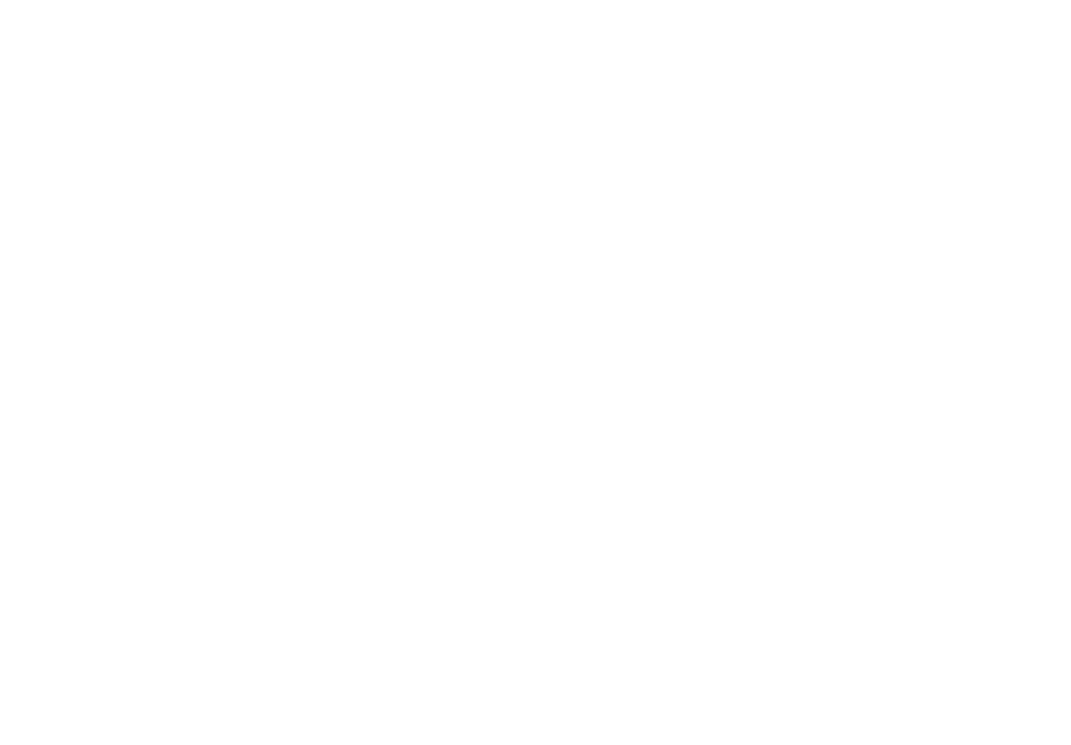
click at [409, 0] on html at bounding box center [535, 0] width 1071 height 0
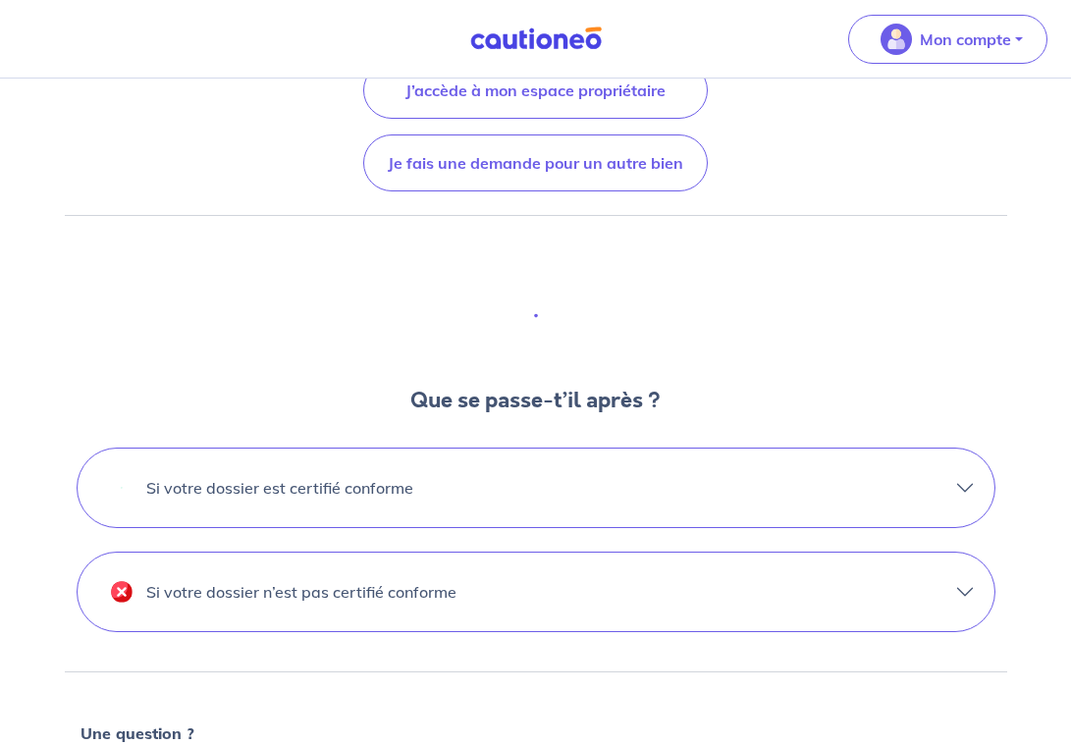
scroll to position [635, 0]
